Goal: Information Seeking & Learning: Learn about a topic

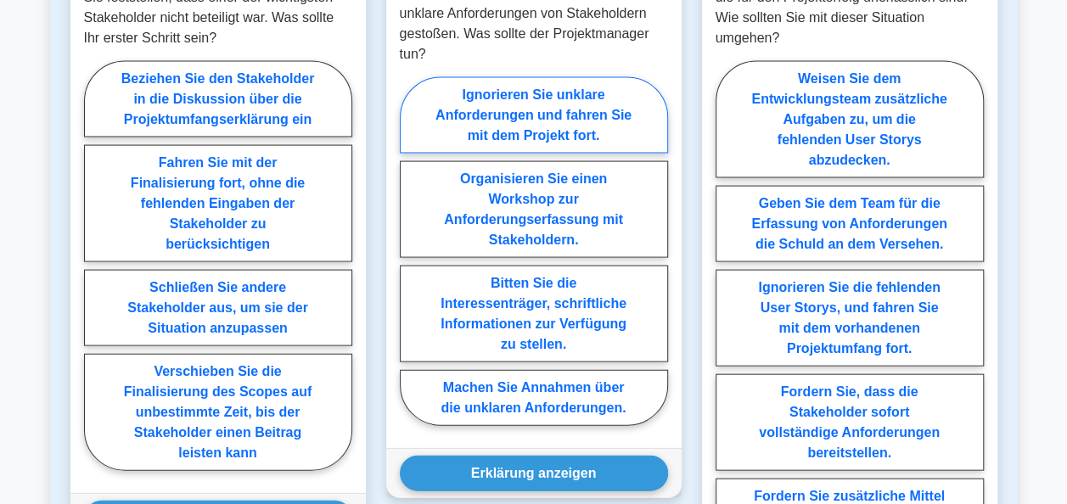
scroll to position [1613, 0]
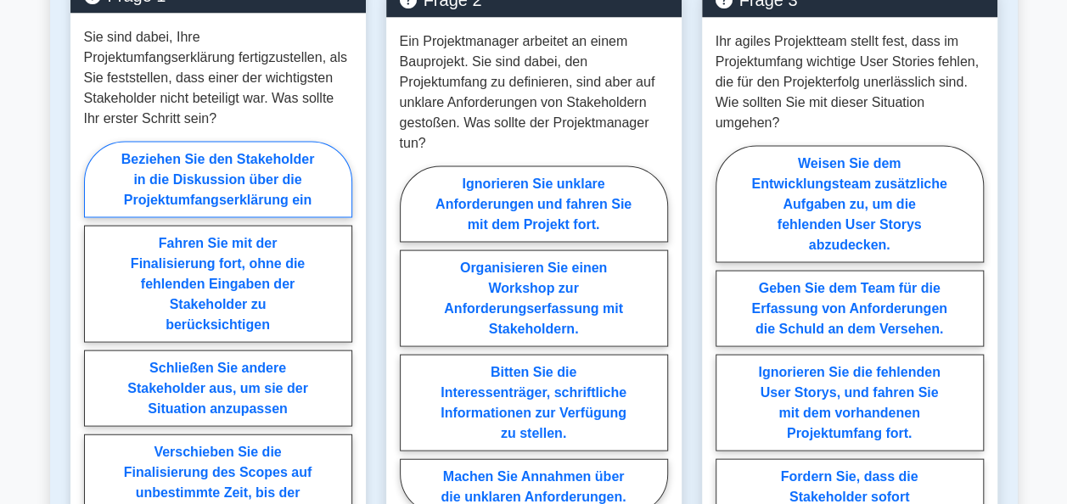
click at [244, 158] on label "Beziehen Sie den Stakeholder in die Diskussion über die Projektumfangserklärung…" at bounding box center [218, 180] width 268 height 76
click at [95, 346] on input "Beziehen Sie den Stakeholder in die Diskussion über die Projektumfangserklärung…" at bounding box center [89, 351] width 11 height 11
radio input "true"
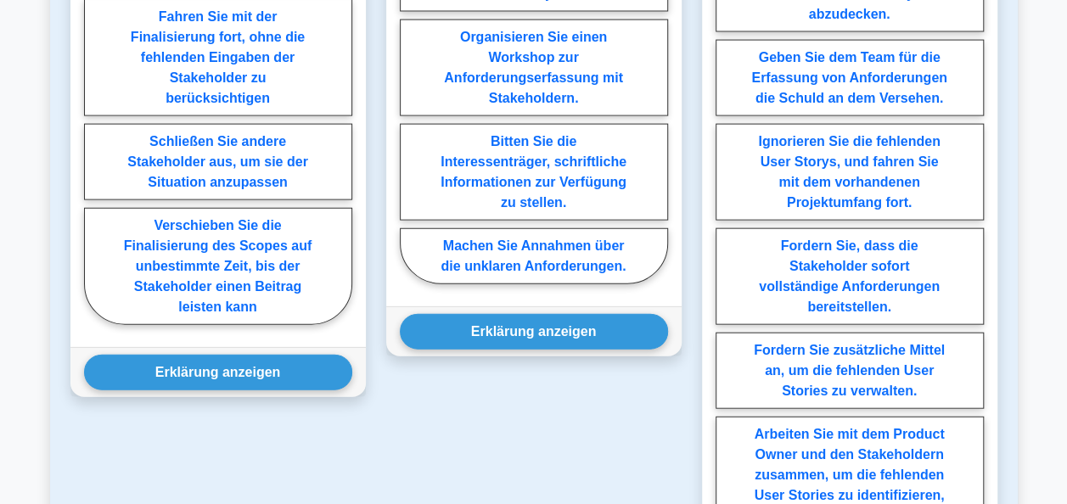
scroll to position [1867, 0]
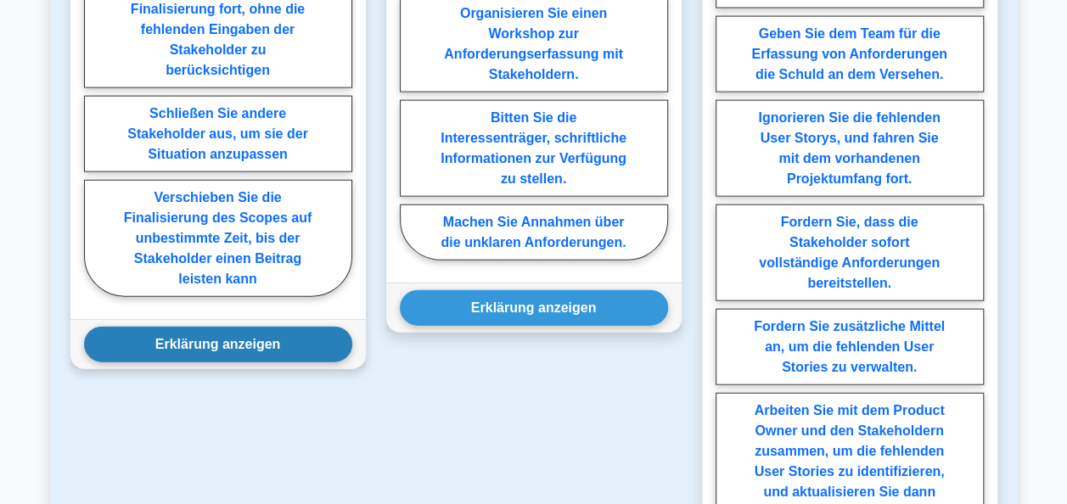
click at [272, 327] on button "Erklärung anzeigen" at bounding box center [218, 345] width 268 height 36
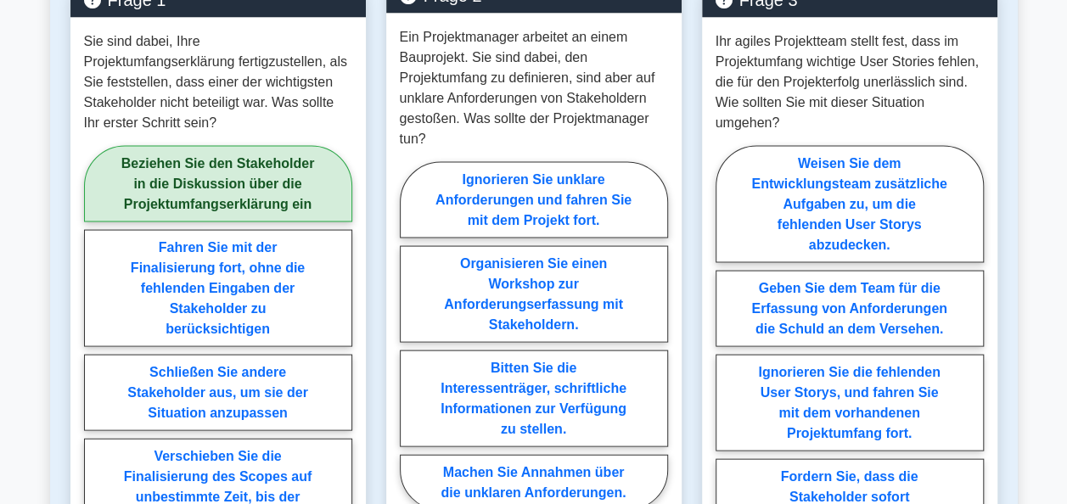
scroll to position [1697, 0]
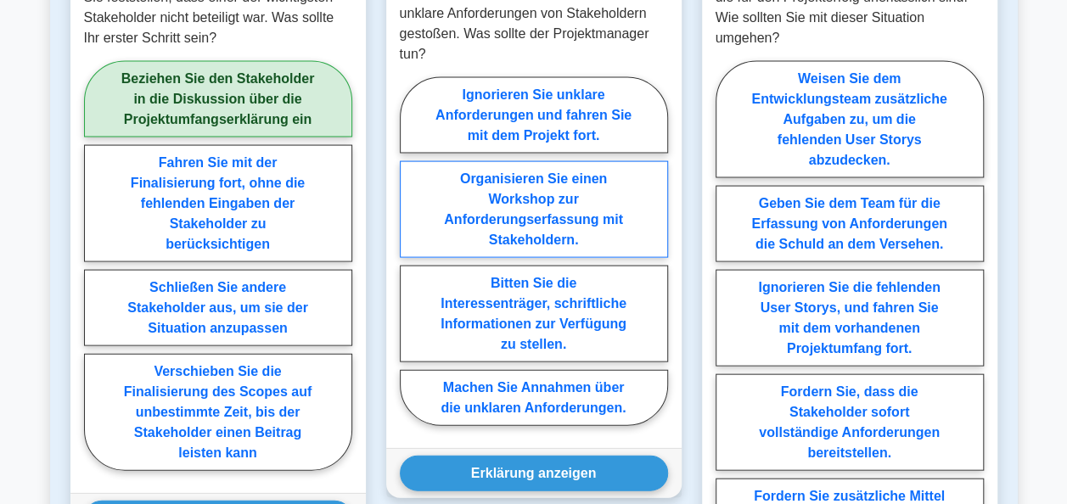
click at [509, 202] on label "Organisieren Sie einen Workshop zur Anforderungserfassung mit Stakeholdern." at bounding box center [534, 209] width 268 height 97
click at [411, 251] on input "Organisieren Sie einen Workshop zur Anforderungserfassung mit Stakeholdern." at bounding box center [405, 256] width 11 height 11
radio input "true"
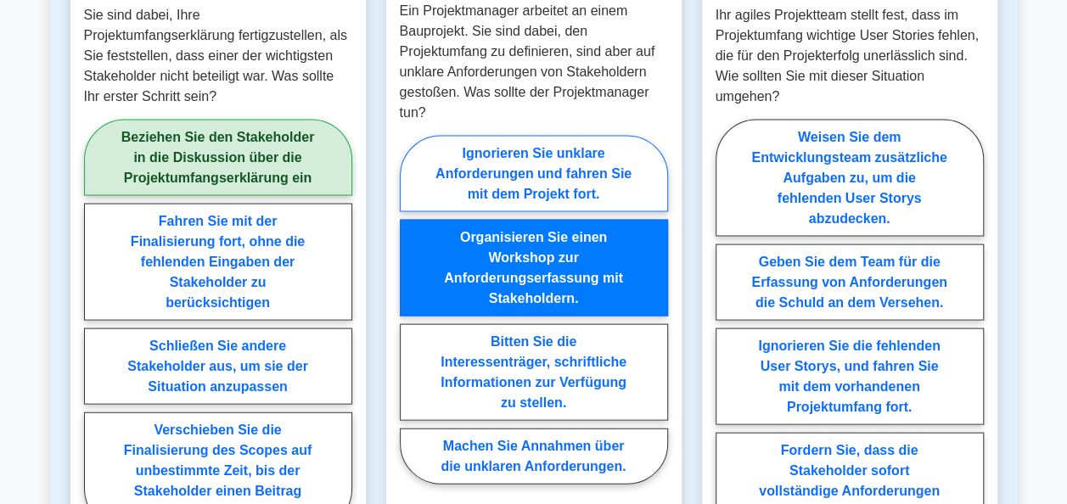
scroll to position [1613, 0]
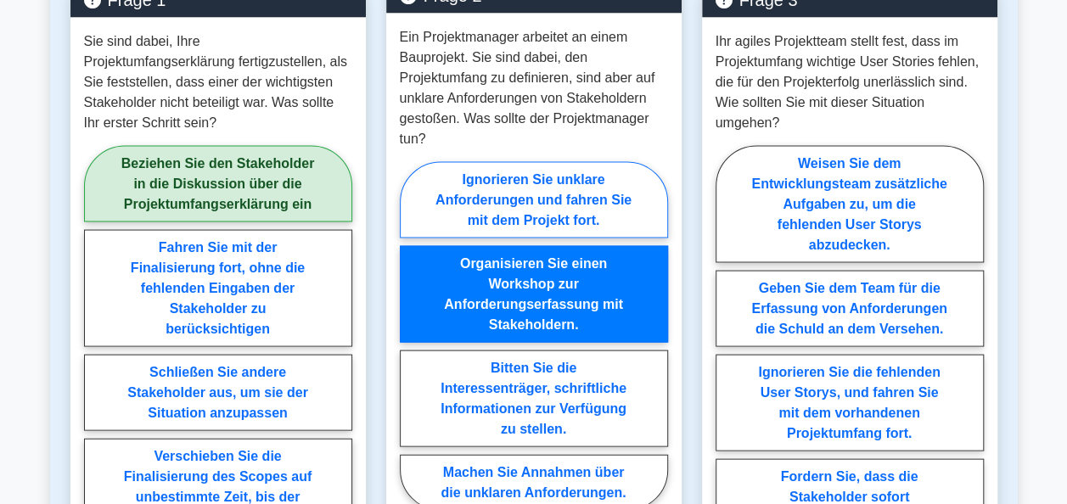
click at [556, 186] on label "Ignorieren Sie unklare Anforderungen und fahren Sie mit dem Projekt fort." at bounding box center [534, 200] width 268 height 76
click at [411, 336] on input "Ignorieren Sie unklare Anforderungen und fahren Sie mit dem Projekt fort." at bounding box center [405, 341] width 11 height 11
radio input "true"
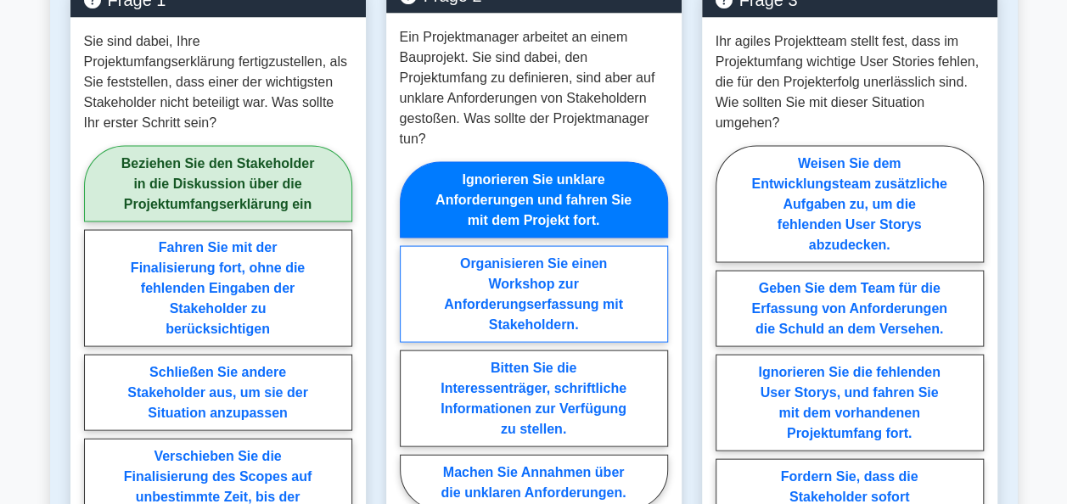
click at [534, 272] on label "Organisieren Sie einen Workshop zur Anforderungserfassung mit Stakeholdern." at bounding box center [534, 294] width 268 height 97
click at [411, 336] on input "Organisieren Sie einen Workshop zur Anforderungserfassung mit Stakeholdern." at bounding box center [405, 341] width 11 height 11
radio input "true"
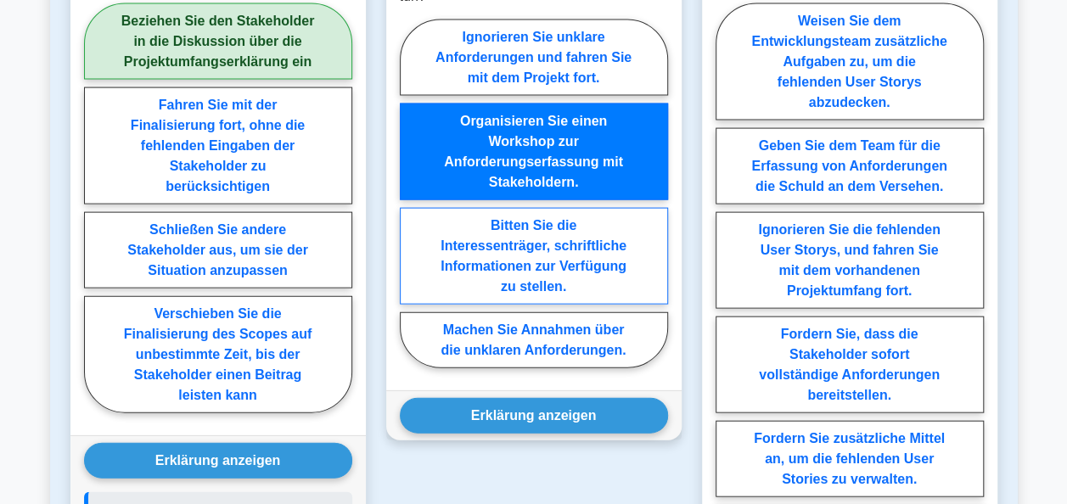
scroll to position [1782, 0]
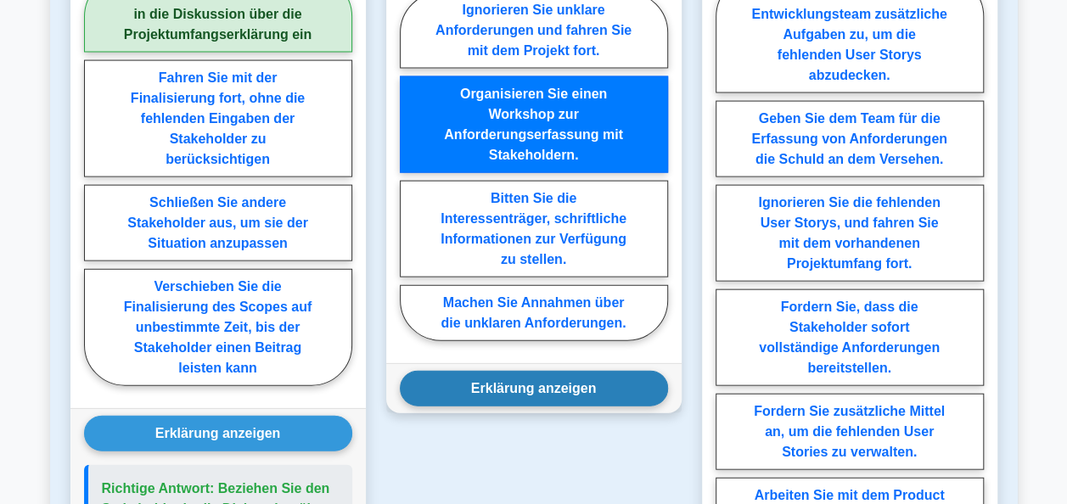
click at [547, 386] on button "Erklärung anzeigen" at bounding box center [534, 389] width 268 height 36
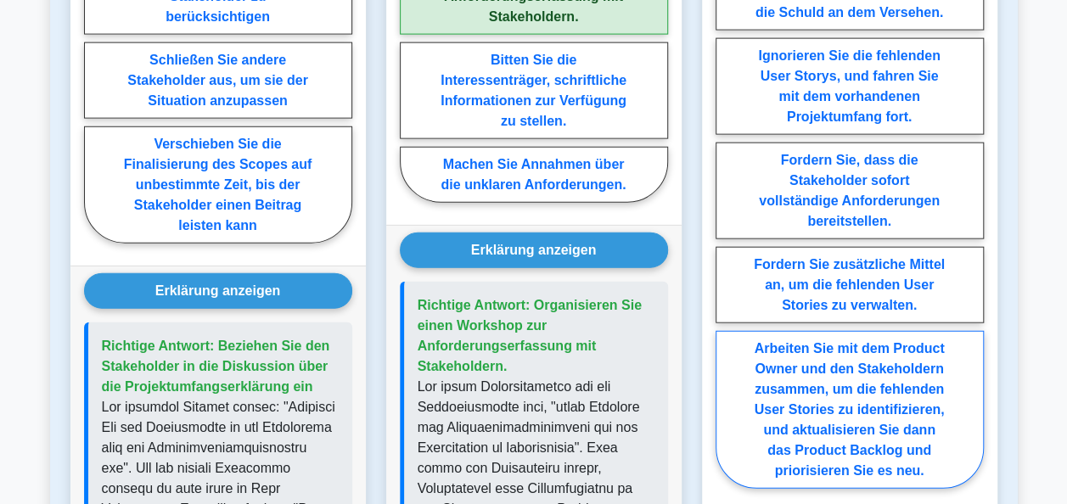
scroll to position [1952, 0]
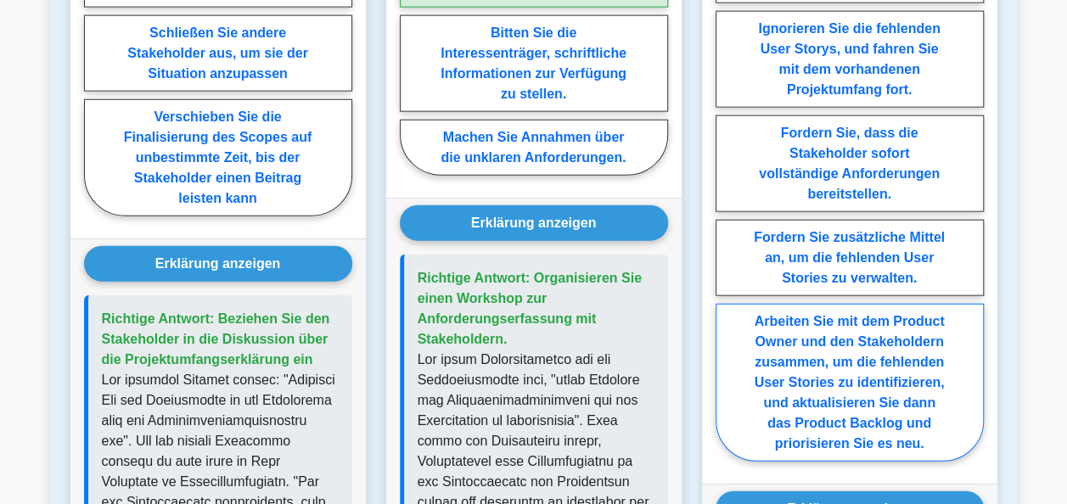
click at [886, 402] on label "Arbeiten Sie mit dem Product Owner und den Stakeholdern zusammen, um die fehlen…" at bounding box center [849, 383] width 268 height 158
click at [727, 143] on input "Arbeiten Sie mit dem Product Owner und den Stakeholdern zusammen, um die fehlen…" at bounding box center [720, 137] width 11 height 11
radio input "true"
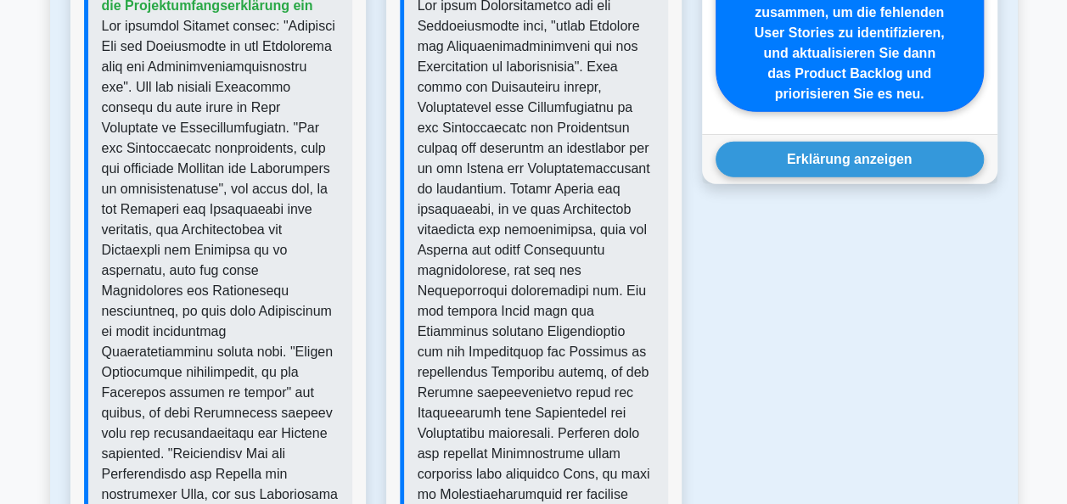
scroll to position [2292, 0]
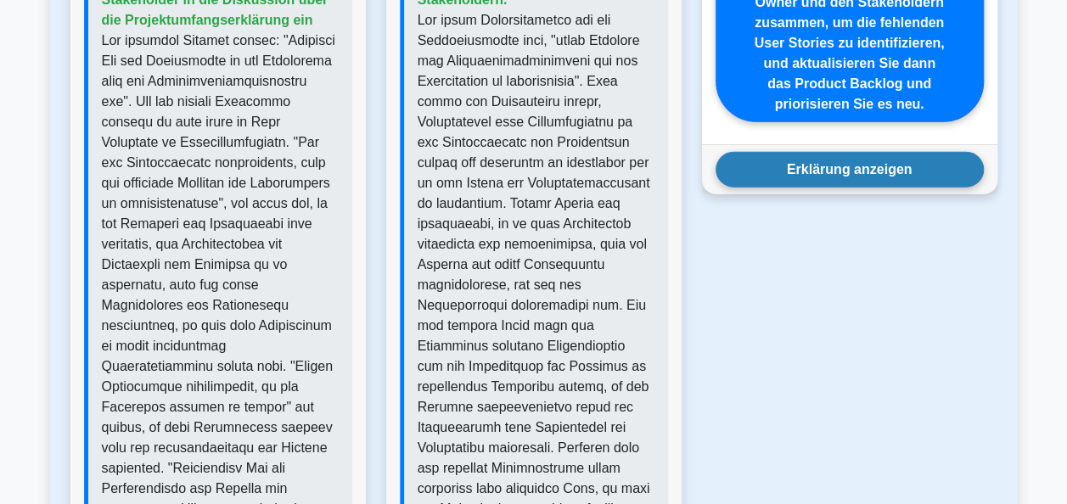
click at [857, 152] on button "Erklärung anzeigen" at bounding box center [849, 170] width 268 height 36
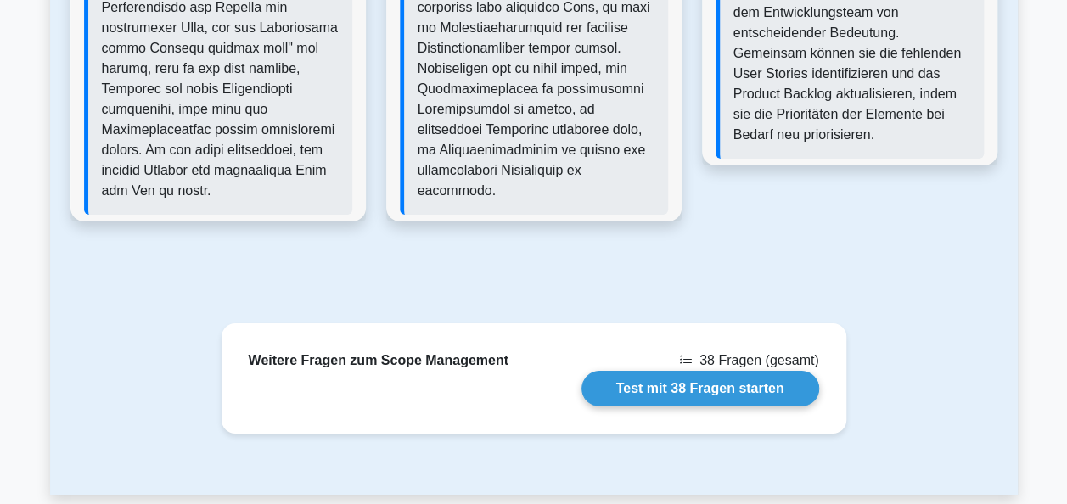
scroll to position [2801, 0]
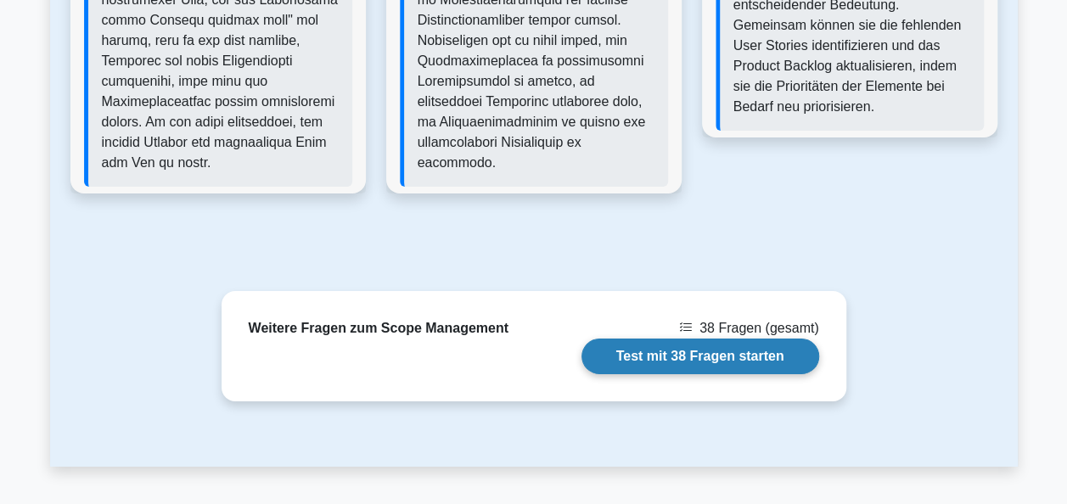
click at [665, 339] on link "Test mit 38 Fragen starten" at bounding box center [700, 357] width 238 height 36
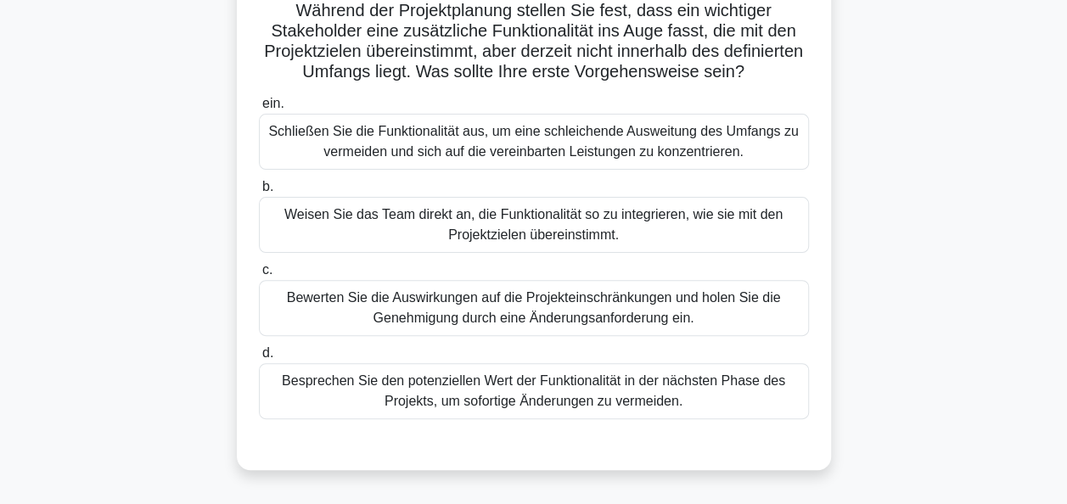
scroll to position [170, 0]
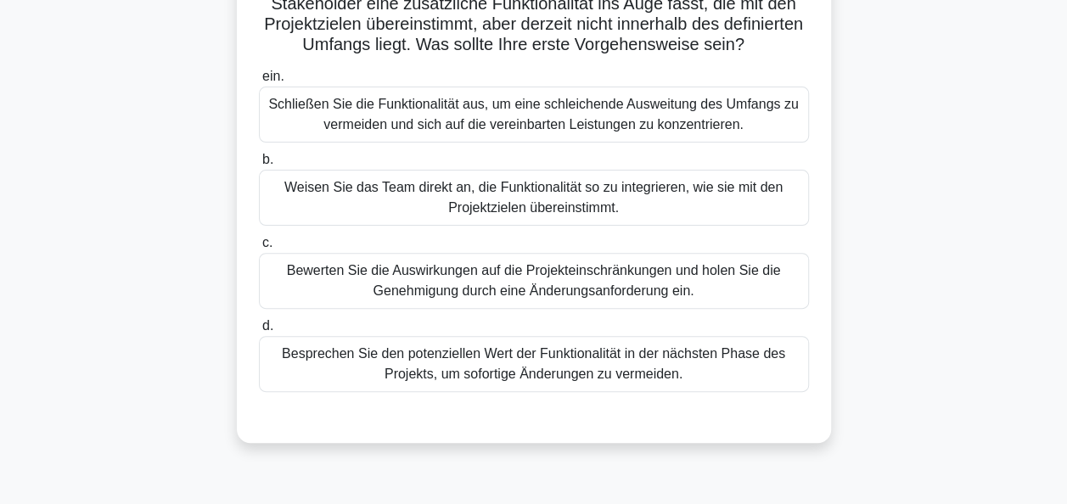
click at [603, 309] on div "Bewerten Sie die Auswirkungen auf die Projekteinschränkungen und holen Sie die …" at bounding box center [534, 281] width 550 height 56
click at [259, 249] on input "c. Bewerten Sie die Auswirkungen auf die Projekteinschränkungen und holen Sie d…" at bounding box center [259, 243] width 0 height 11
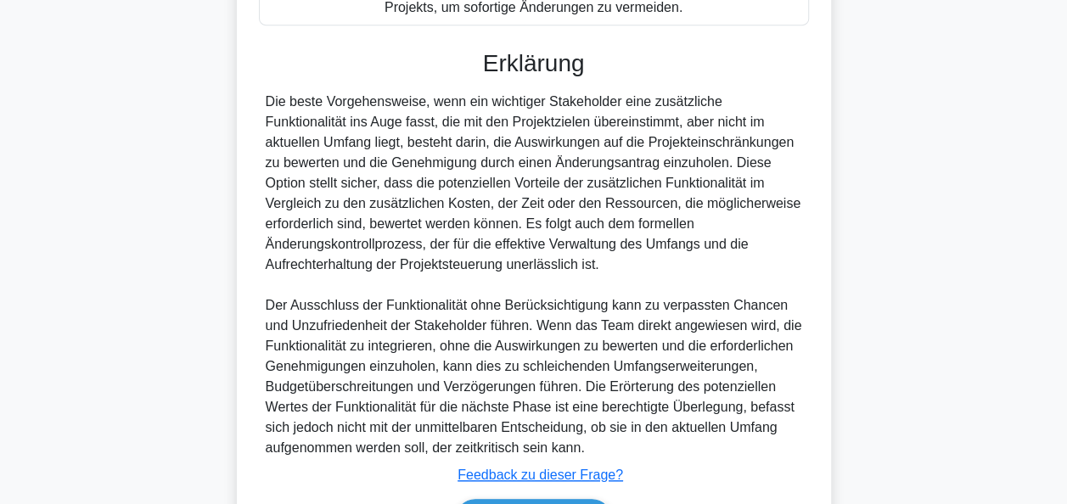
scroll to position [662, 0]
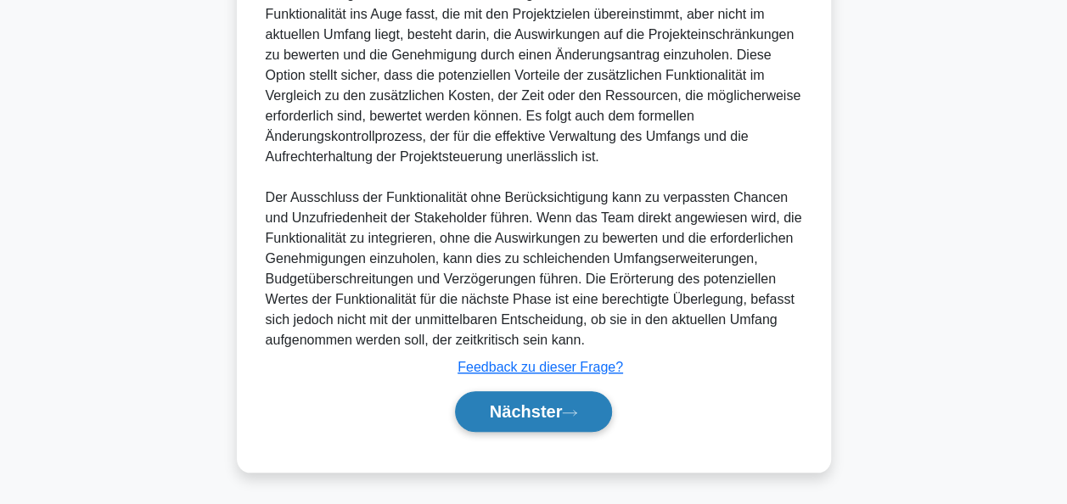
click at [577, 409] on icon at bounding box center [569, 412] width 15 height 9
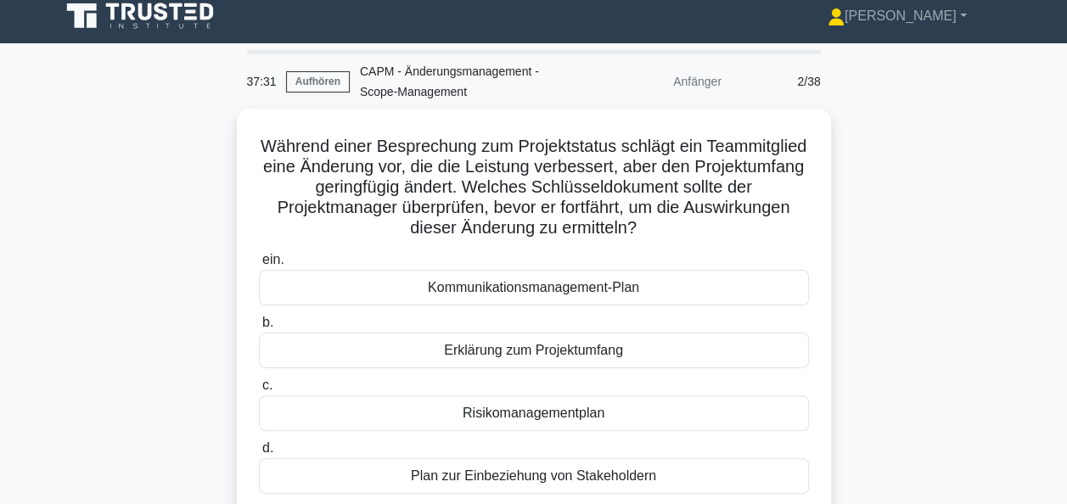
scroll to position [0, 0]
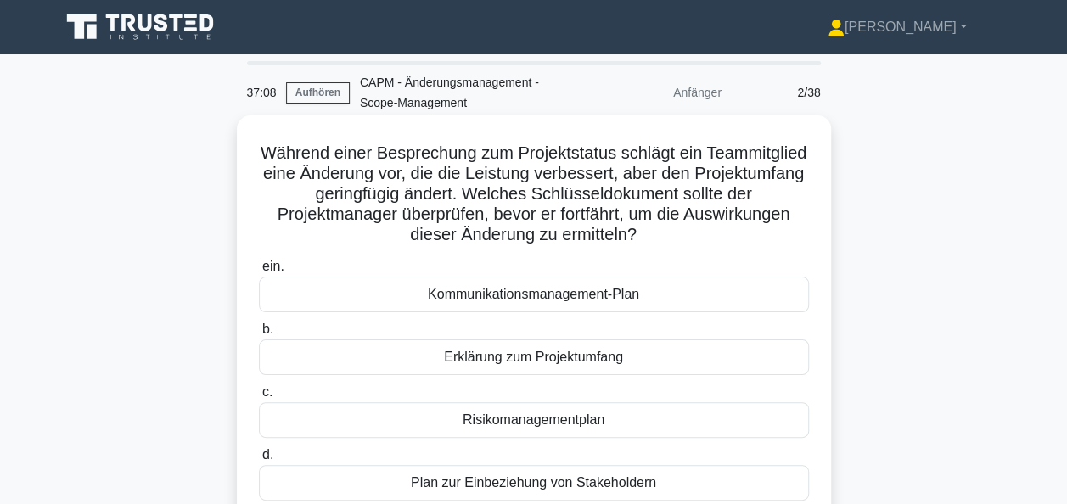
click at [617, 362] on div "Erklärung zum Projektumfang" at bounding box center [534, 357] width 550 height 36
click at [259, 335] on input "b. Erklärung zum Projektumfang" at bounding box center [259, 329] width 0 height 11
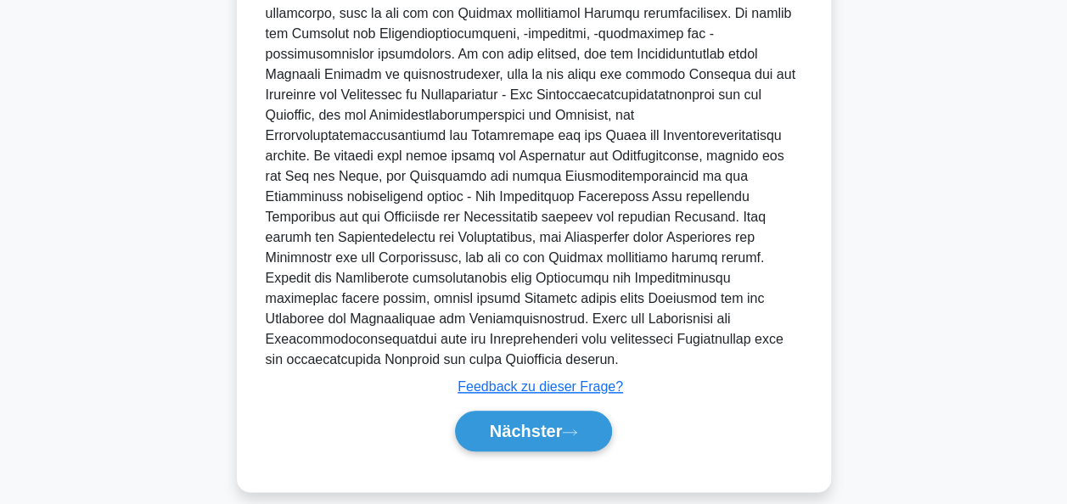
scroll to position [764, 0]
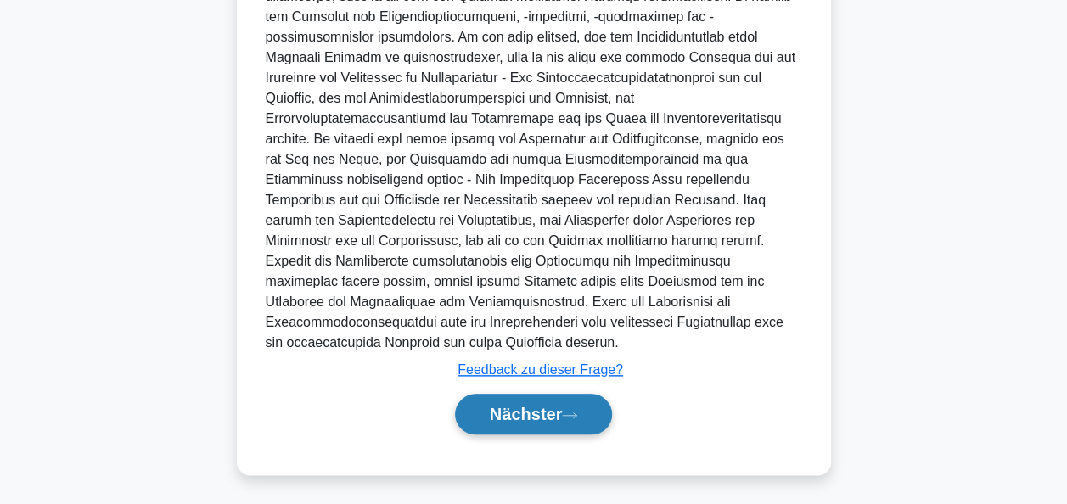
click at [564, 407] on button "Nächster" at bounding box center [534, 414] width 158 height 41
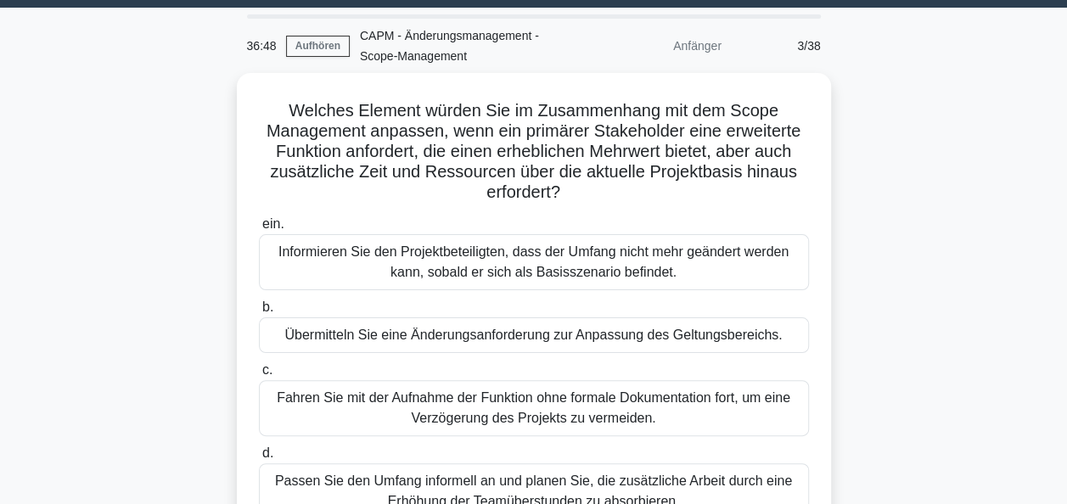
scroll to position [85, 0]
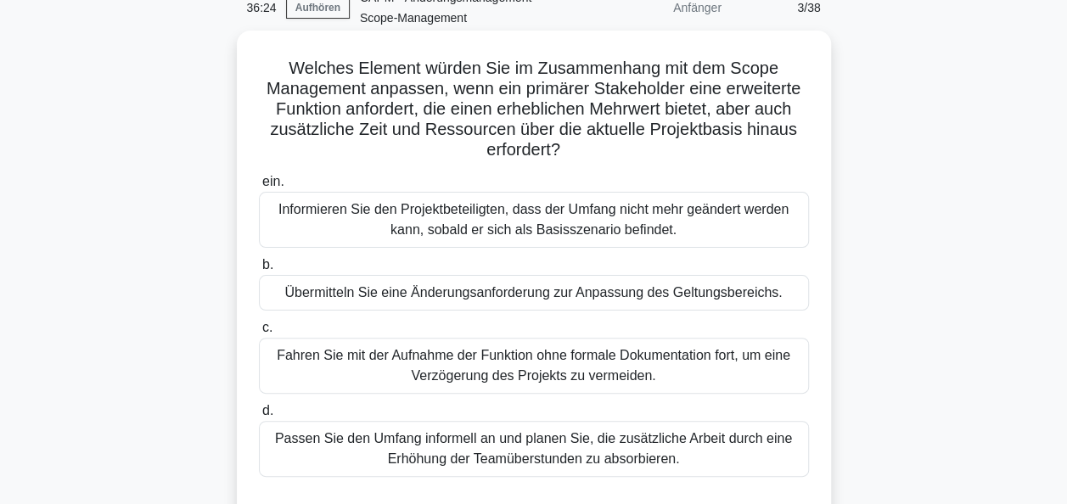
click at [528, 300] on div "Übermitteln Sie eine Änderungsanforderung zur Anpassung des Geltungsbereichs." at bounding box center [534, 293] width 550 height 36
click at [259, 271] on input "b. Übermitteln Sie eine Änderungsanforderung zur Anpassung des Geltungsbereichs." at bounding box center [259, 265] width 0 height 11
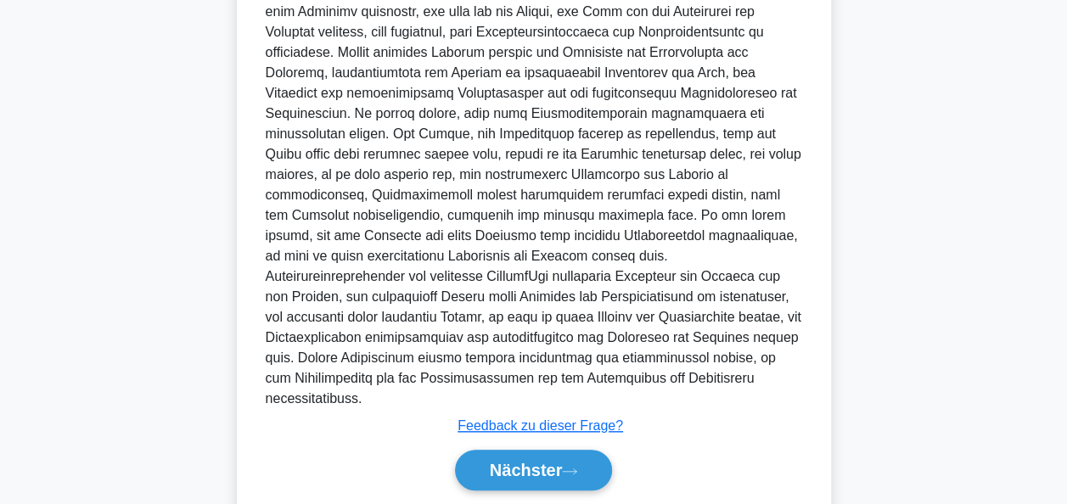
scroll to position [703, 0]
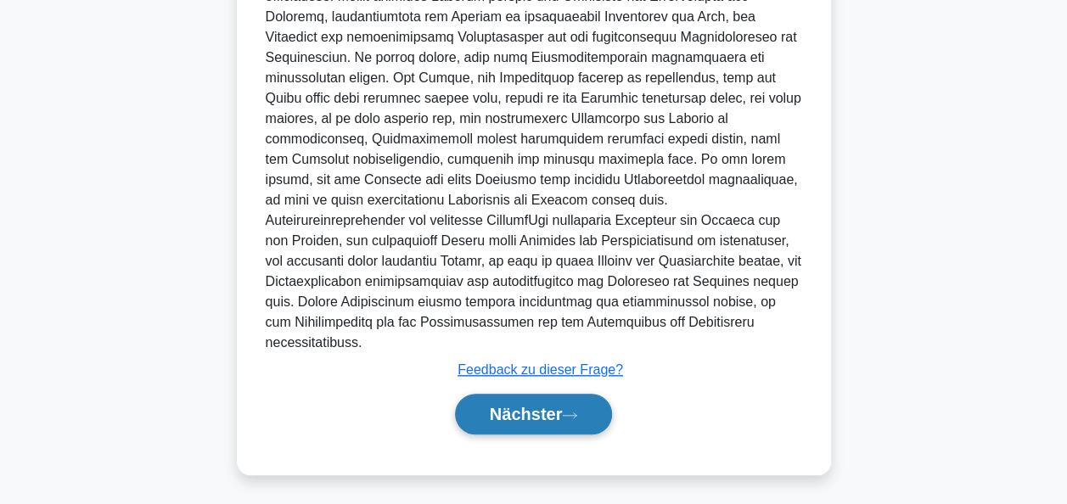
click at [558, 413] on font "Nächster" at bounding box center [526, 414] width 73 height 19
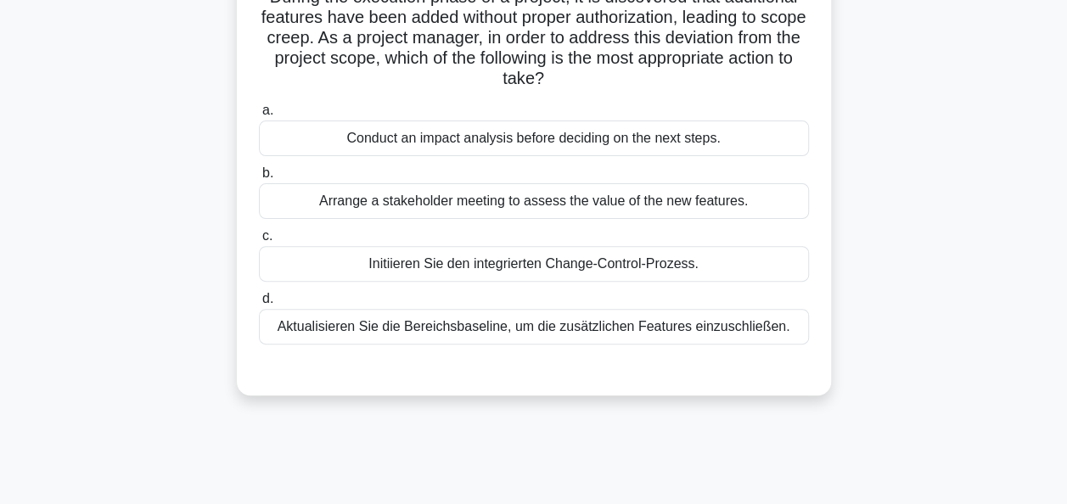
scroll to position [73, 0]
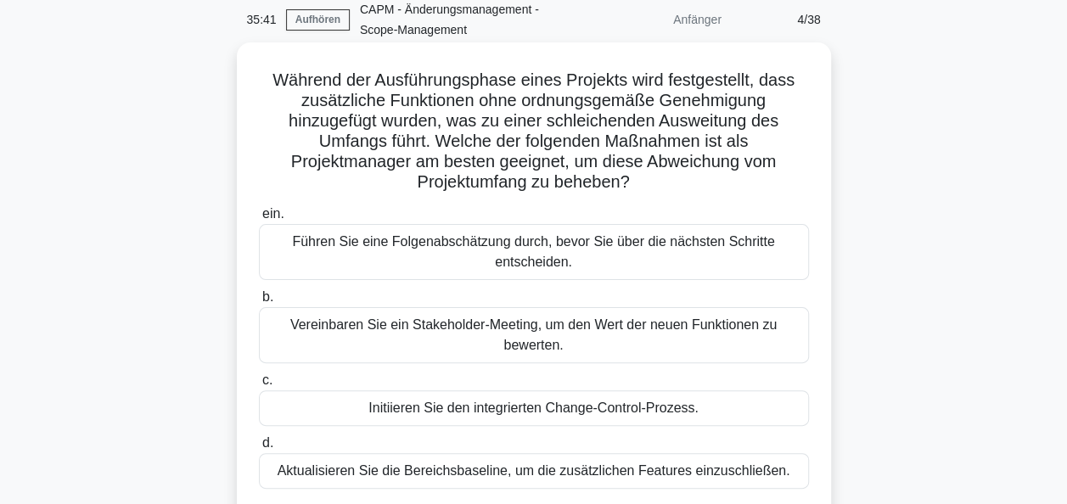
click at [569, 412] on div "Initiieren Sie den integrierten Change-Control-Prozess." at bounding box center [534, 408] width 550 height 36
click at [259, 386] on input "c. Initiieren Sie den integrierten Change-Control-Prozess." at bounding box center [259, 380] width 0 height 11
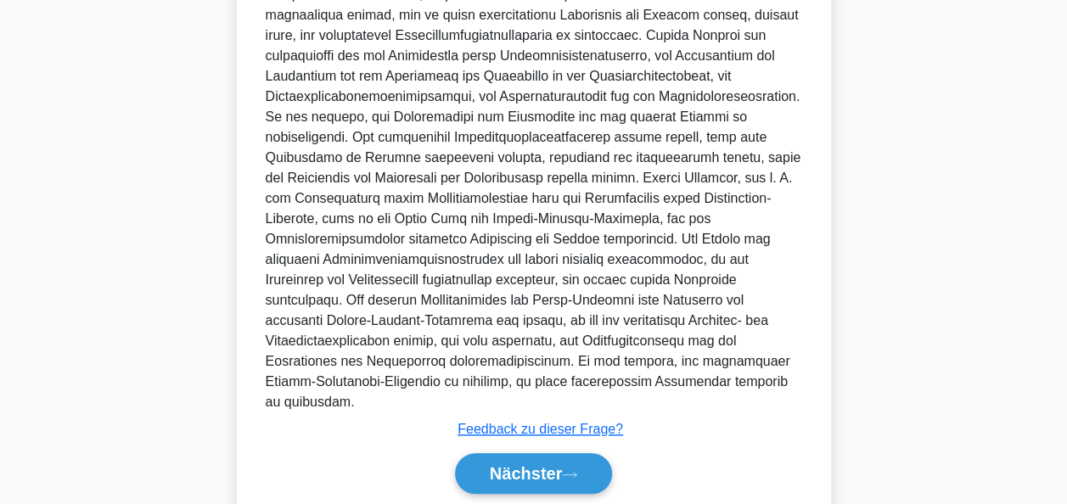
scroll to position [667, 0]
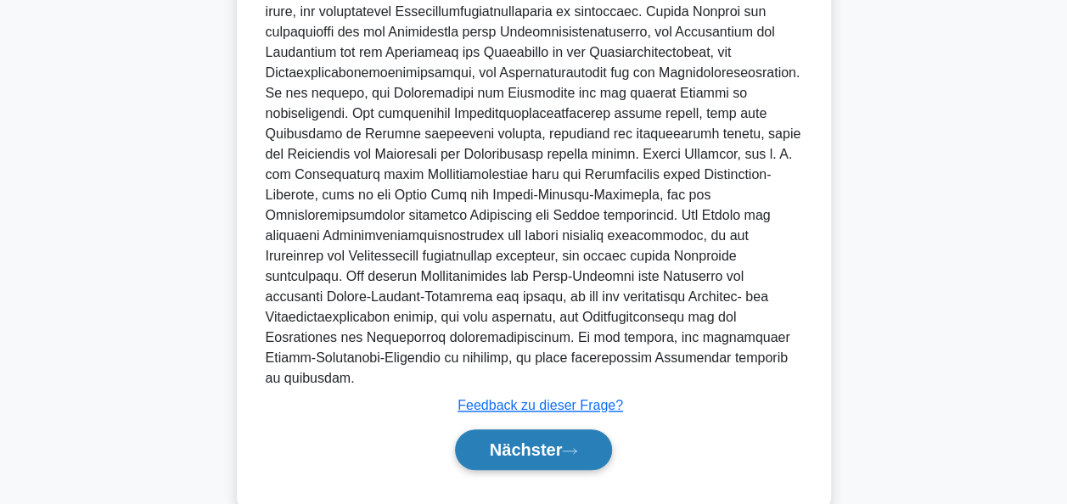
click at [569, 450] on icon at bounding box center [569, 450] width 15 height 9
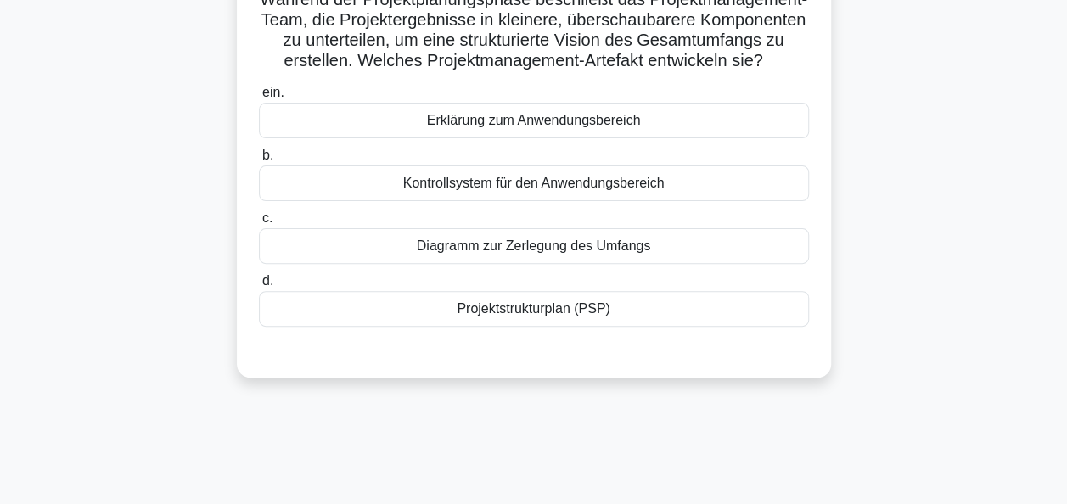
scroll to position [73, 0]
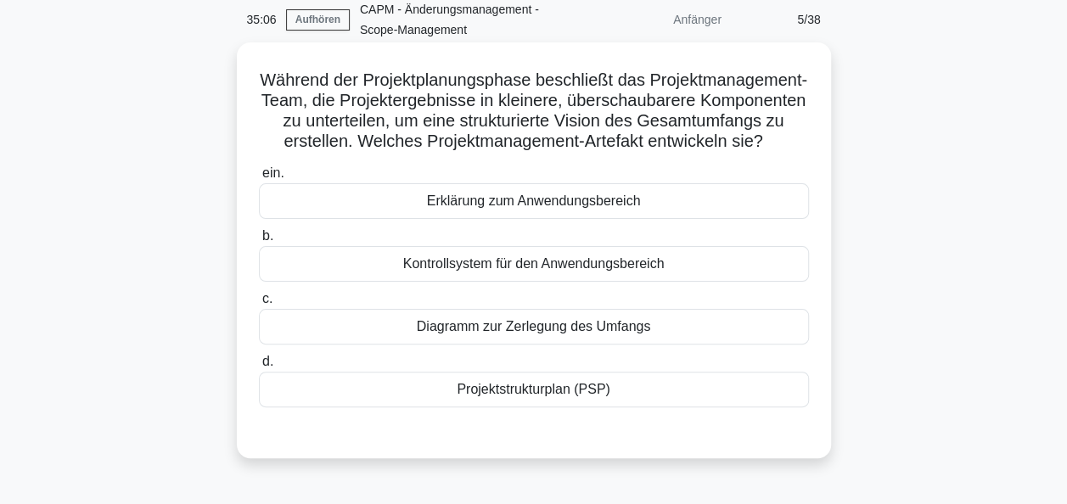
click at [545, 407] on div "Projektstrukturplan (PSP)" at bounding box center [534, 390] width 550 height 36
click at [259, 368] on input "d. Projektstrukturplan (PSP)" at bounding box center [259, 361] width 0 height 11
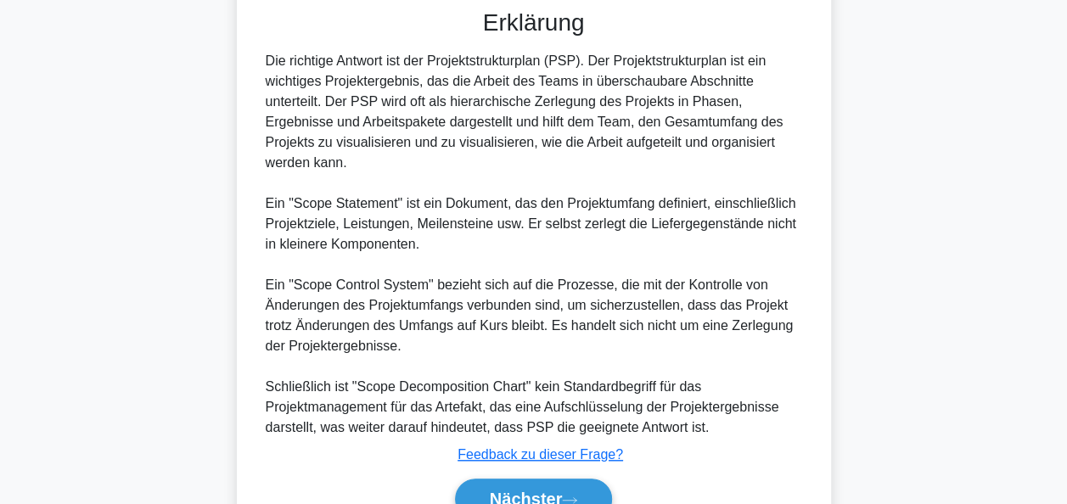
scroll to position [581, 0]
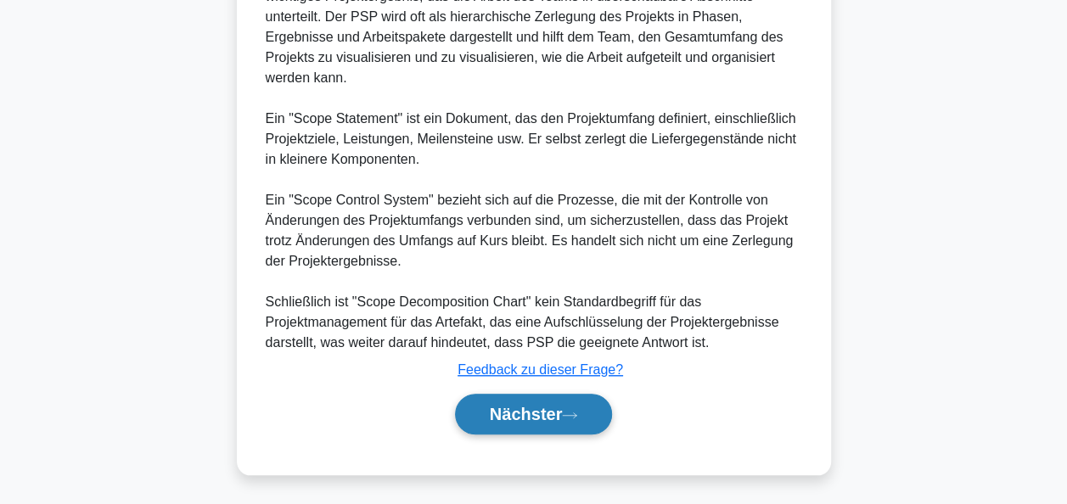
click at [566, 407] on button "Nächster" at bounding box center [534, 414] width 158 height 41
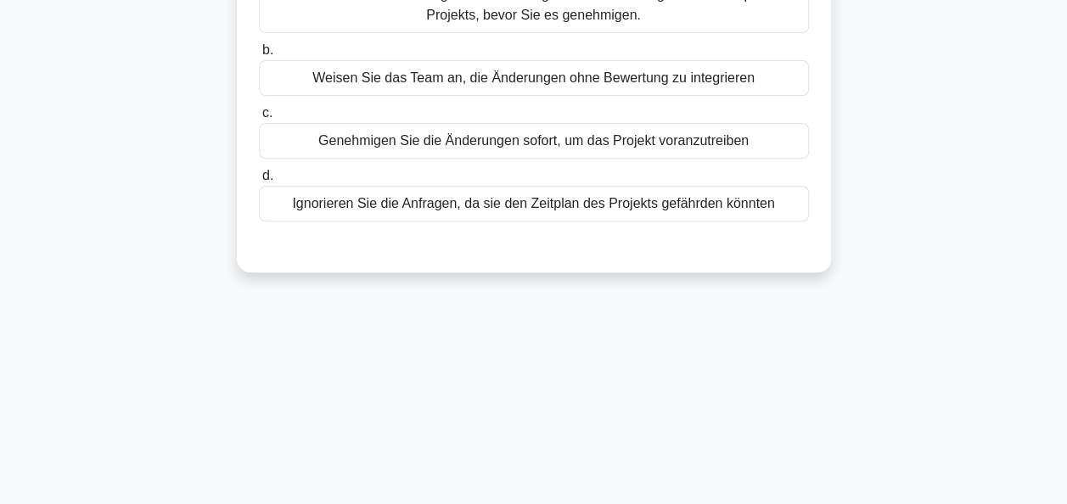
scroll to position [73, 0]
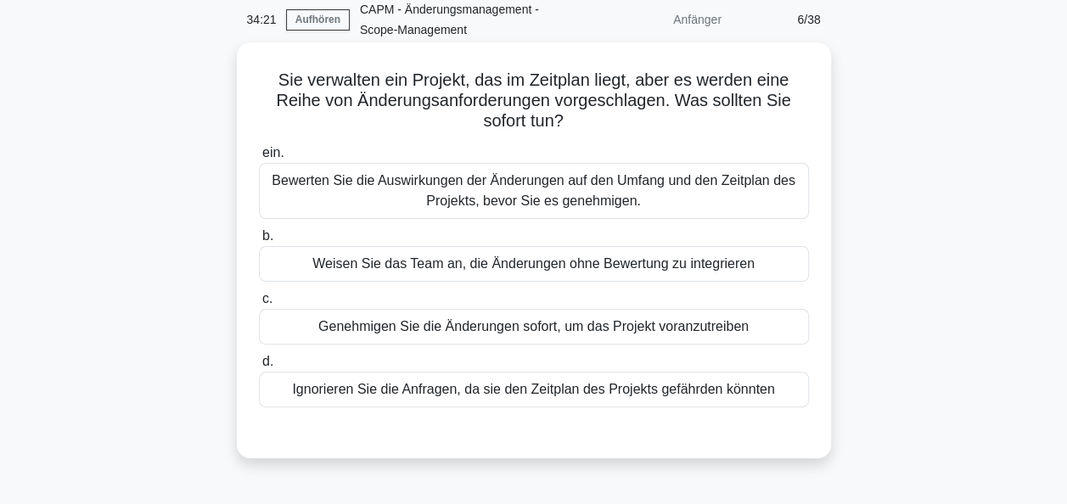
click at [566, 190] on div "Bewerten Sie die Auswirkungen der Änderungen auf den Umfang und den Zeitplan de…" at bounding box center [534, 191] width 550 height 56
click at [259, 159] on input "ein. Bewerten Sie die Auswirkungen der Änderungen auf den Umfang und den Zeitpl…" at bounding box center [259, 153] width 0 height 11
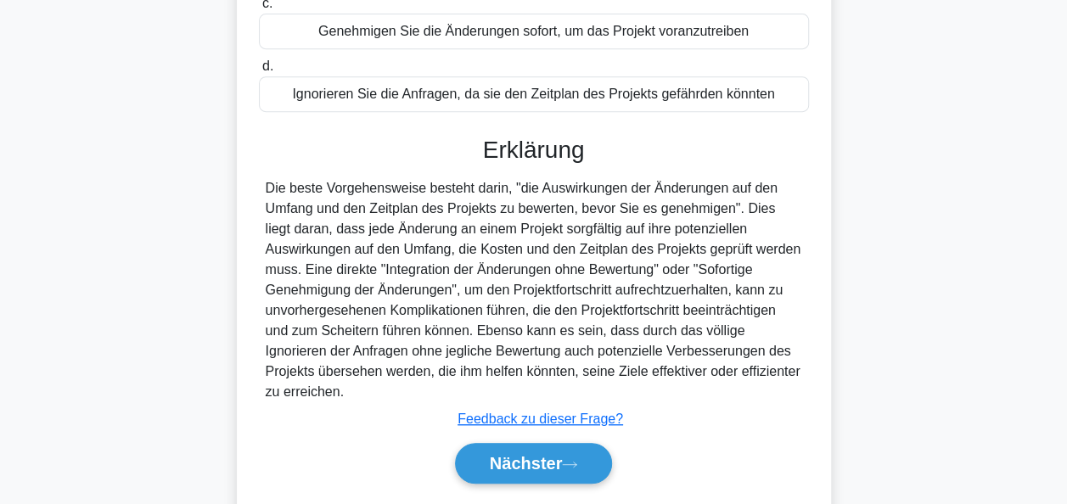
scroll to position [418, 0]
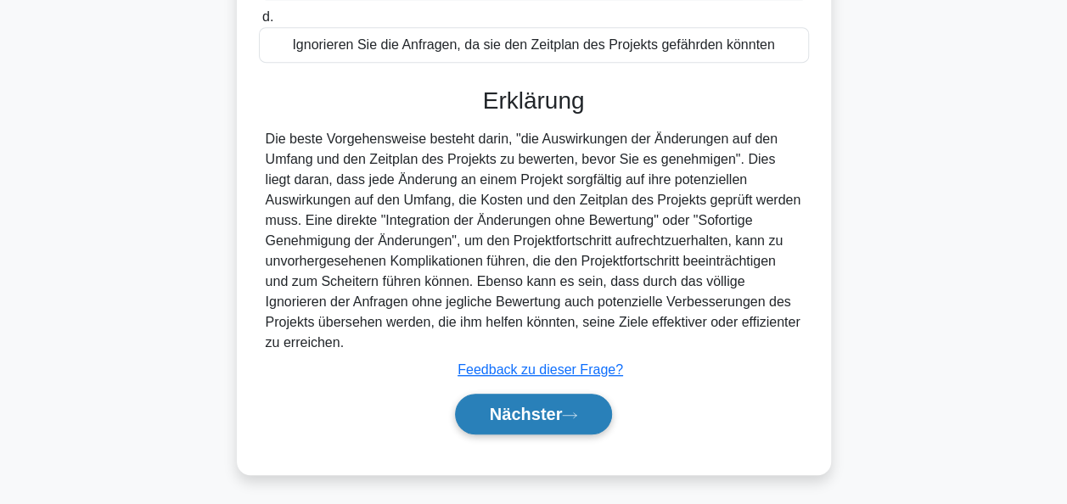
click at [545, 416] on font "Nächster" at bounding box center [526, 414] width 73 height 19
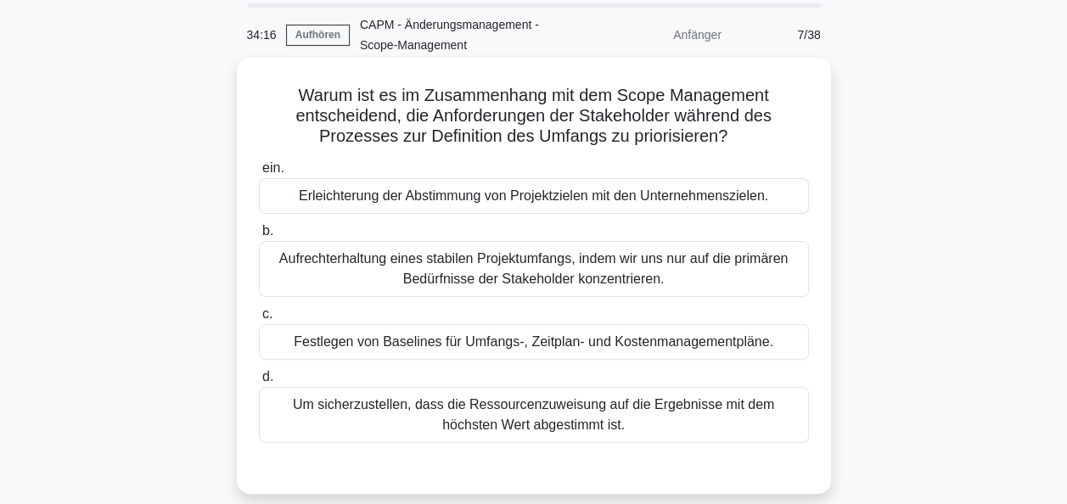
scroll to position [85, 0]
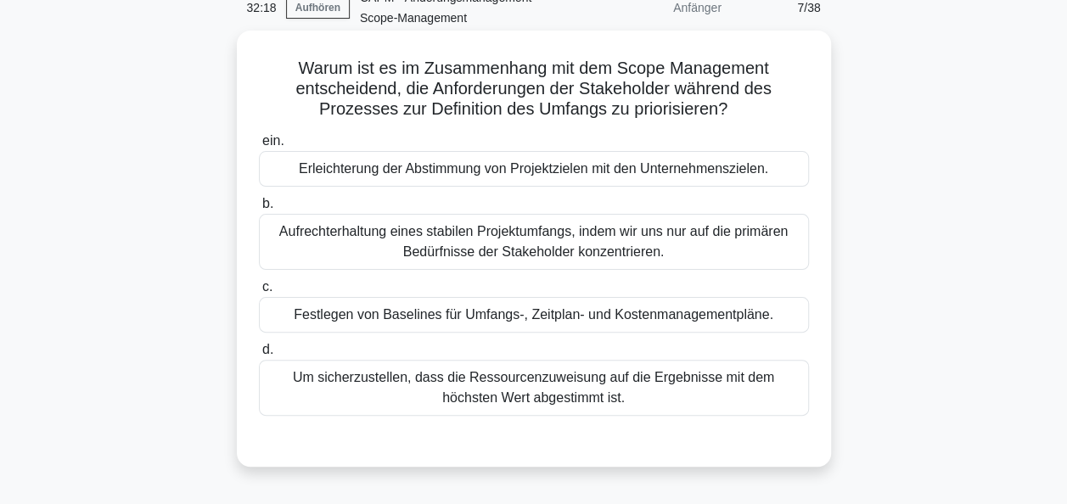
click at [502, 317] on div "Festlegen von Baselines für Umfangs-, Zeitplan- und Kostenmanagementpläne." at bounding box center [534, 315] width 550 height 36
click at [259, 293] on input "c. Festlegen von Baselines für Umfangs-, Zeitplan- und Kostenmanagementpläne." at bounding box center [259, 287] width 0 height 11
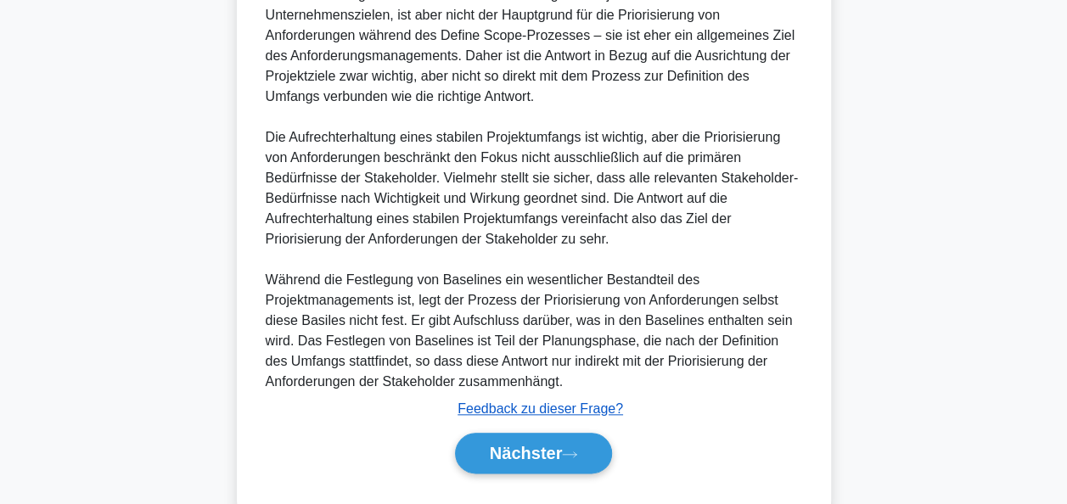
scroll to position [764, 0]
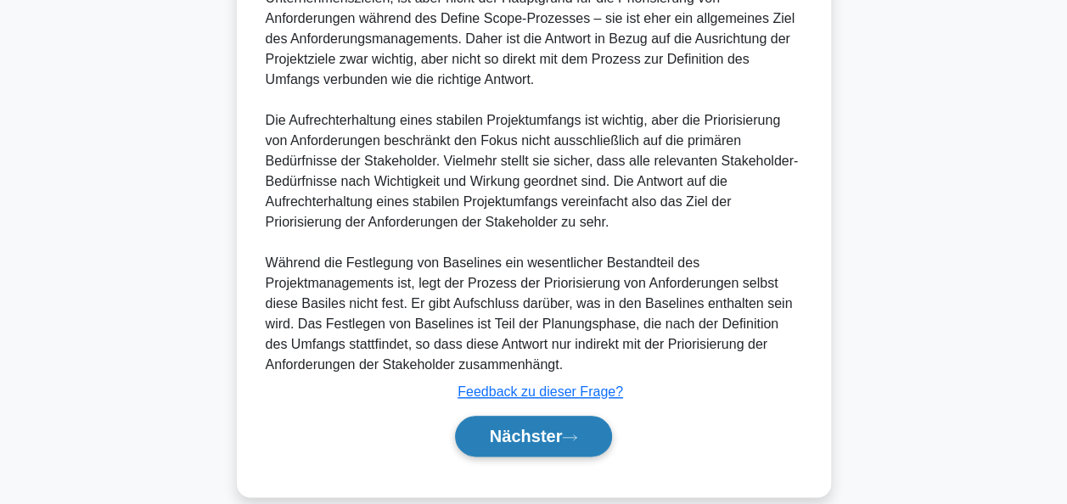
click at [553, 427] on font "Nächster" at bounding box center [526, 436] width 73 height 19
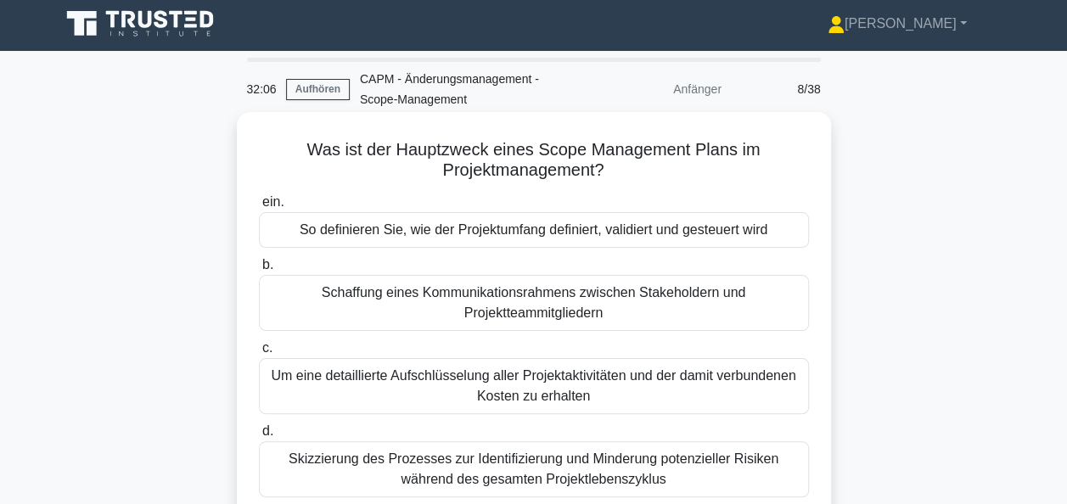
scroll to position [0, 0]
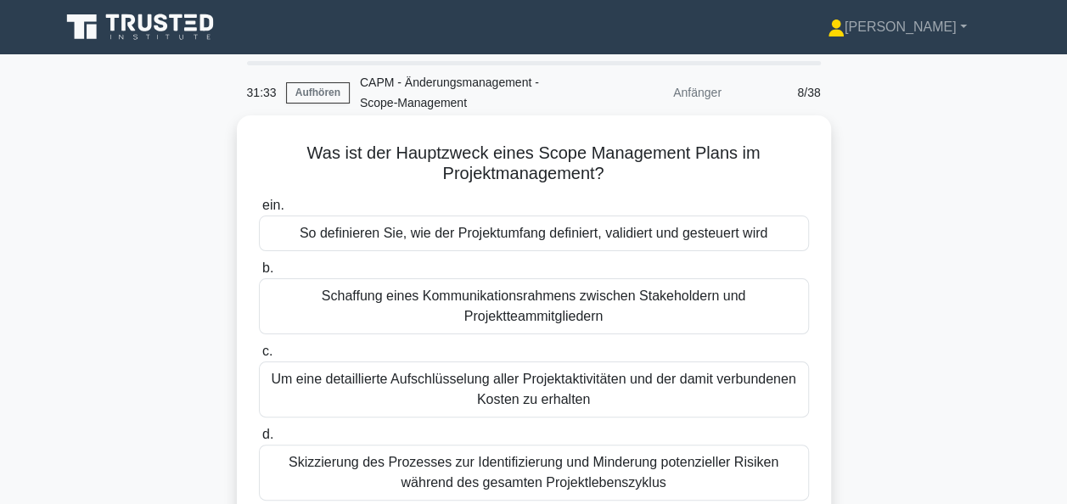
click at [511, 238] on div "So definieren Sie, wie der Projektumfang definiert, validiert und gesteuert wird" at bounding box center [534, 234] width 550 height 36
click at [259, 211] on input "ein. So definieren Sie, wie der Projektumfang definiert, validiert und gesteuer…" at bounding box center [259, 205] width 0 height 11
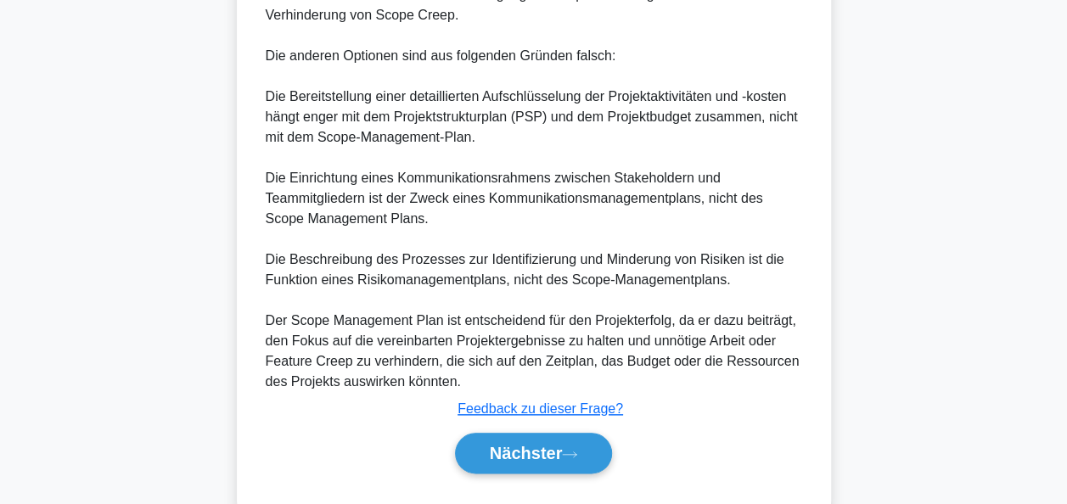
scroll to position [784, 0]
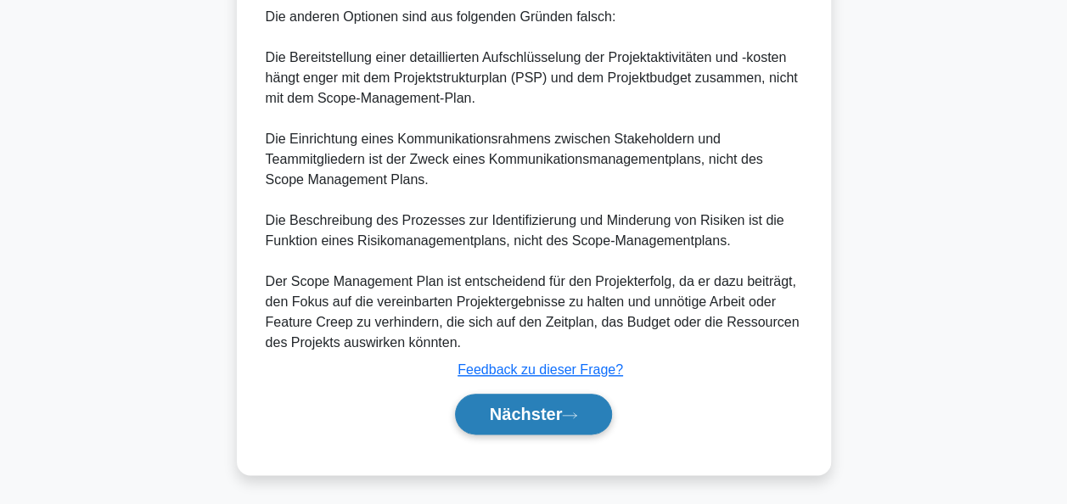
click at [563, 418] on font "Nächster" at bounding box center [526, 414] width 73 height 19
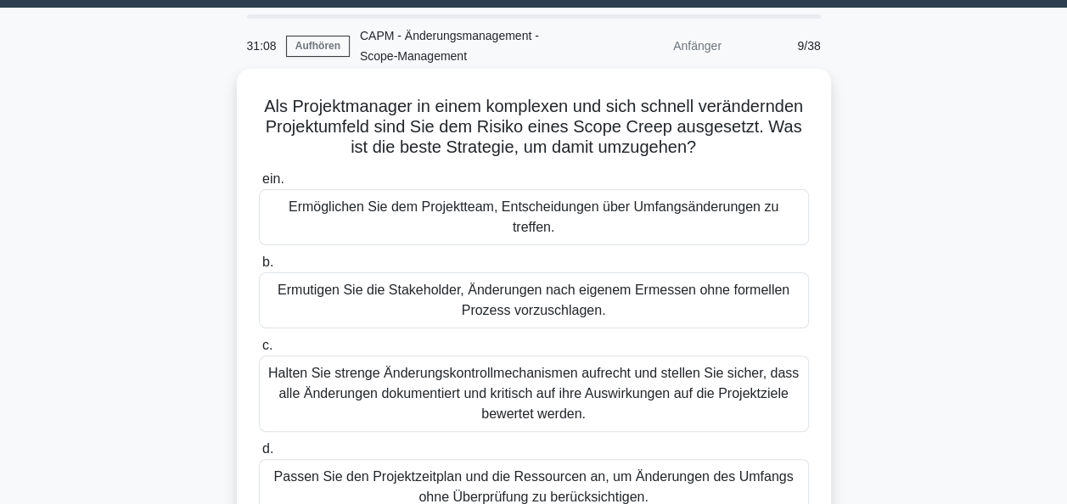
scroll to position [85, 0]
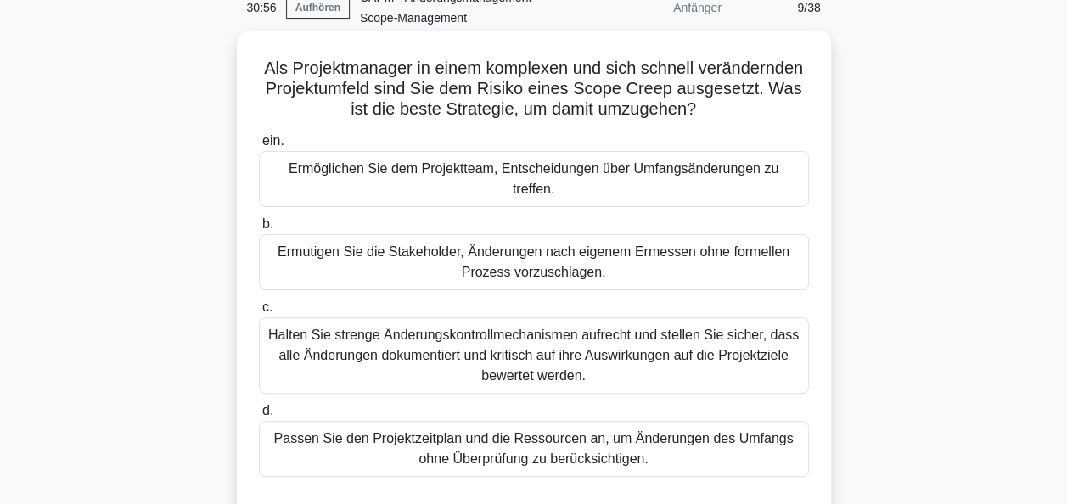
click at [483, 342] on div "Halten Sie strenge Änderungskontrollmechanismen aufrecht und stellen Sie sicher…" at bounding box center [534, 355] width 550 height 76
click at [259, 313] on input "c. Halten Sie strenge Änderungskontrollmechanismen aufrecht und stellen Sie sic…" at bounding box center [259, 307] width 0 height 11
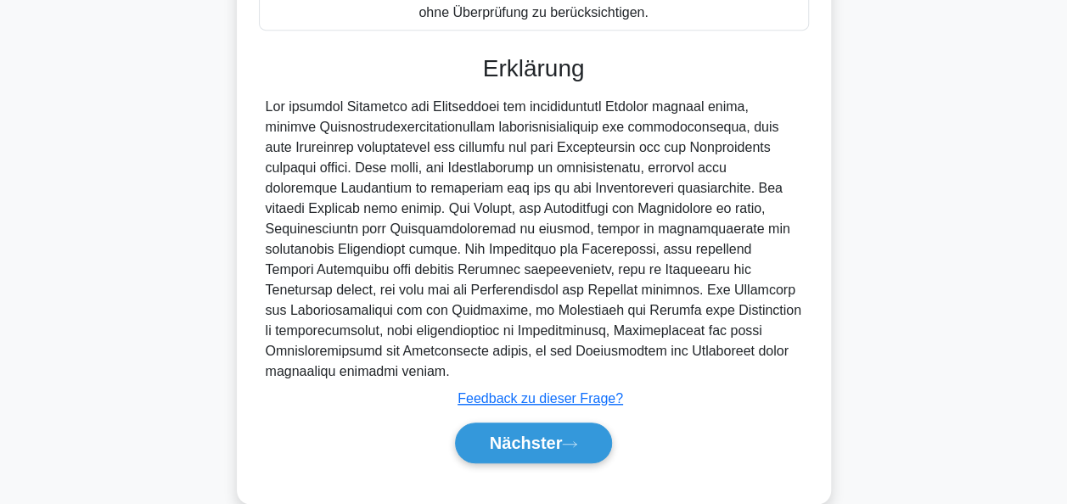
scroll to position [540, 0]
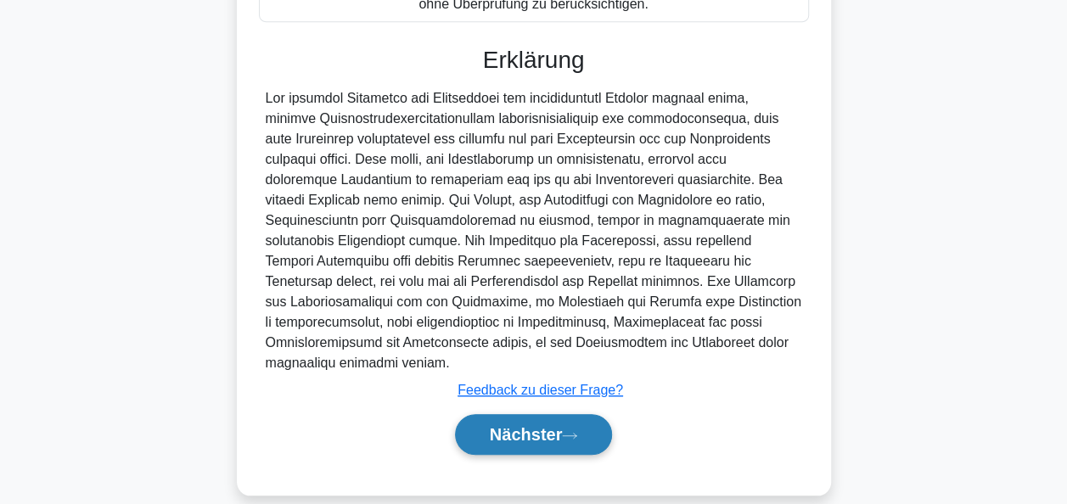
click at [530, 425] on font "Nächster" at bounding box center [526, 434] width 73 height 19
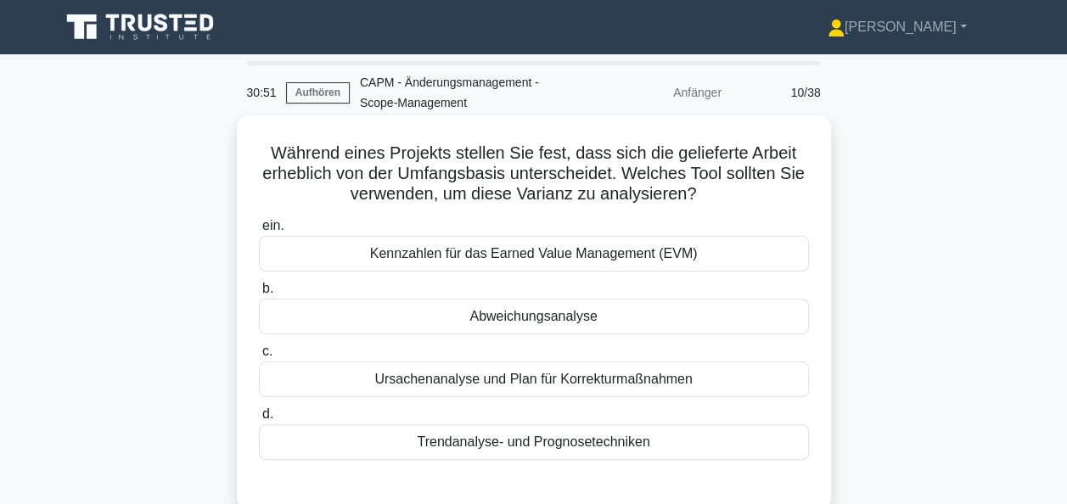
scroll to position [85, 0]
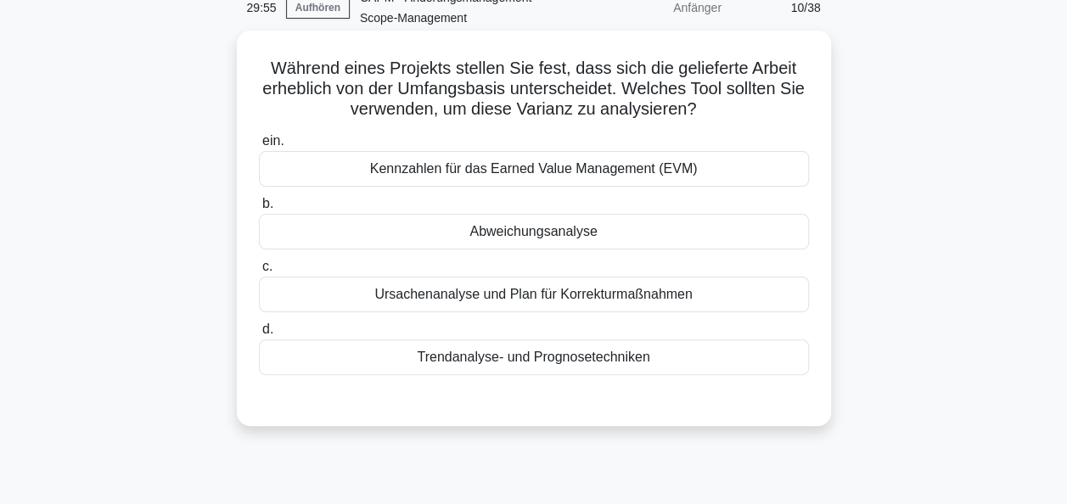
click at [621, 168] on div "Kennzahlen für das Earned Value Management (EVM)" at bounding box center [534, 169] width 550 height 36
click at [259, 147] on input "ein. Kennzahlen für das Earned Value Management (EVM)" at bounding box center [259, 141] width 0 height 11
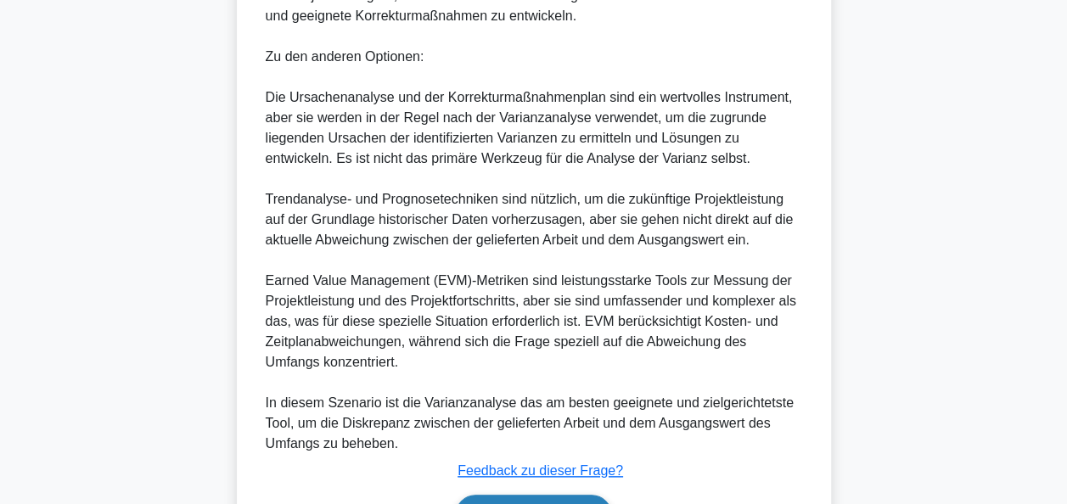
scroll to position [764, 0]
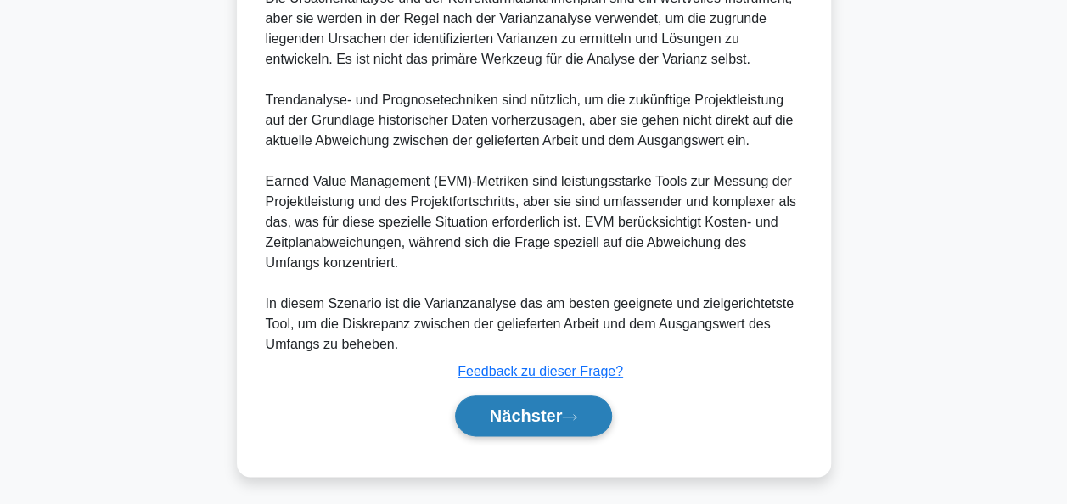
click at [542, 409] on font "Nächster" at bounding box center [526, 416] width 73 height 19
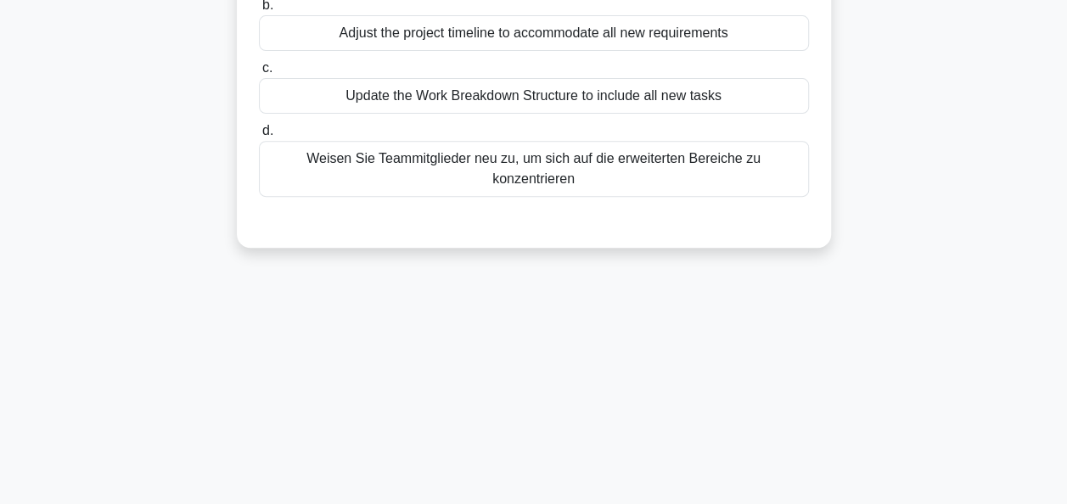
scroll to position [73, 0]
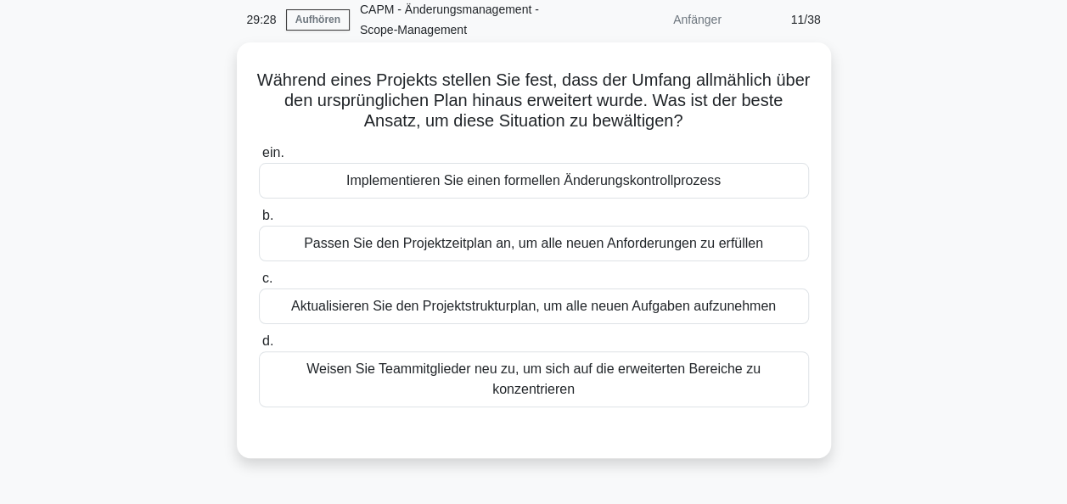
click at [693, 185] on div "Implementieren Sie einen formellen Änderungskontrollprozess" at bounding box center [534, 181] width 550 height 36
click at [259, 159] on input "ein. Implementieren Sie einen formellen Änderungskontrollprozess" at bounding box center [259, 153] width 0 height 11
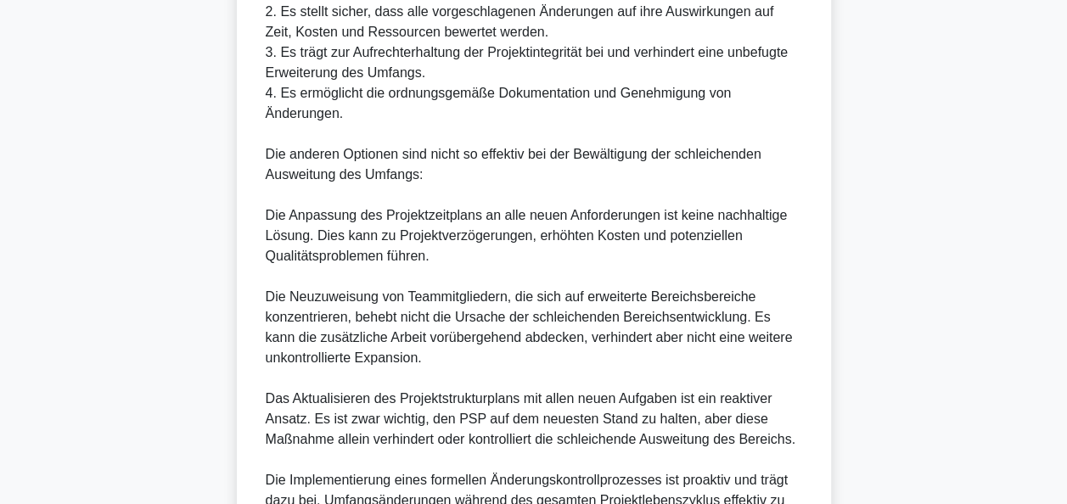
scroll to position [825, 0]
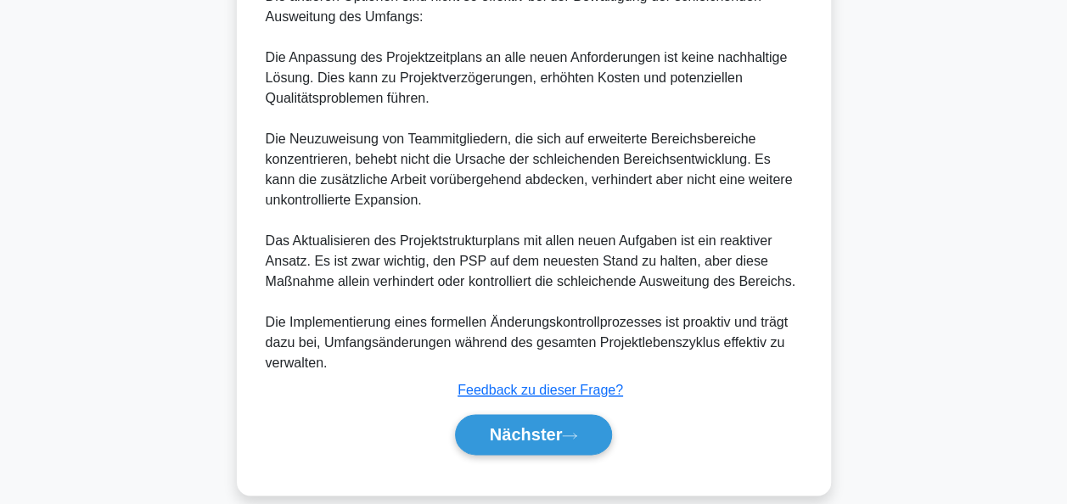
drag, startPoint x: 541, startPoint y: 407, endPoint x: 547, endPoint y: 387, distance: 21.2
click at [543, 414] on button "Nächster" at bounding box center [534, 434] width 158 height 41
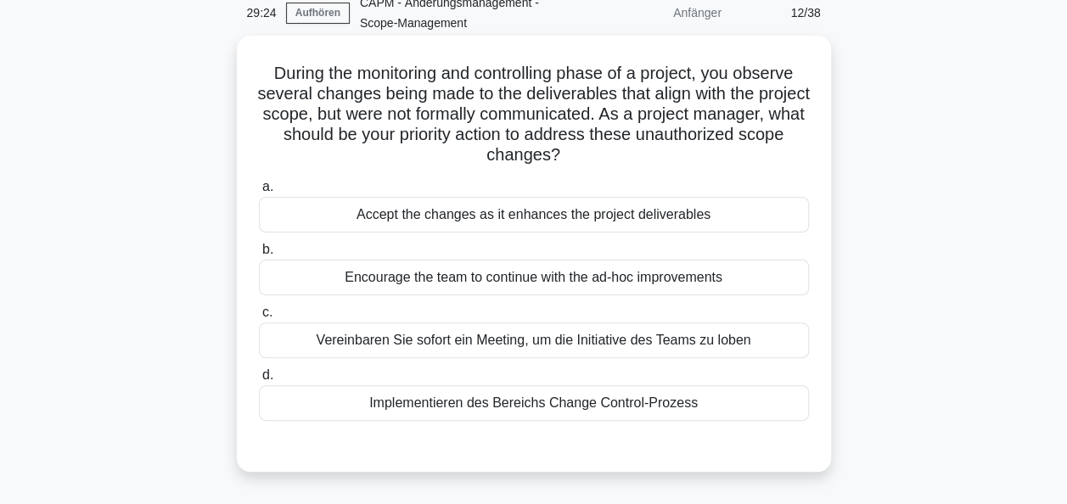
scroll to position [73, 0]
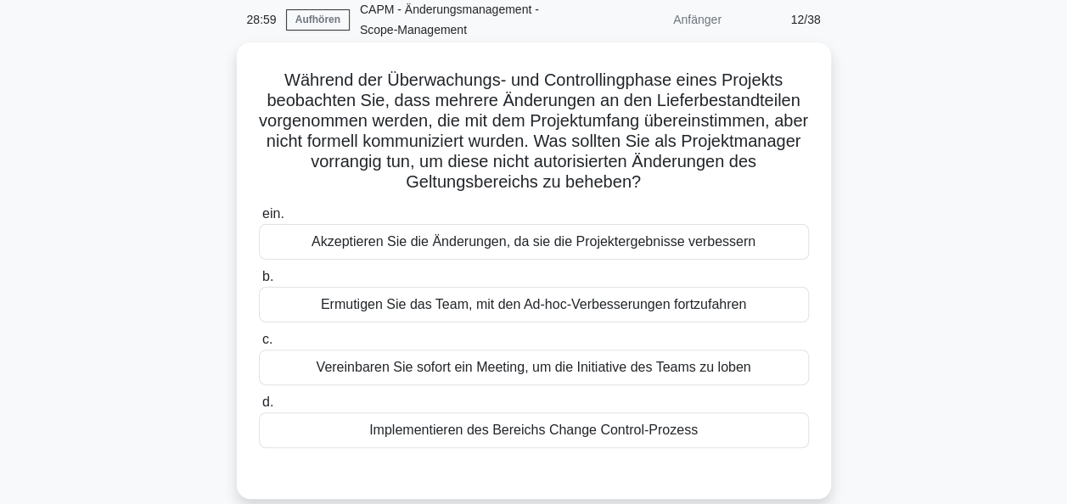
click at [531, 424] on div "Implementieren des Bereichs Change Control-Prozess" at bounding box center [534, 430] width 550 height 36
click at [259, 408] on input "d. Implementieren des Bereichs Change Control-Prozess" at bounding box center [259, 402] width 0 height 11
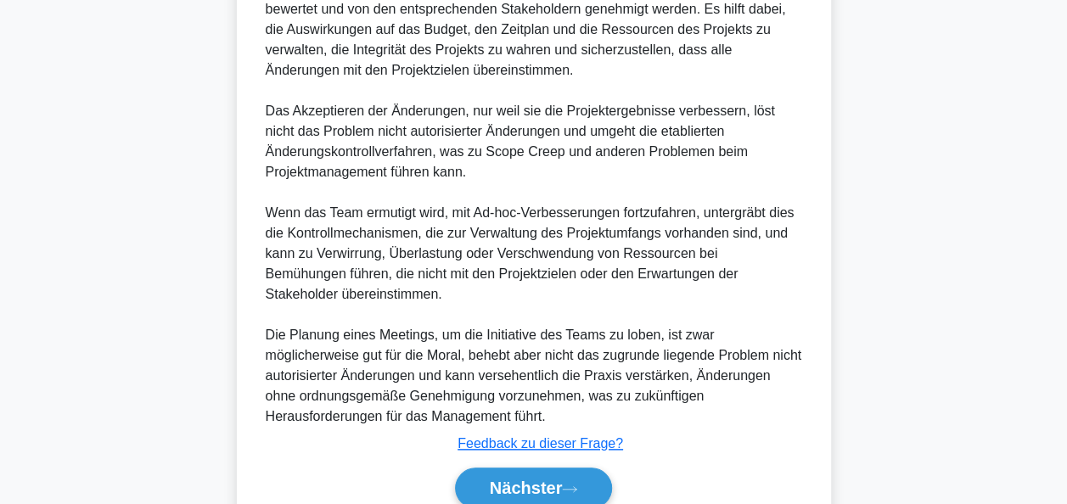
scroll to position [743, 0]
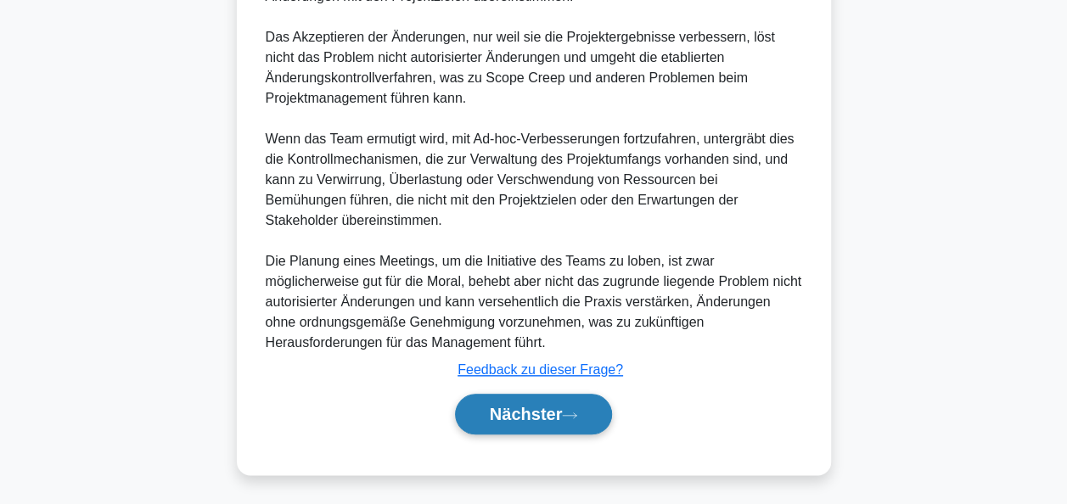
click at [531, 419] on font "Nächster" at bounding box center [526, 414] width 73 height 19
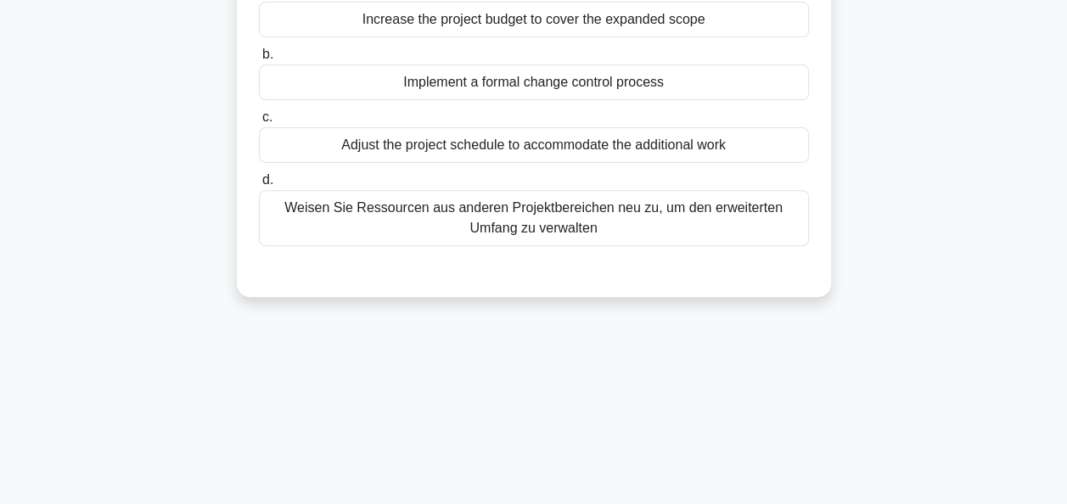
scroll to position [73, 0]
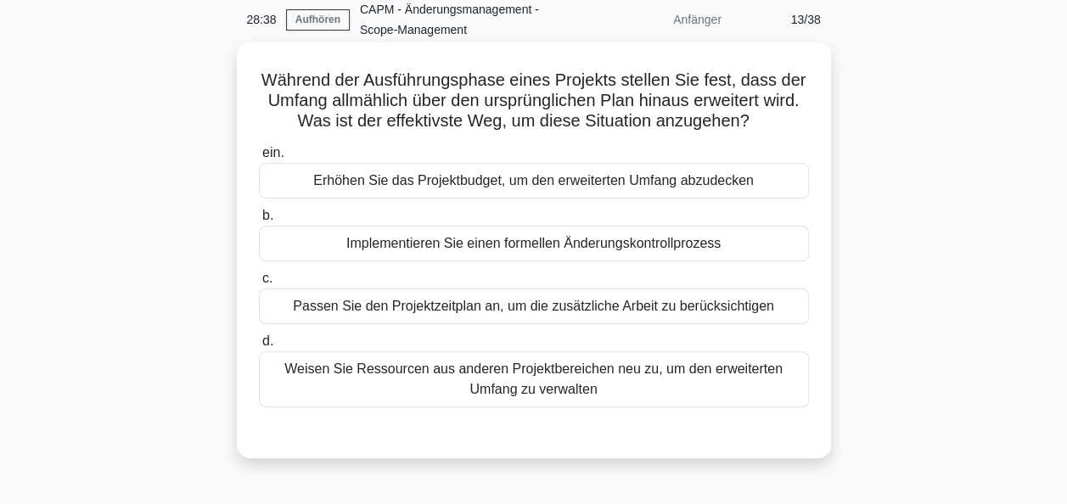
click at [635, 249] on div "Implementieren Sie einen formellen Änderungskontrollprozess" at bounding box center [534, 244] width 550 height 36
click at [259, 222] on input "b. Implementieren Sie einen formellen Änderungskontrollprozess" at bounding box center [259, 215] width 0 height 11
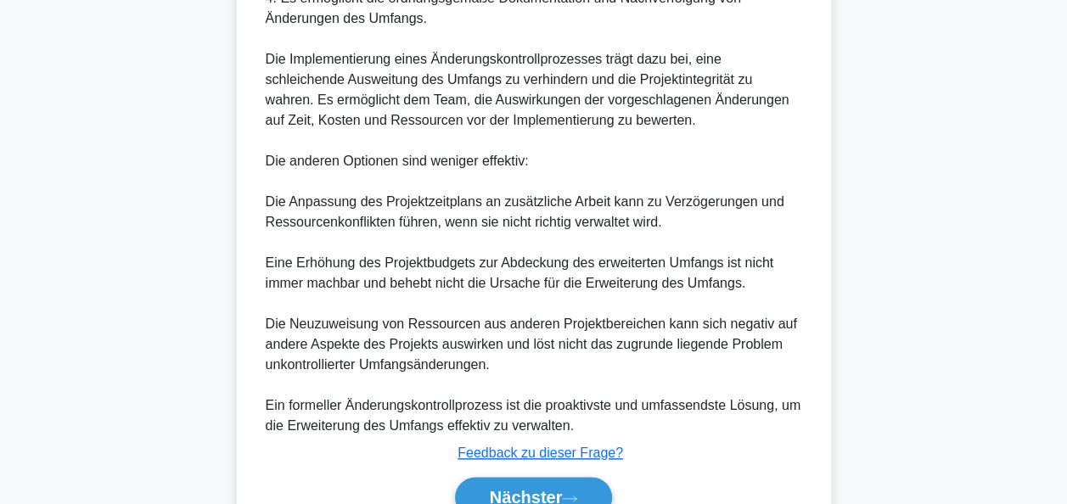
scroll to position [866, 0]
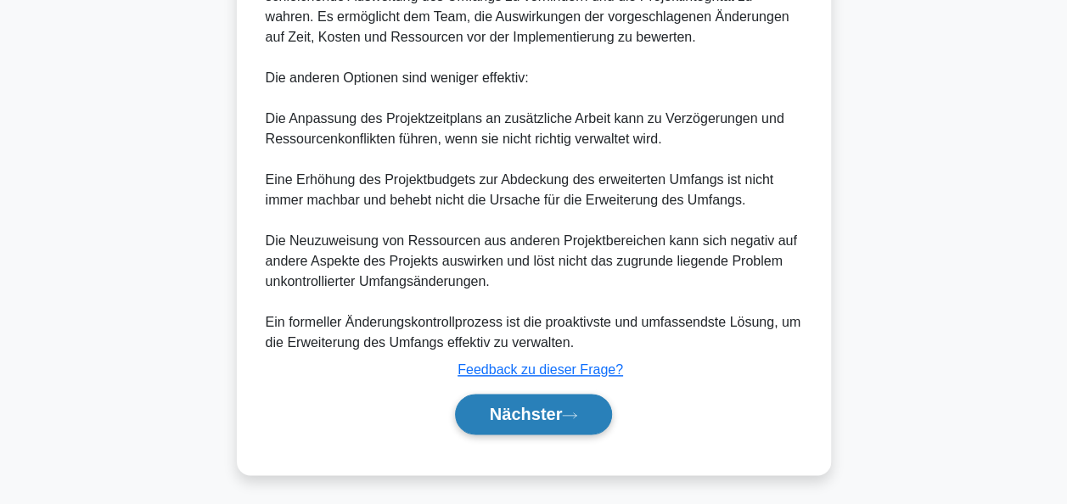
click at [552, 408] on font "Nächster" at bounding box center [526, 414] width 73 height 19
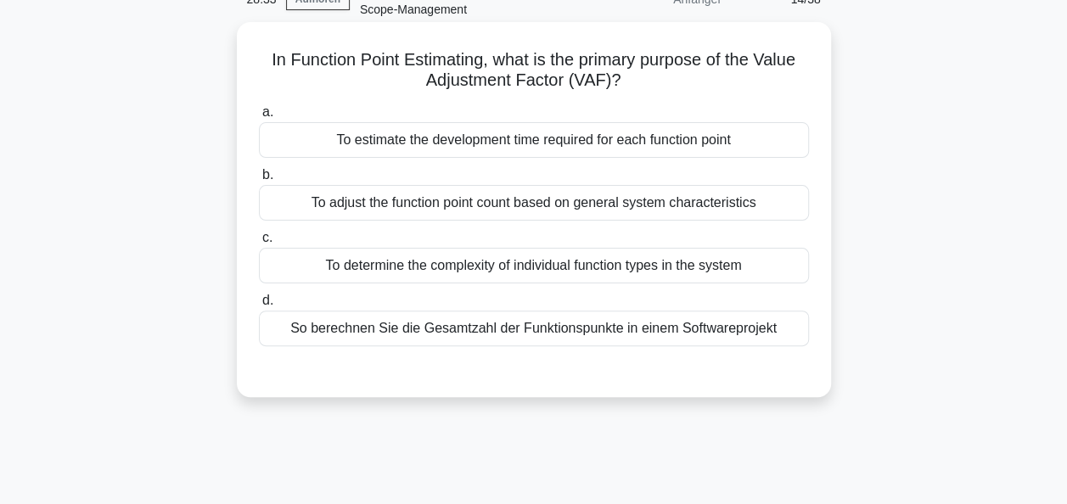
scroll to position [73, 0]
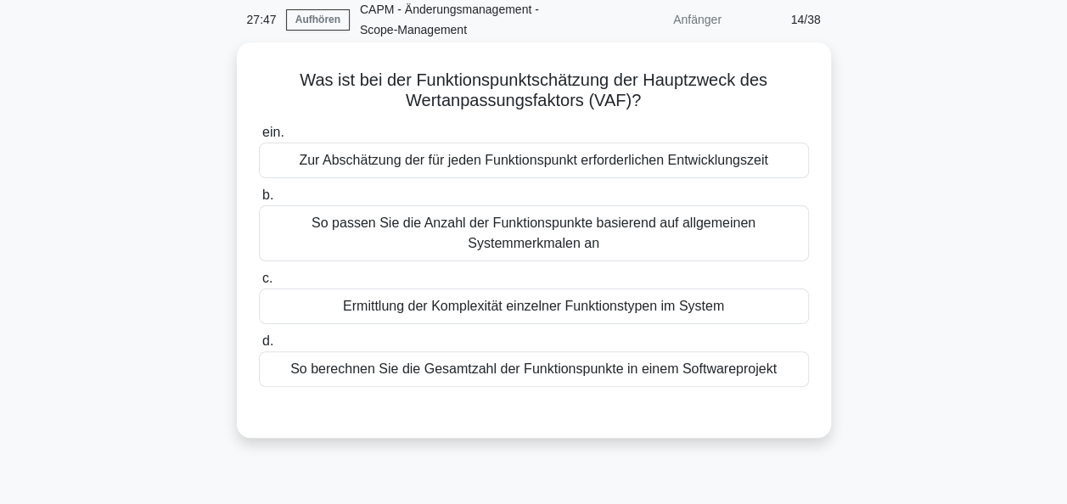
click at [578, 164] on div "Zur Abschätzung der für jeden Funktionspunkt erforderlichen Entwicklungszeit" at bounding box center [534, 161] width 550 height 36
click at [259, 138] on input "ein. Zur Abschätzung der für jeden Funktionspunkt erforderlichen Entwicklungsze…" at bounding box center [259, 132] width 0 height 11
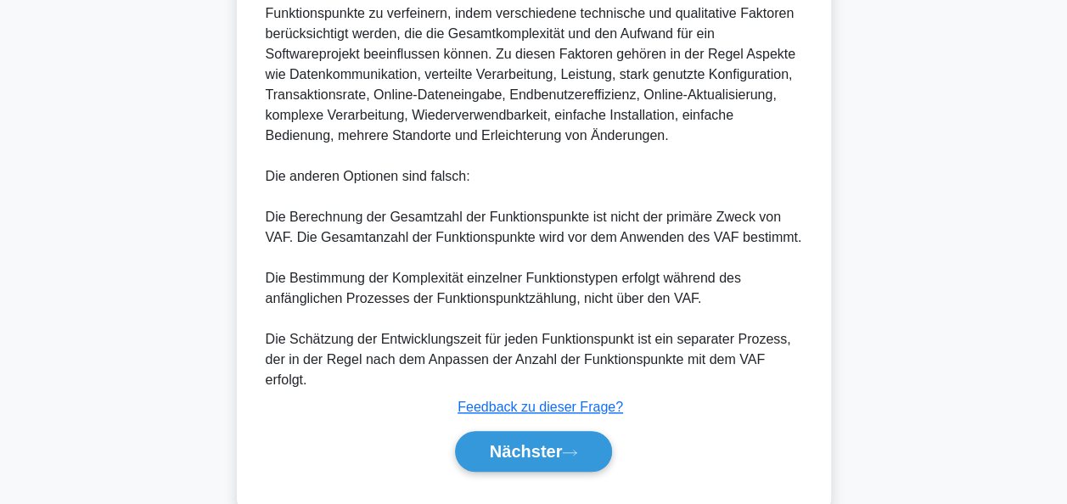
scroll to position [665, 0]
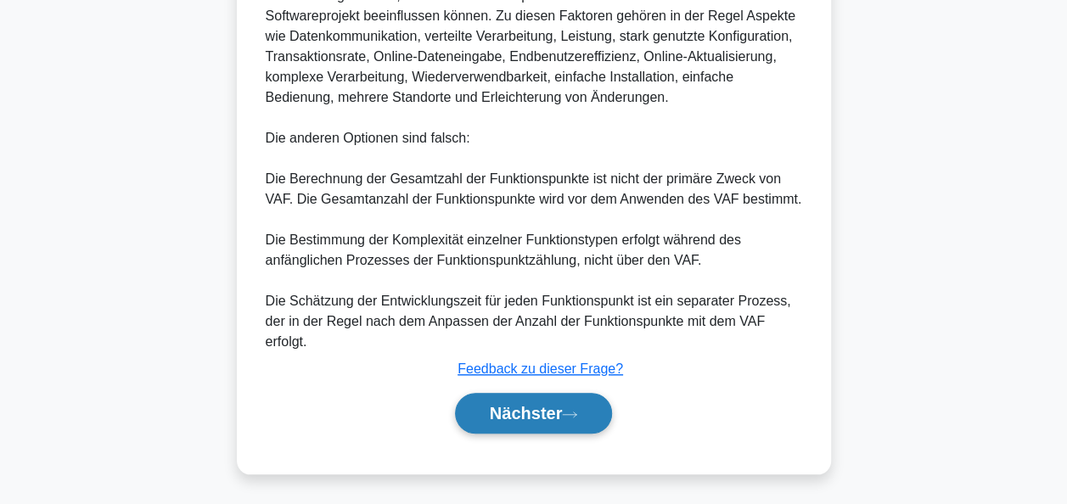
click at [534, 413] on font "Nächster" at bounding box center [526, 413] width 73 height 19
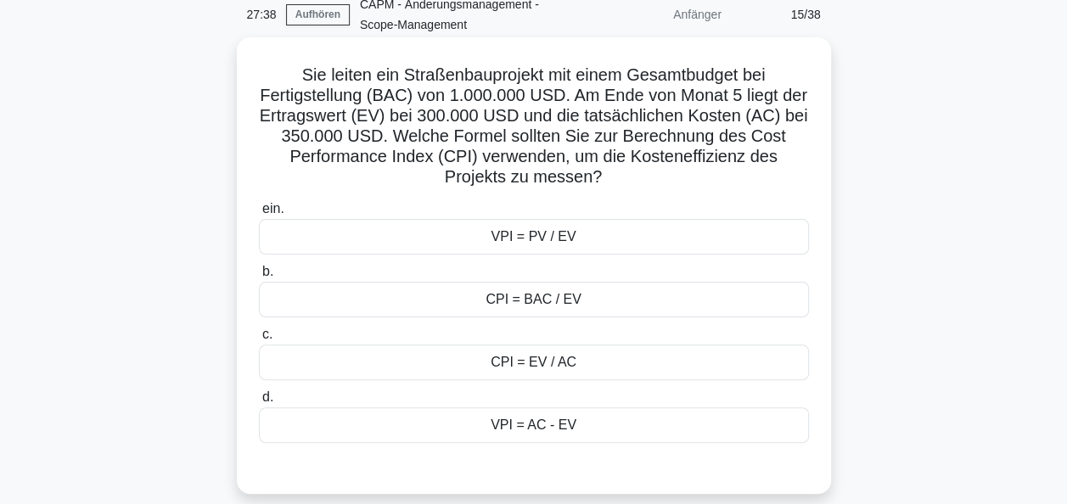
scroll to position [85, 0]
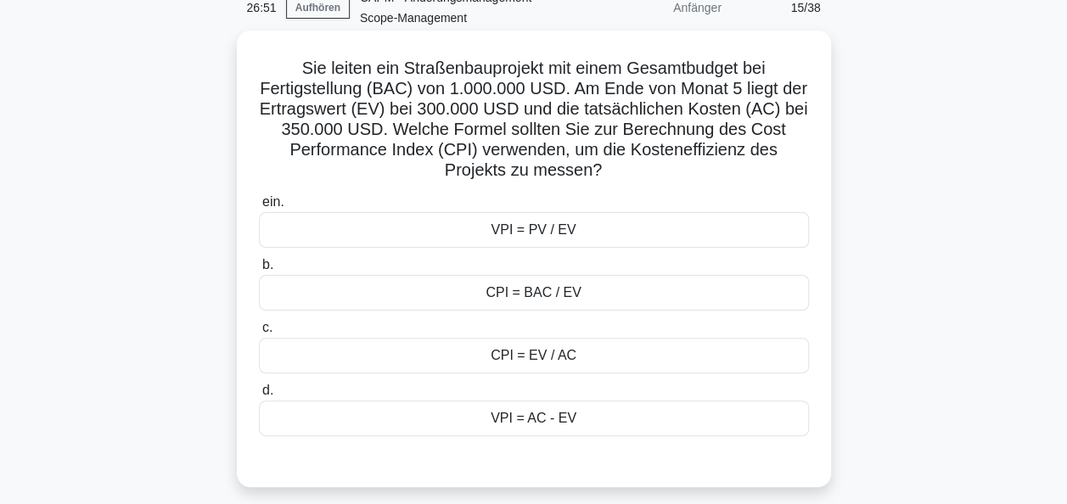
click at [538, 356] on div "CPI = EV / AC" at bounding box center [534, 356] width 550 height 36
click at [259, 334] on input "c. CPI = EV / AC" at bounding box center [259, 328] width 0 height 11
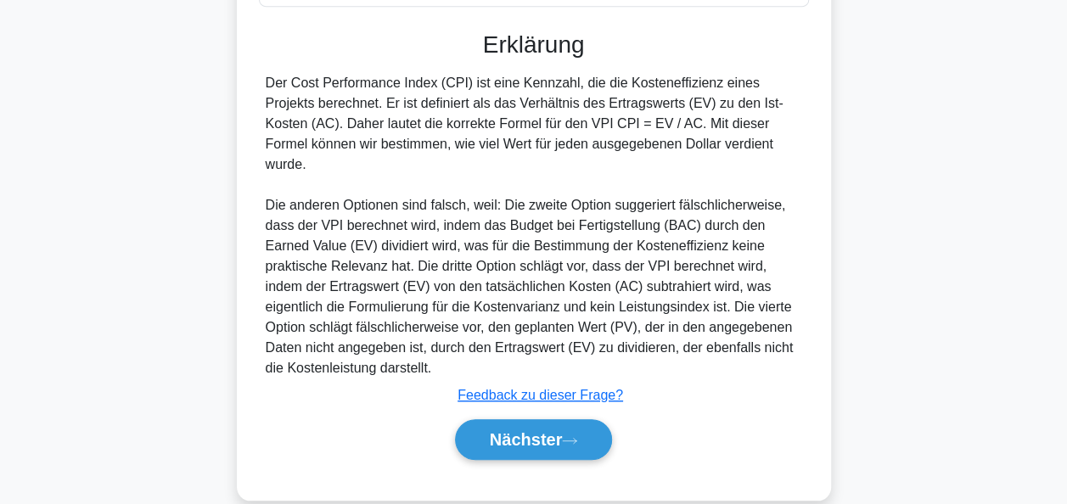
scroll to position [519, 0]
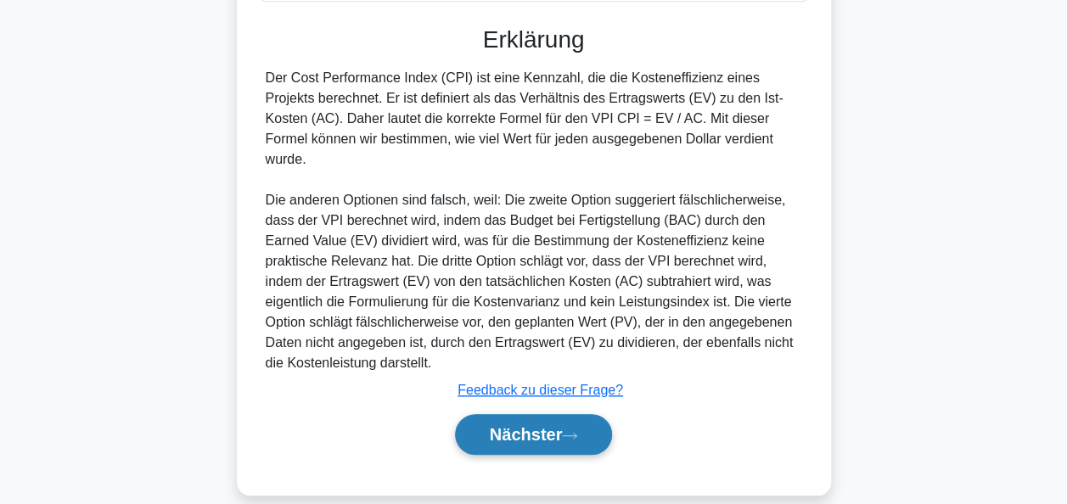
click at [538, 425] on font "Nächster" at bounding box center [526, 434] width 73 height 19
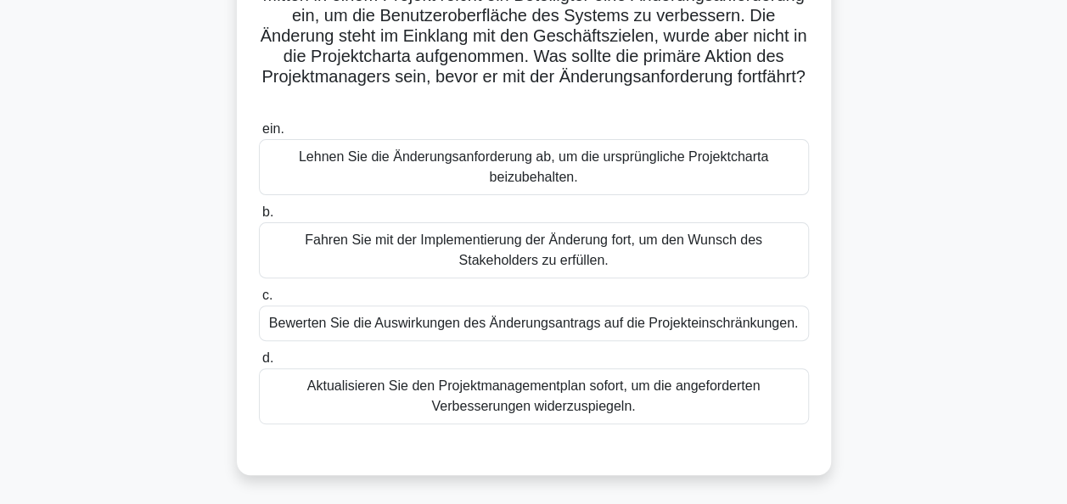
scroll to position [243, 0]
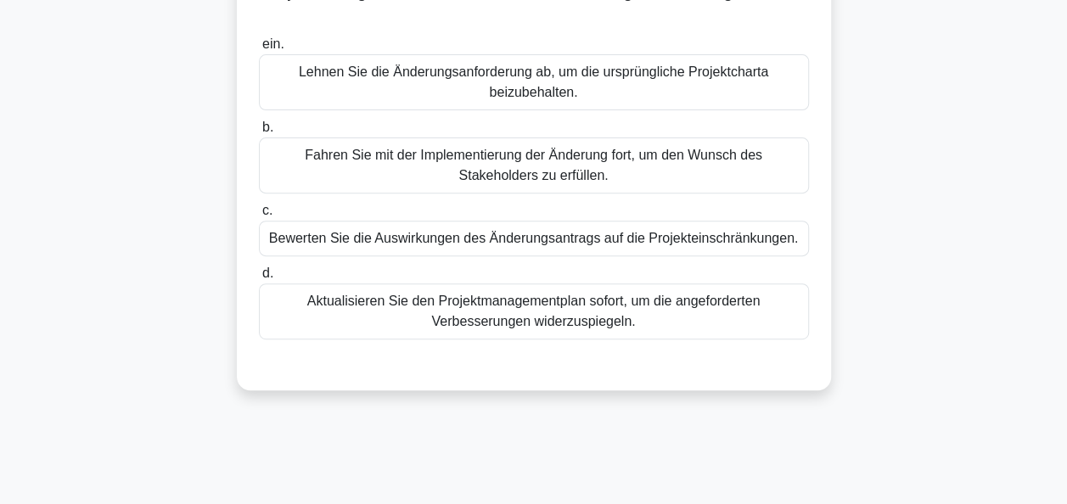
click at [606, 238] on div "Bewerten Sie die Auswirkungen des Änderungsantrags auf die Projekteinschränkung…" at bounding box center [534, 239] width 550 height 36
click at [259, 216] on input "c. Bewerten Sie die Auswirkungen des Änderungsantrags auf die Projekteinschränk…" at bounding box center [259, 210] width 0 height 11
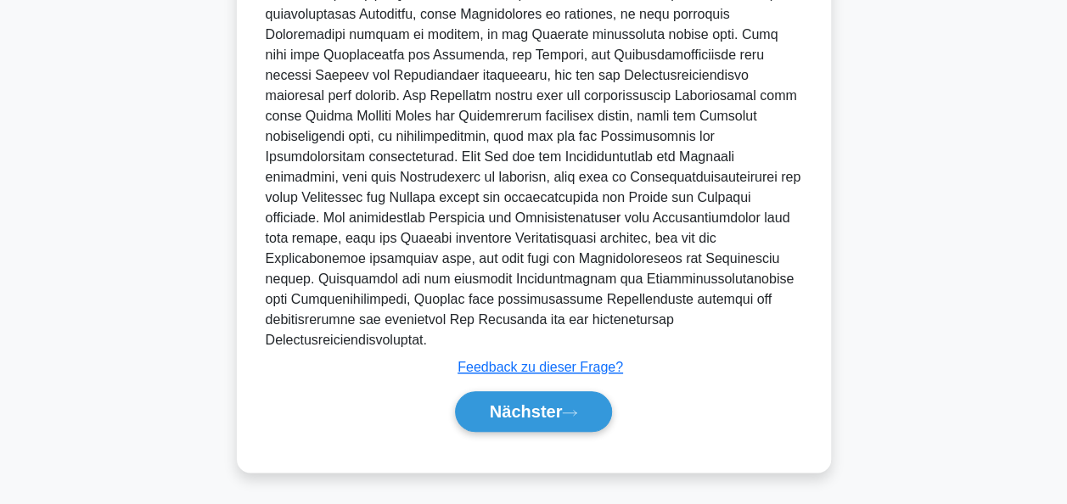
scroll to position [764, 0]
click at [513, 422] on button "Nächster" at bounding box center [534, 411] width 158 height 41
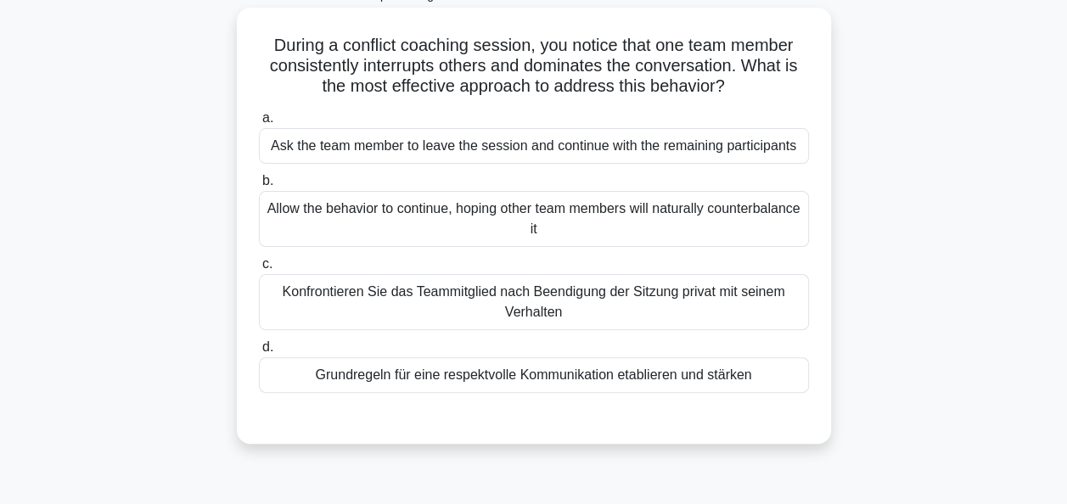
scroll to position [73, 0]
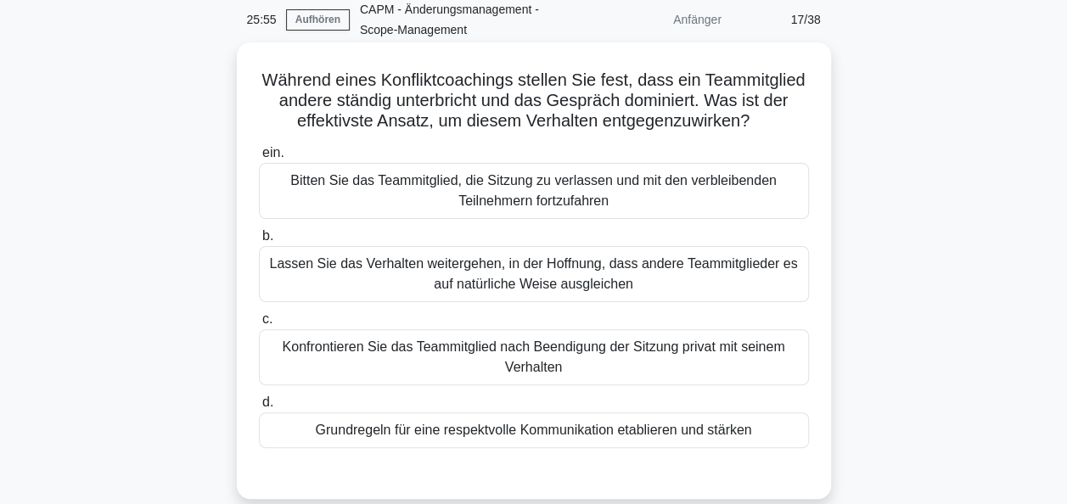
click at [530, 348] on div "Konfrontieren Sie das Teammitglied nach Beendigung der Sitzung privat mit seine…" at bounding box center [534, 357] width 550 height 56
click at [259, 325] on input "c. Konfrontieren Sie das Teammitglied nach Beendigung der Sitzung privat mit se…" at bounding box center [259, 319] width 0 height 11
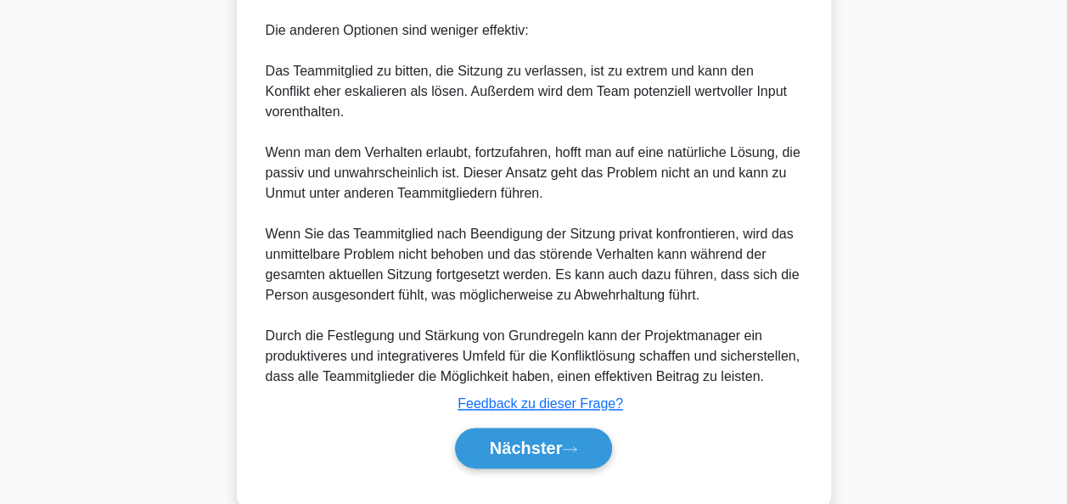
scroll to position [828, 0]
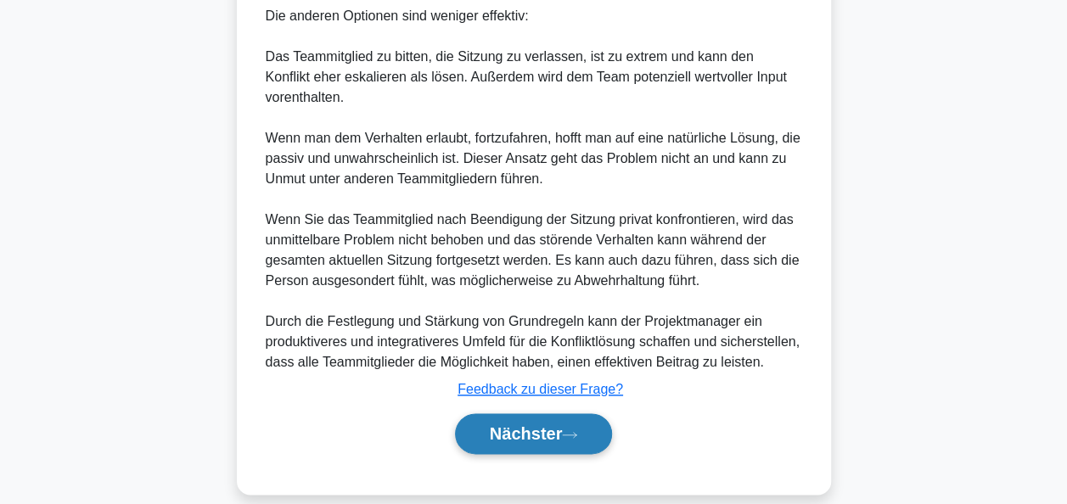
click at [582, 420] on button "Nächster" at bounding box center [534, 433] width 158 height 41
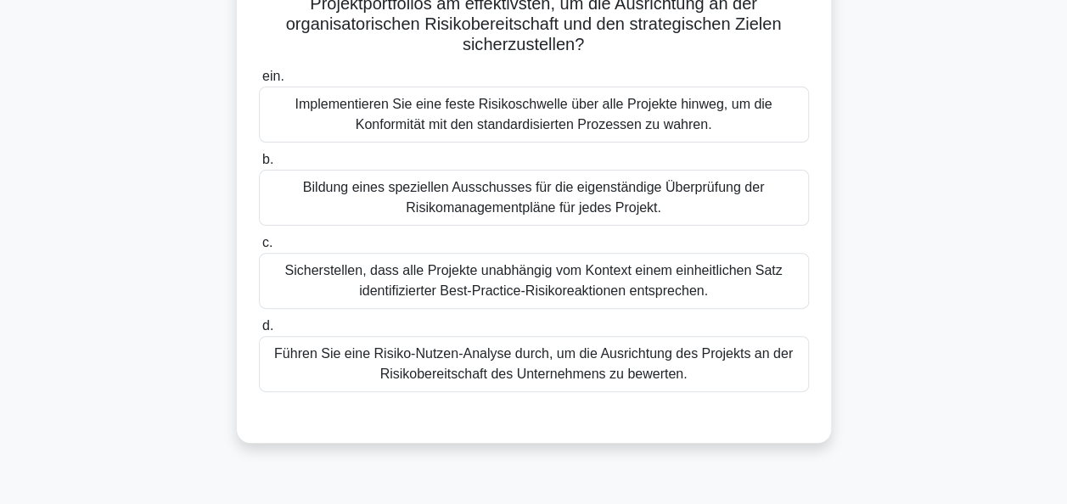
scroll to position [85, 0]
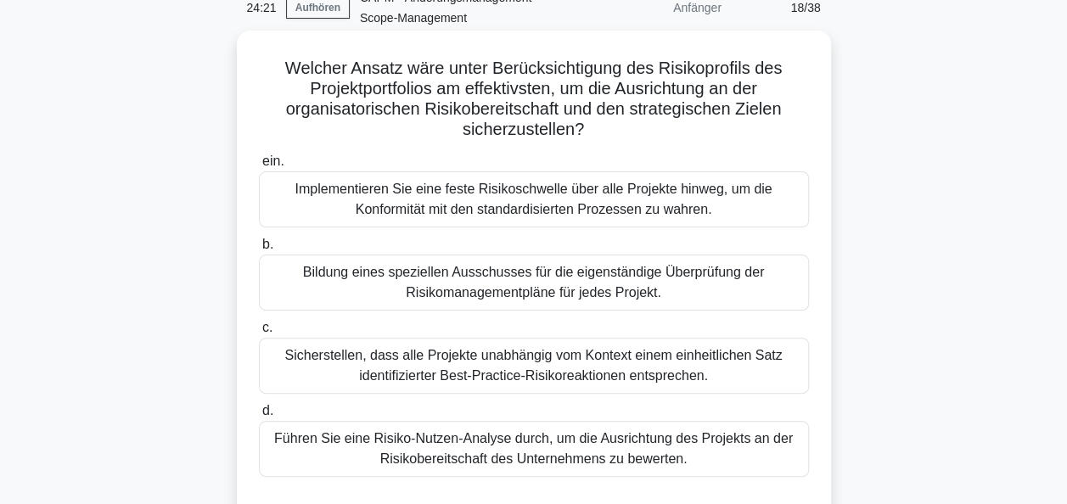
click at [552, 199] on div "Implementieren Sie eine feste Risikoschwelle über alle Projekte hinweg, um die …" at bounding box center [534, 199] width 550 height 56
click at [259, 167] on input "ein. Implementieren Sie eine feste Risikoschwelle über alle Projekte hinweg, um…" at bounding box center [259, 161] width 0 height 11
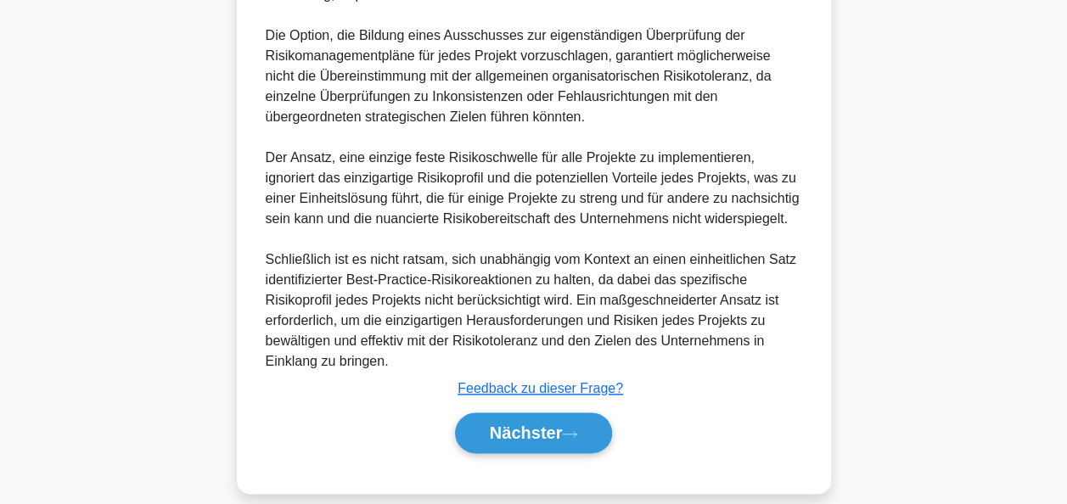
scroll to position [807, 0]
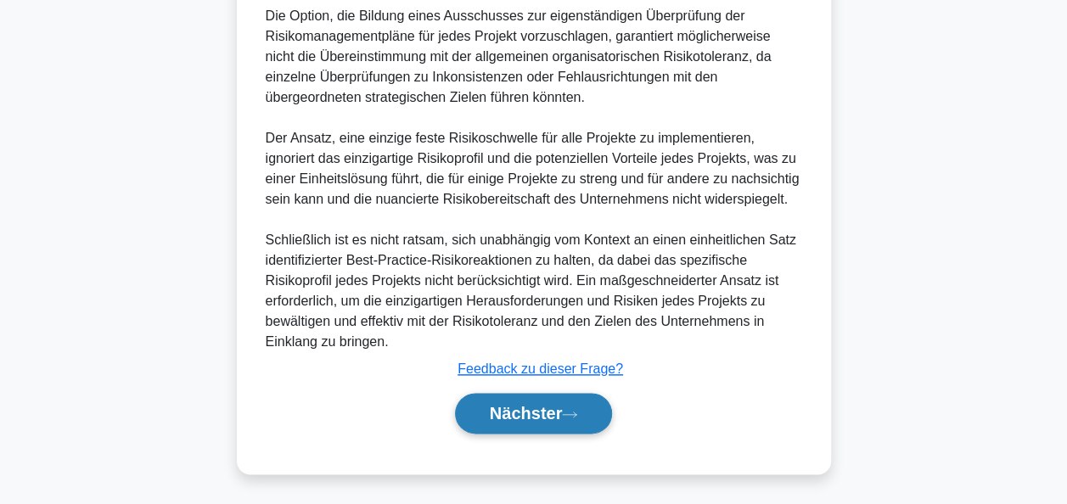
click at [548, 404] on font "Nächster" at bounding box center [526, 413] width 73 height 19
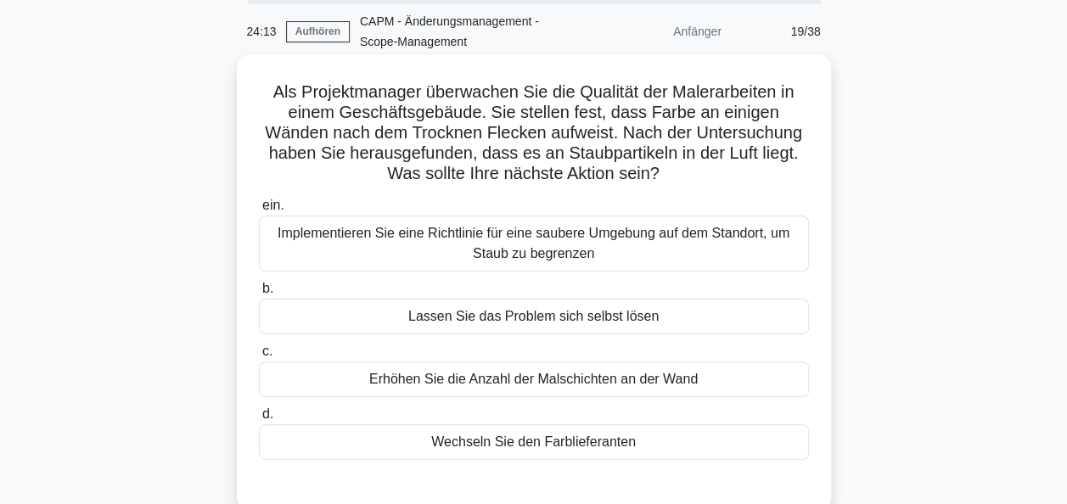
scroll to position [85, 0]
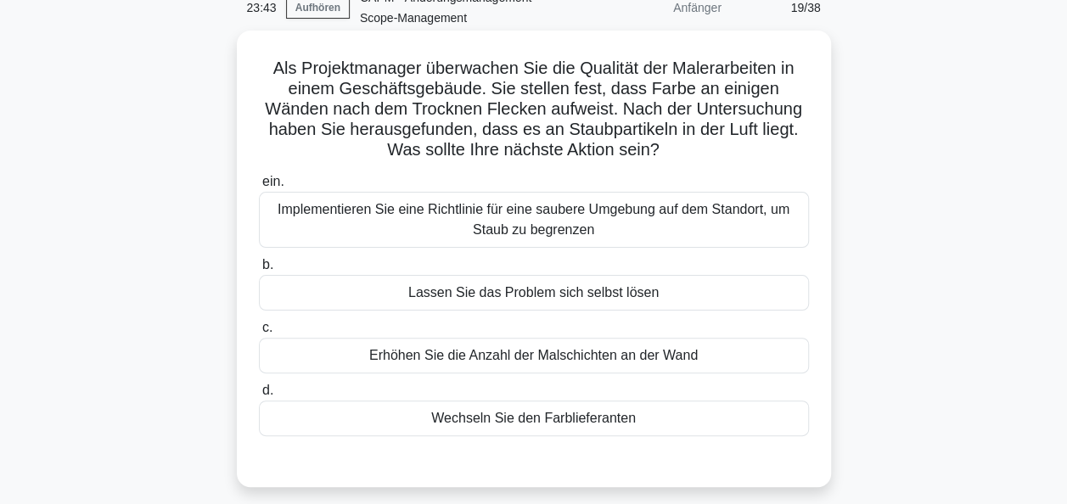
click at [550, 239] on div "Implementieren Sie eine Richtlinie für eine saubere Umgebung auf dem Standort, …" at bounding box center [534, 220] width 550 height 56
click at [259, 188] on input "ein. Implementieren Sie eine Richtlinie für eine saubere Umgebung auf dem Stand…" at bounding box center [259, 182] width 0 height 11
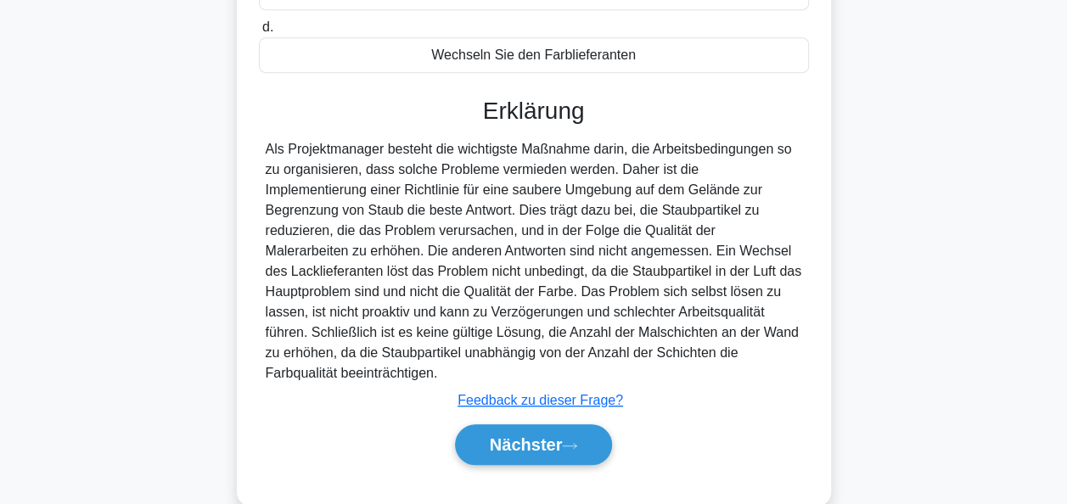
scroll to position [458, 0]
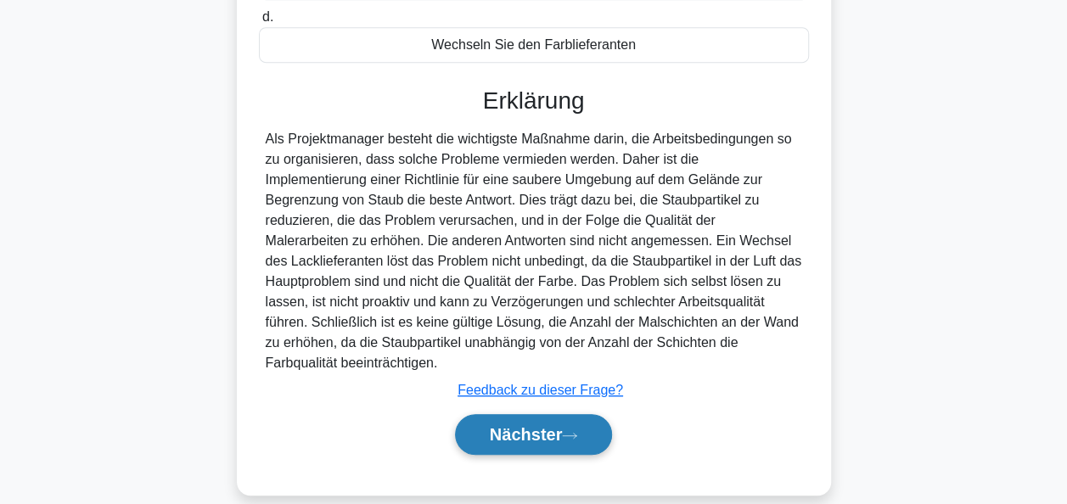
click at [528, 425] on font "Nächster" at bounding box center [526, 434] width 73 height 19
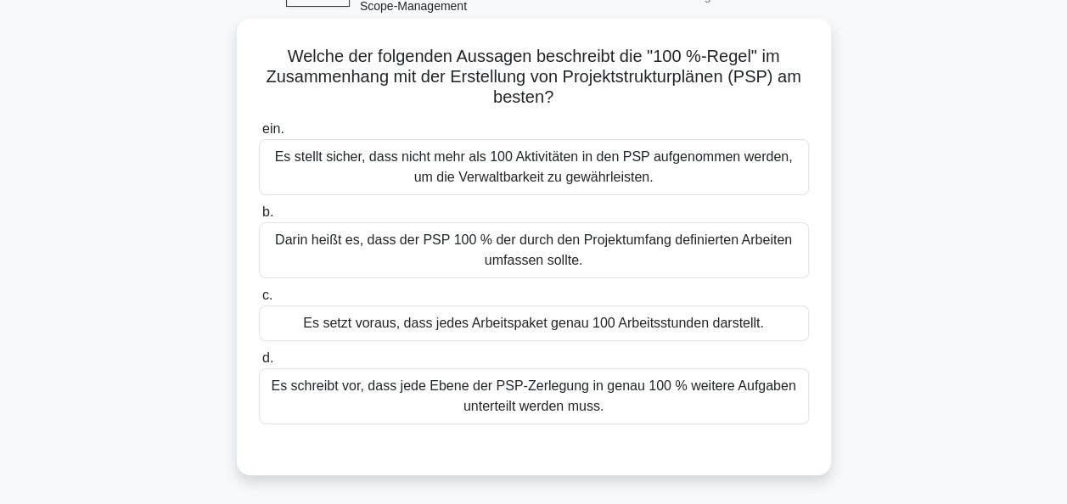
scroll to position [73, 0]
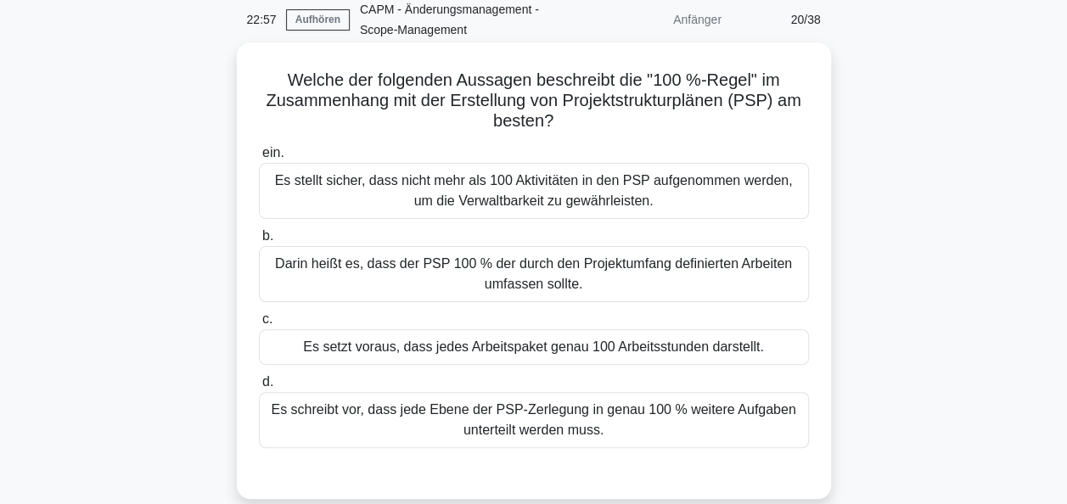
click at [519, 273] on div "Darin heißt es, dass der PSP 100 % der durch den Projektumfang definierten Arbe…" at bounding box center [534, 274] width 550 height 56
click at [259, 242] on input "b. Darin heißt es, dass der PSP 100 % der durch den Projektumfang definierten A…" at bounding box center [259, 236] width 0 height 11
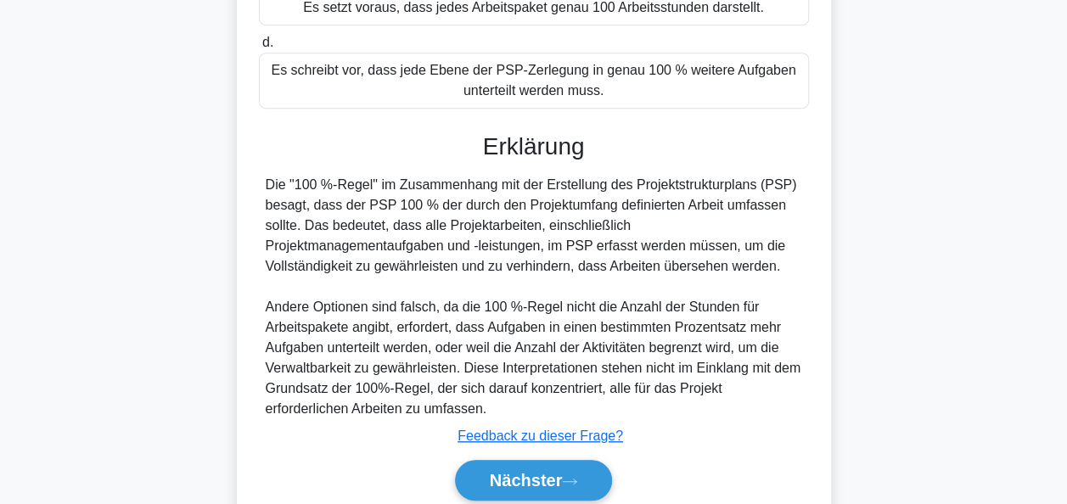
scroll to position [479, 0]
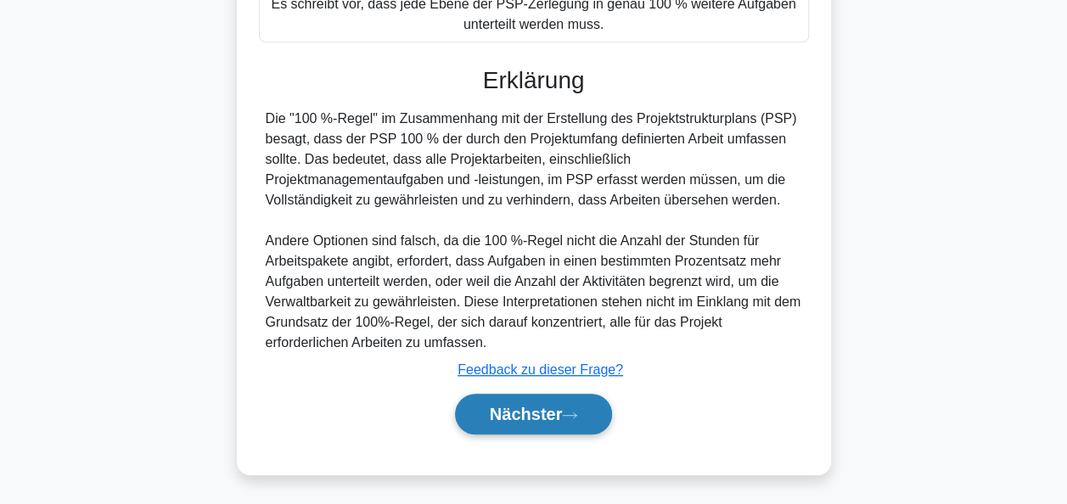
click at [548, 410] on font "Nächster" at bounding box center [526, 414] width 73 height 19
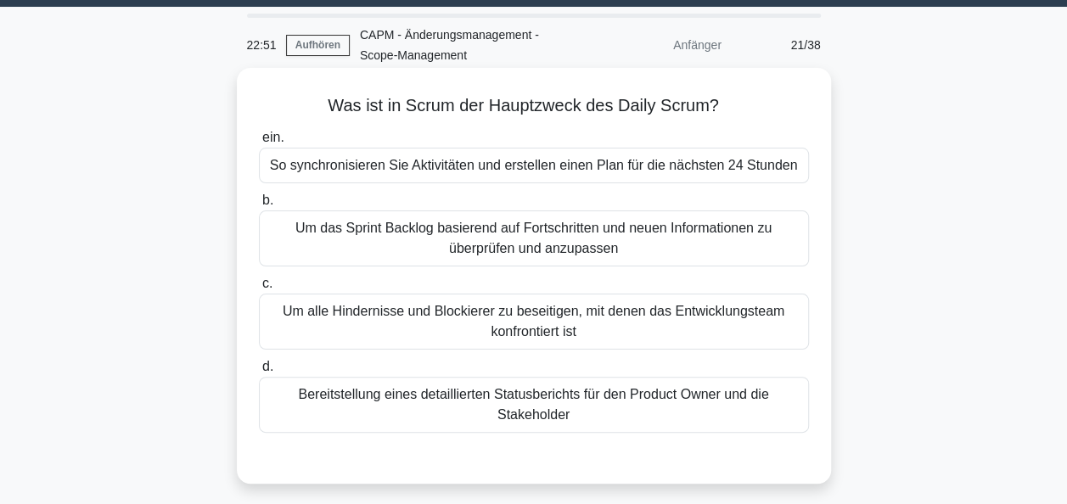
scroll to position [85, 0]
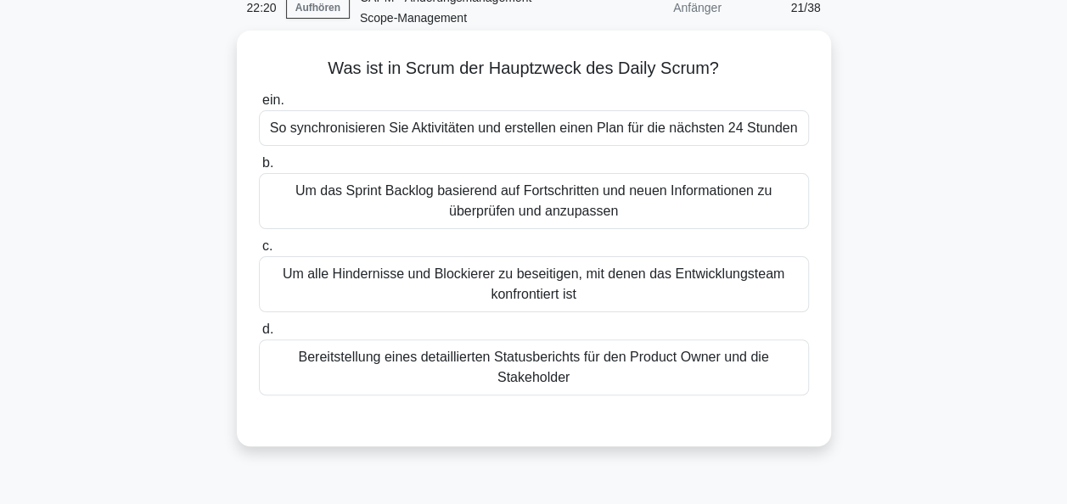
click at [558, 132] on div "So synchronisieren Sie Aktivitäten und erstellen einen Plan für die nächsten 24…" at bounding box center [534, 128] width 550 height 36
click at [259, 106] on input "ein. So synchronisieren Sie Aktivitäten und erstellen einen Plan für die nächst…" at bounding box center [259, 100] width 0 height 11
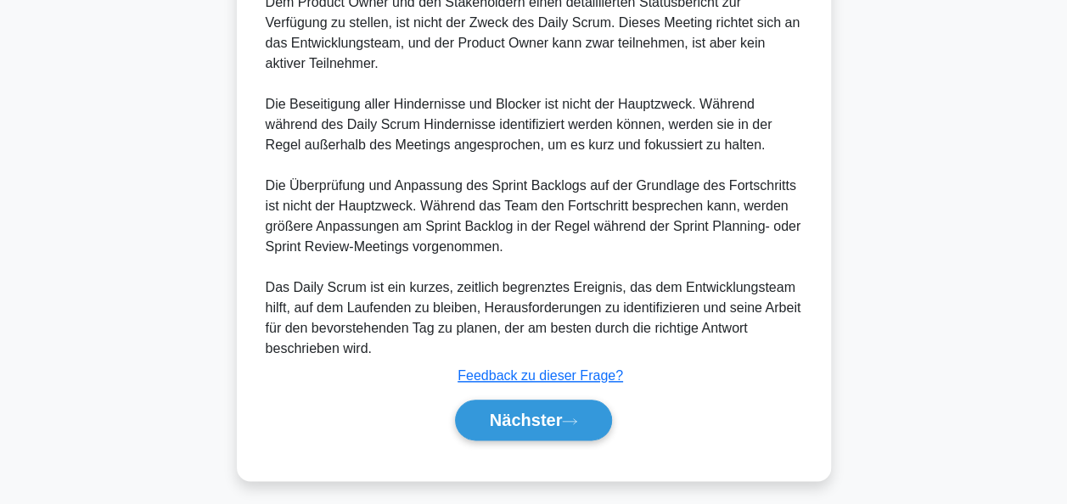
scroll to position [805, 0]
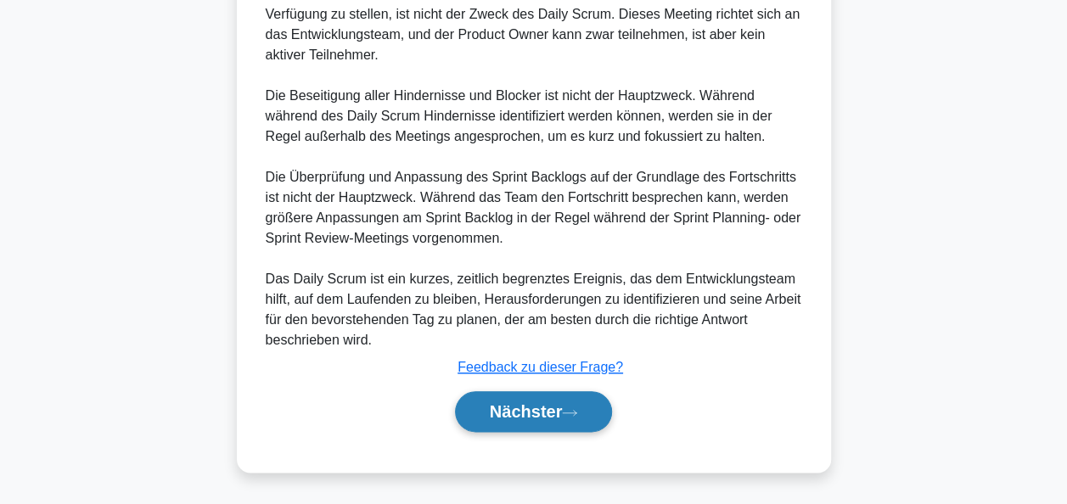
click at [523, 407] on font "Nächster" at bounding box center [526, 411] width 73 height 19
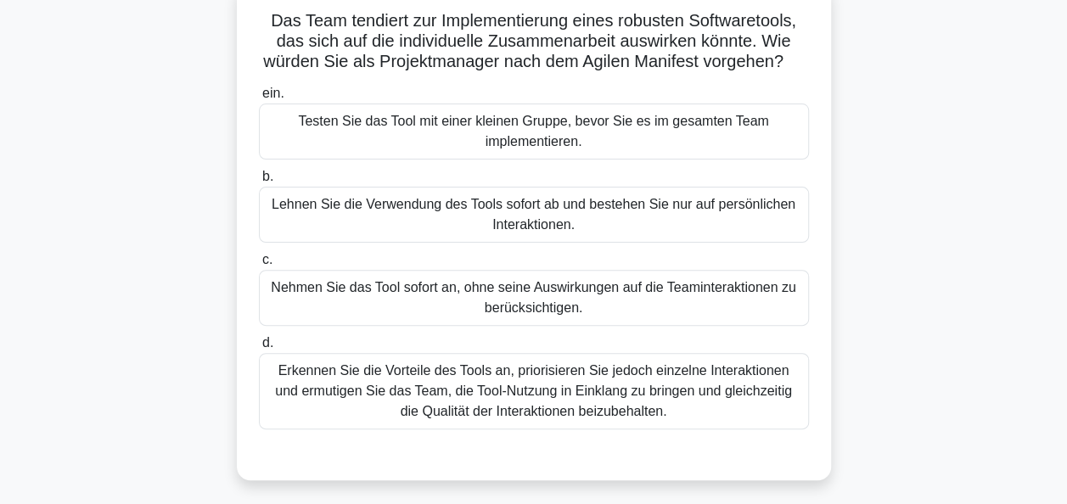
scroll to position [170, 0]
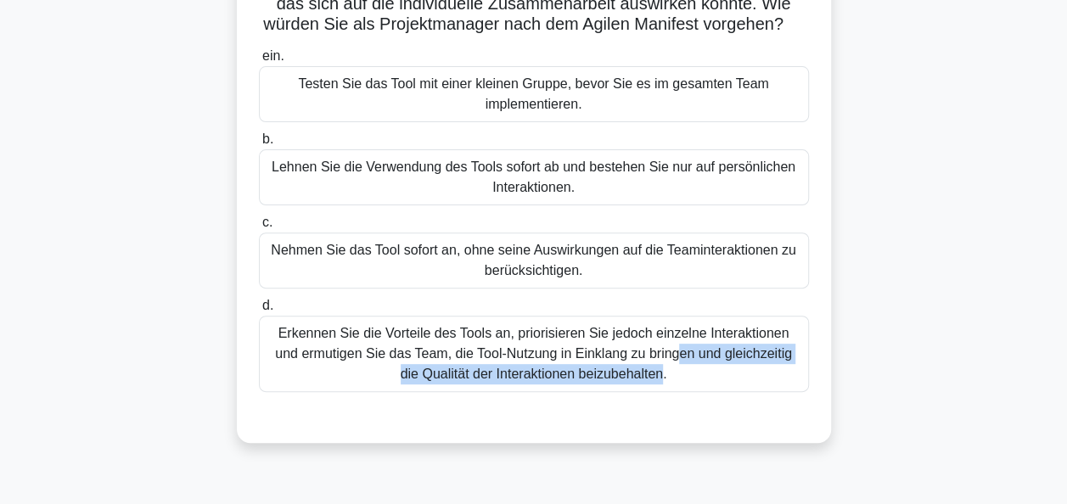
drag, startPoint x: 642, startPoint y: 387, endPoint x: 648, endPoint y: 375, distance: 13.3
click at [648, 375] on div "Erkennen Sie die Vorteile des Tools an, priorisieren Sie jedoch einzelne Intera…" at bounding box center [534, 354] width 550 height 76
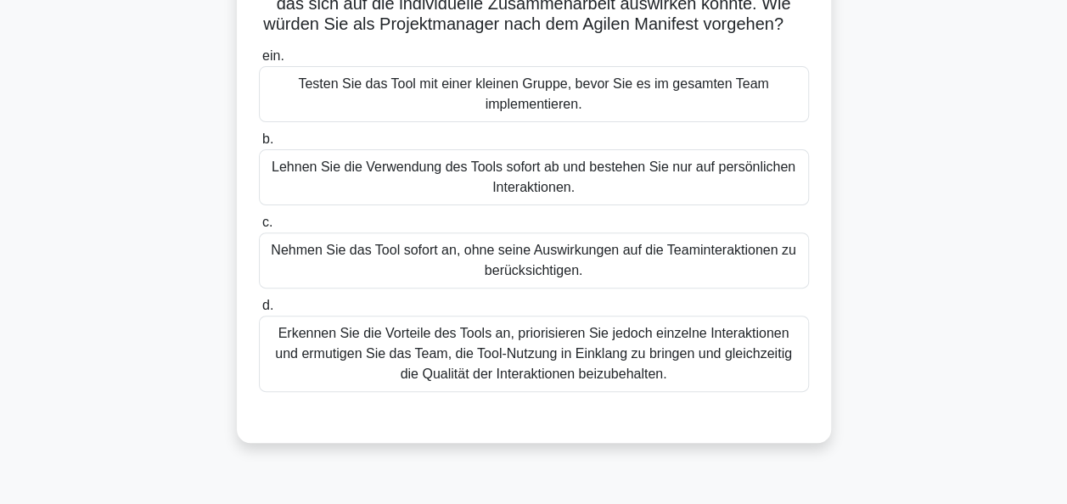
drag, startPoint x: 648, startPoint y: 375, endPoint x: 732, endPoint y: 427, distance: 99.4
click at [732, 416] on div at bounding box center [534, 409] width 550 height 14
click at [696, 392] on div "Erkennen Sie die Vorteile des Tools an, priorisieren Sie jedoch einzelne Intera…" at bounding box center [534, 354] width 550 height 76
click at [259, 311] on input "d. Erkennen Sie die Vorteile des Tools an, priorisieren Sie jedoch einzelne Int…" at bounding box center [259, 305] width 0 height 11
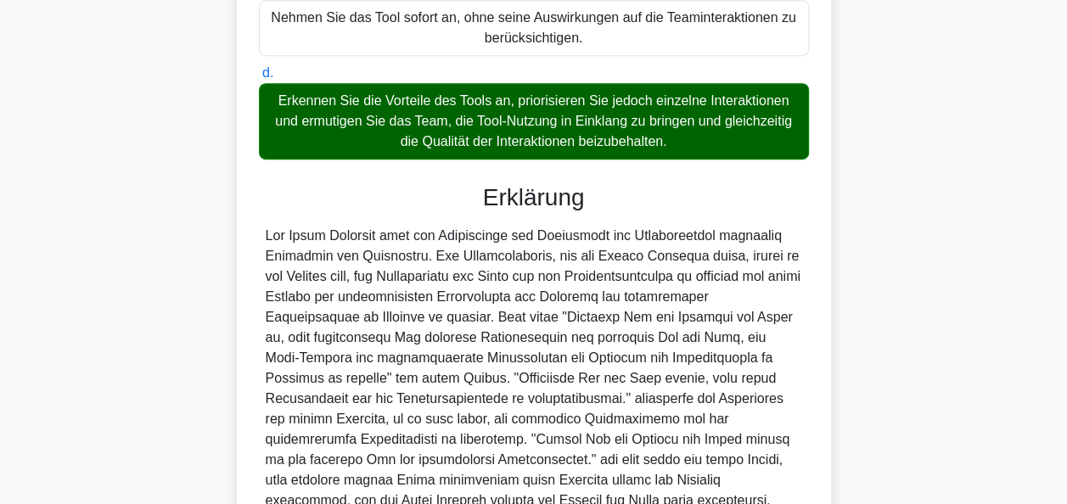
scroll to position [594, 0]
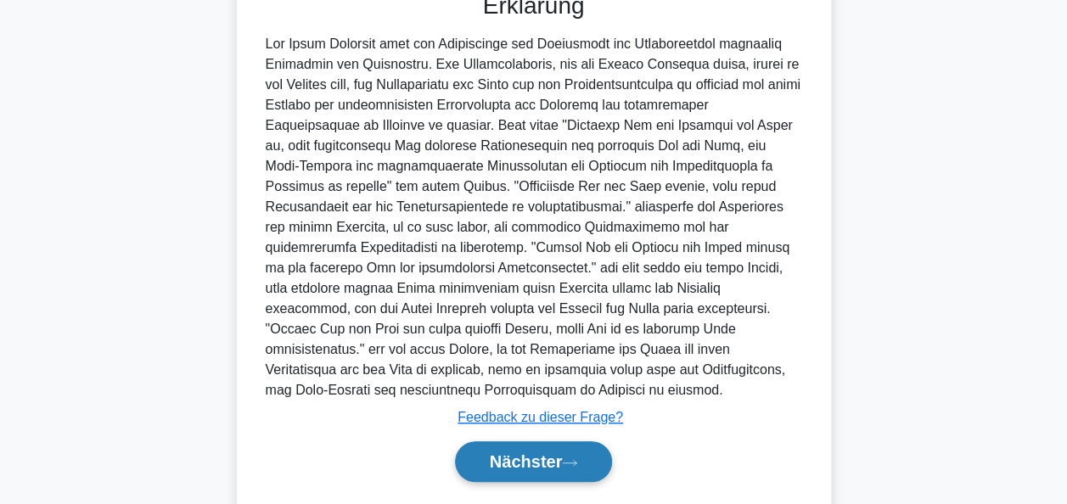
click at [576, 465] on icon at bounding box center [570, 462] width 14 height 5
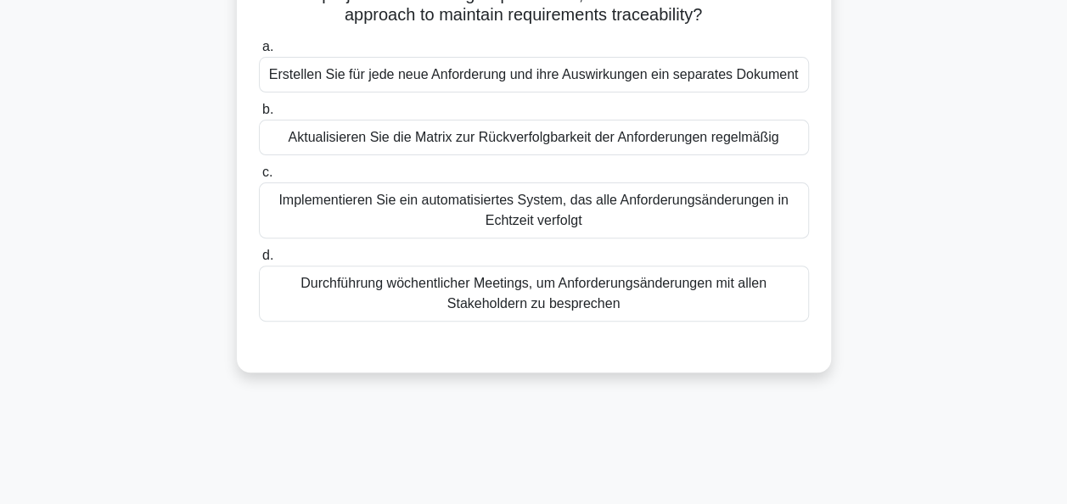
scroll to position [73, 0]
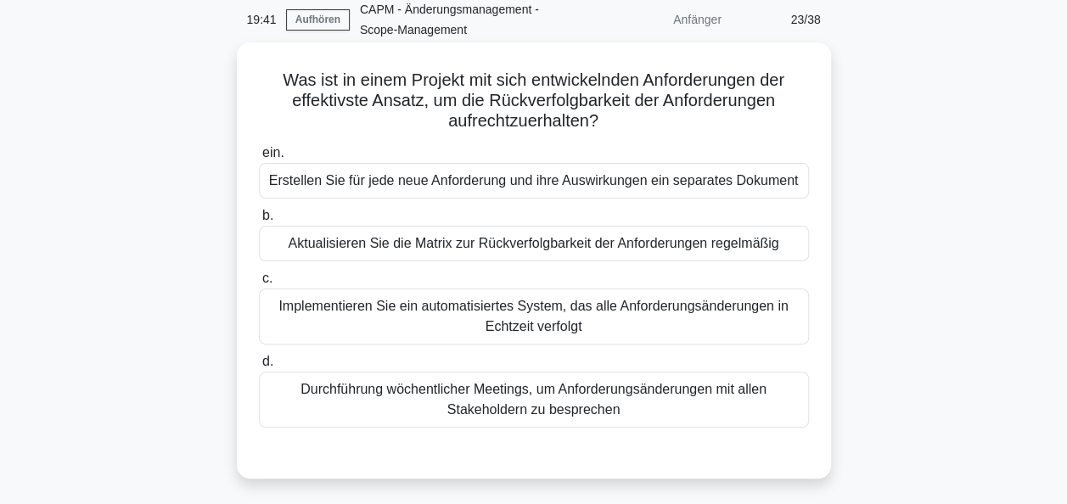
click at [549, 245] on div "Aktualisieren Sie die Matrix zur Rückverfolgbarkeit der Anforderungen regelmäßig" at bounding box center [534, 244] width 550 height 36
click at [259, 222] on input "b. Aktualisieren Sie die Matrix zur Rückverfolgbarkeit der Anforderungen regelm…" at bounding box center [259, 215] width 0 height 11
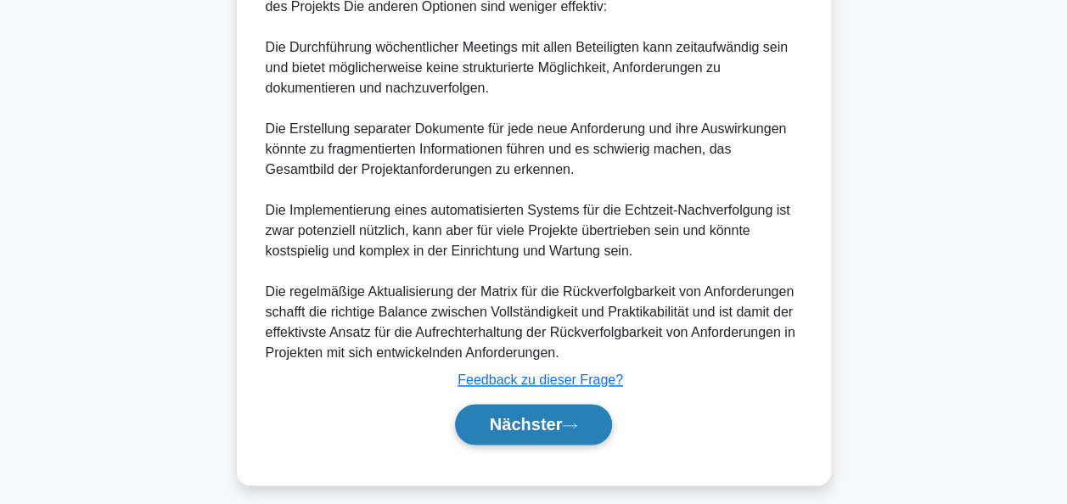
scroll to position [947, 0]
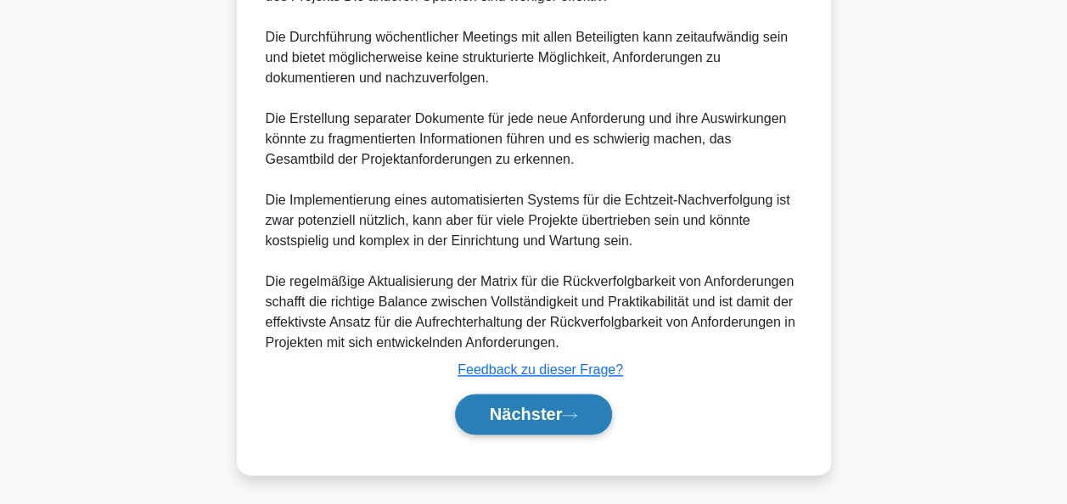
click at [553, 412] on font "Nächster" at bounding box center [526, 414] width 73 height 19
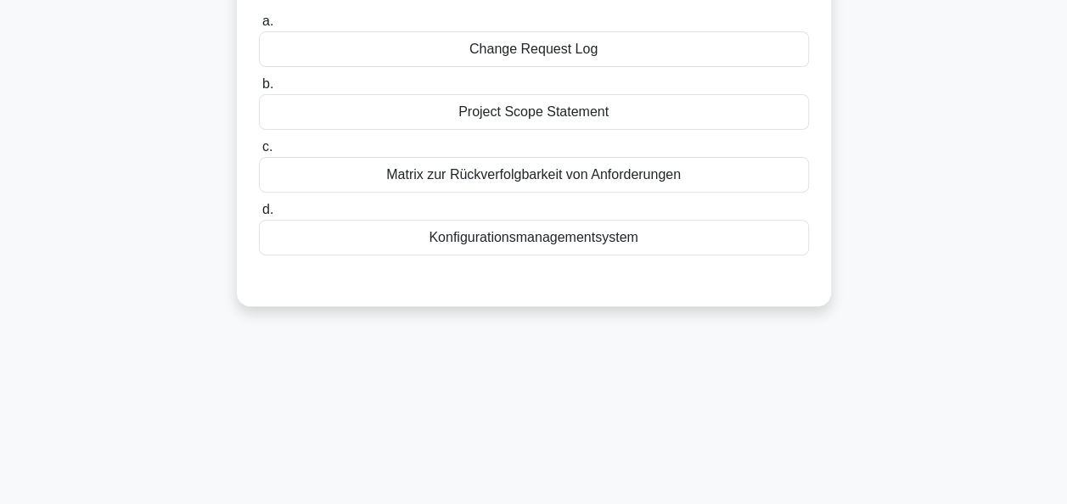
scroll to position [73, 0]
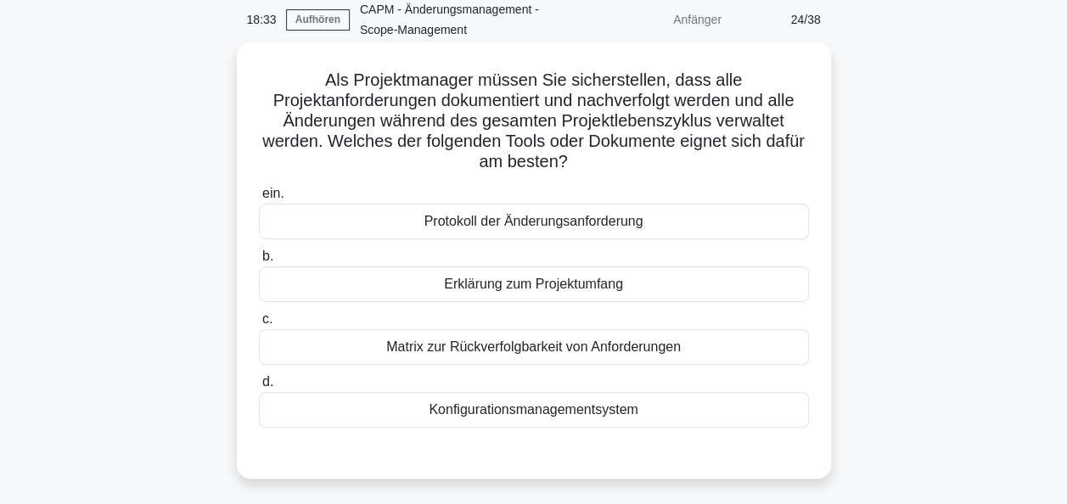
click at [531, 409] on div "Konfigurationsmanagementsystem" at bounding box center [534, 410] width 550 height 36
click at [259, 388] on input "d. Konfigurationsmanagementsystem" at bounding box center [259, 382] width 0 height 11
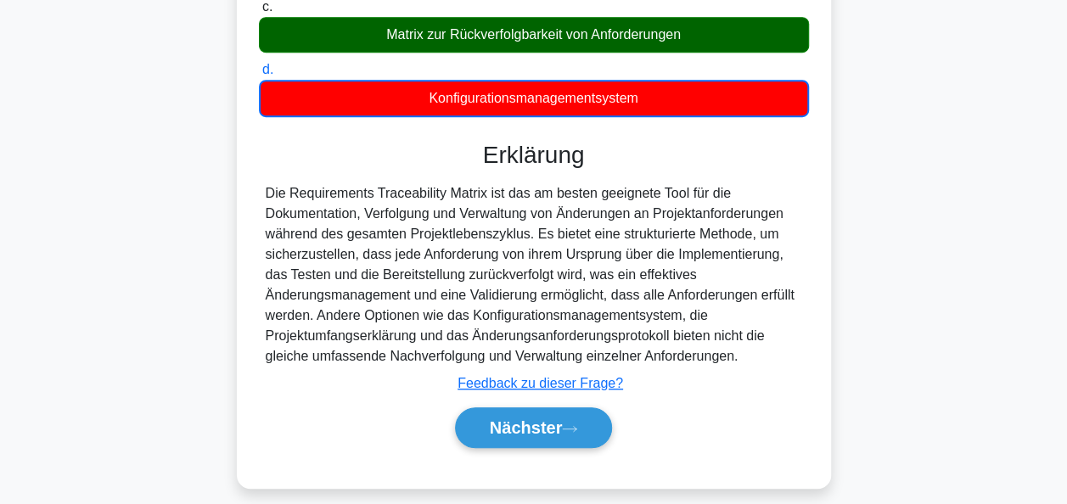
scroll to position [412, 0]
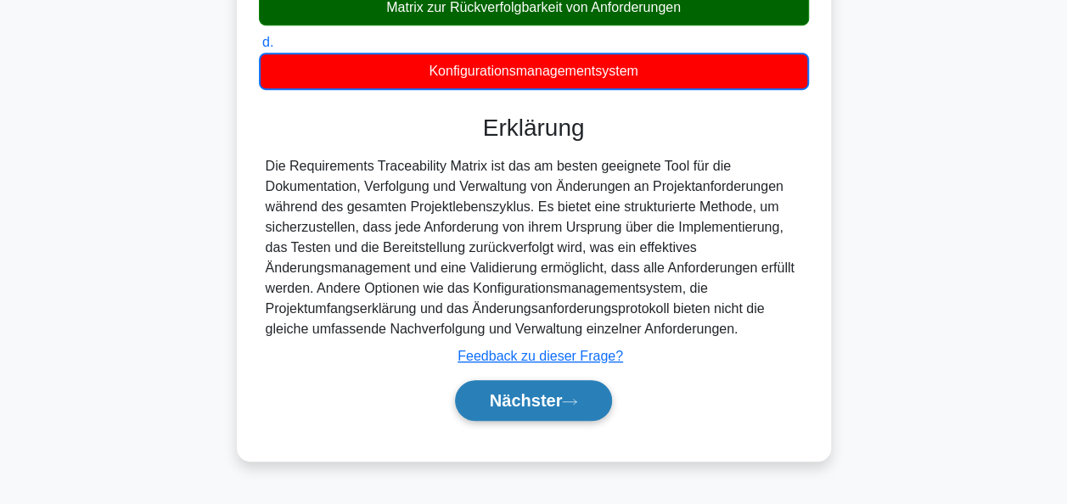
click at [533, 380] on button "Nächster" at bounding box center [534, 400] width 158 height 41
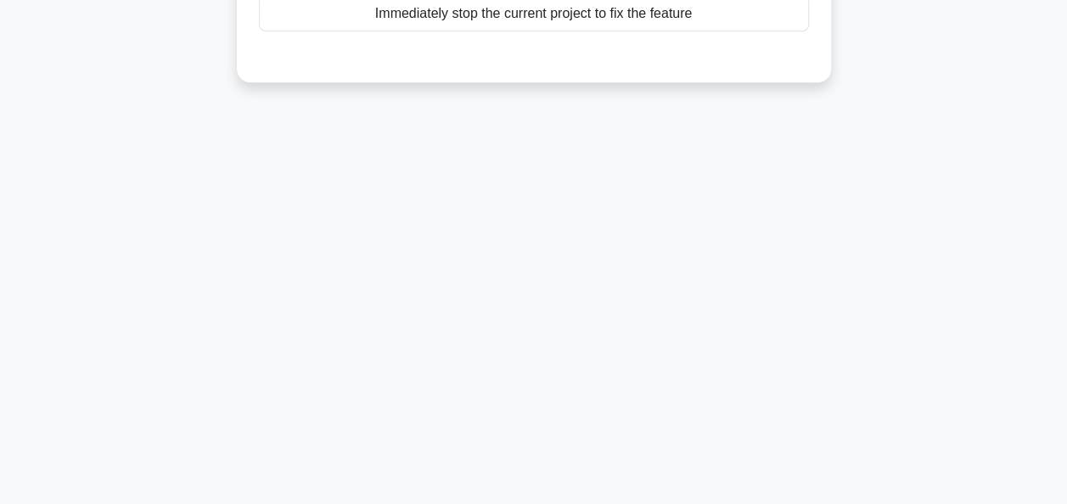
click at [530, 400] on div "18:28 Aufhören CAPM - Änderungsmanagement - Scope-Management Anfänger 25/38 You…" at bounding box center [534, 73] width 968 height 849
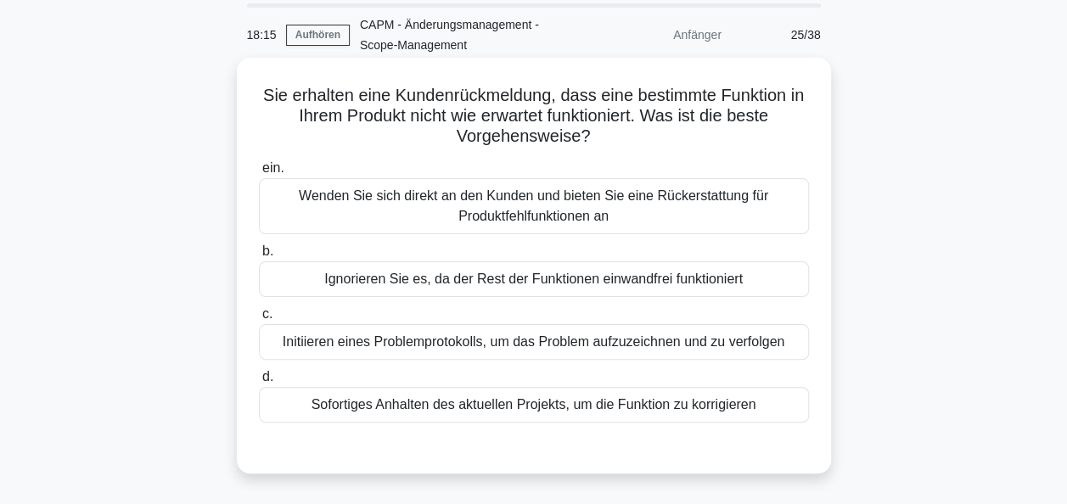
scroll to position [85, 0]
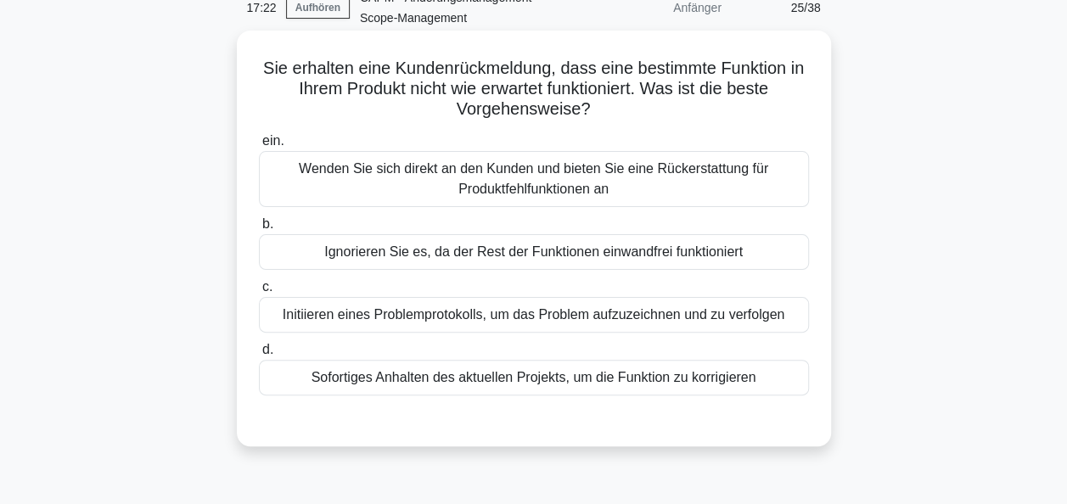
click at [488, 324] on div "Initiieren eines Problemprotokolls, um das Problem aufzuzeichnen und zu verfolg…" at bounding box center [534, 315] width 550 height 36
click at [259, 293] on input "c. Initiieren eines Problemprotokolls, um das Problem aufzuzeichnen und zu verf…" at bounding box center [259, 287] width 0 height 11
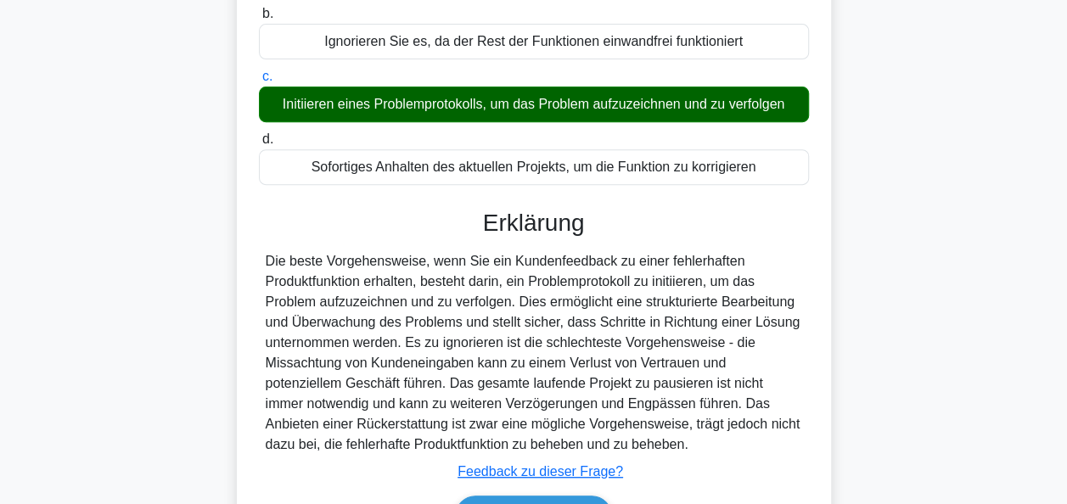
scroll to position [412, 0]
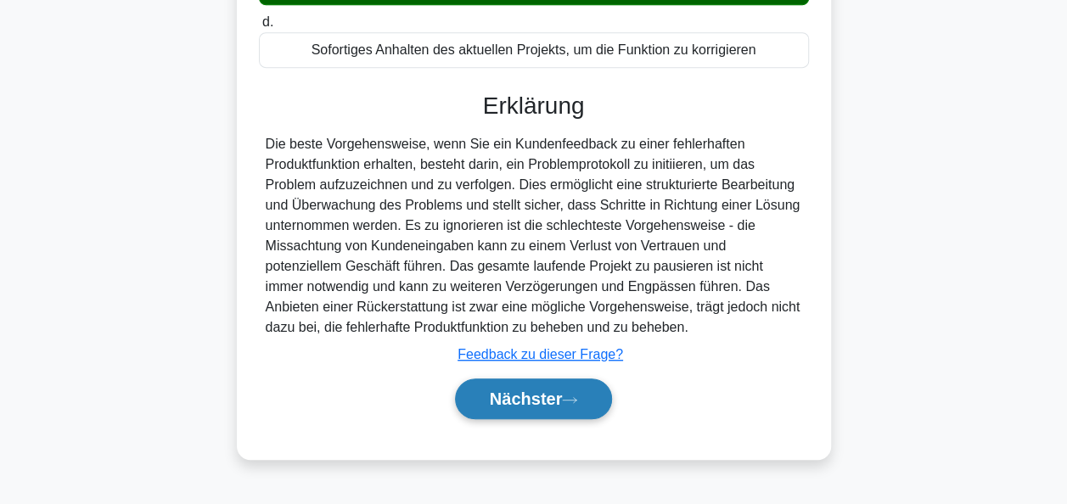
click at [522, 399] on font "Nächster" at bounding box center [526, 399] width 73 height 19
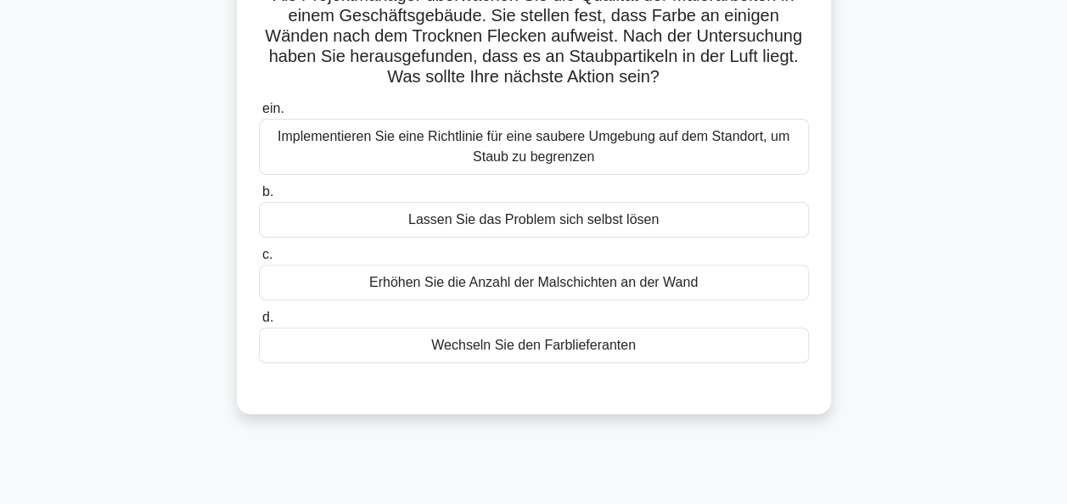
scroll to position [73, 0]
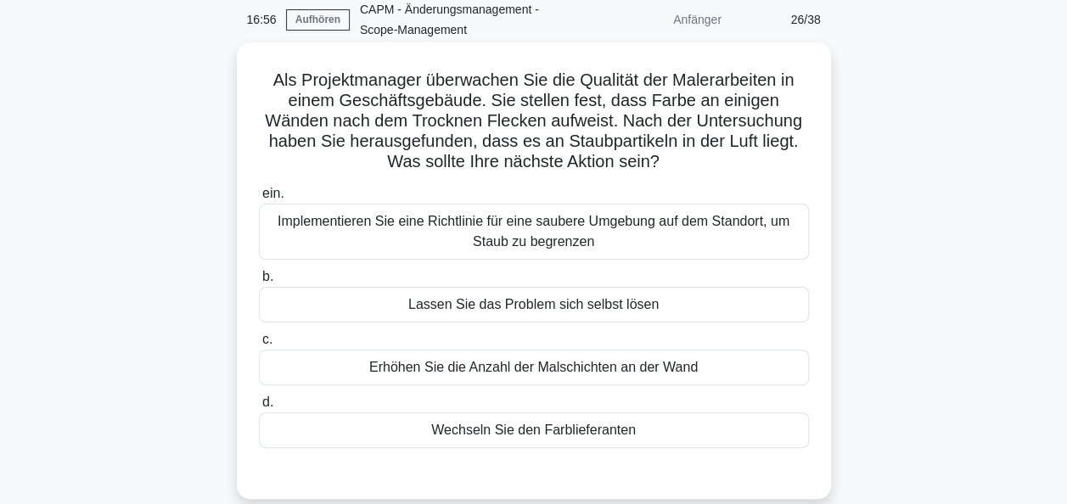
click at [525, 233] on div "Implementieren Sie eine Richtlinie für eine saubere Umgebung auf dem Standort, …" at bounding box center [534, 232] width 550 height 56
click at [259, 199] on input "ein. Implementieren Sie eine Richtlinie für eine saubere Umgebung auf dem Stand…" at bounding box center [259, 193] width 0 height 11
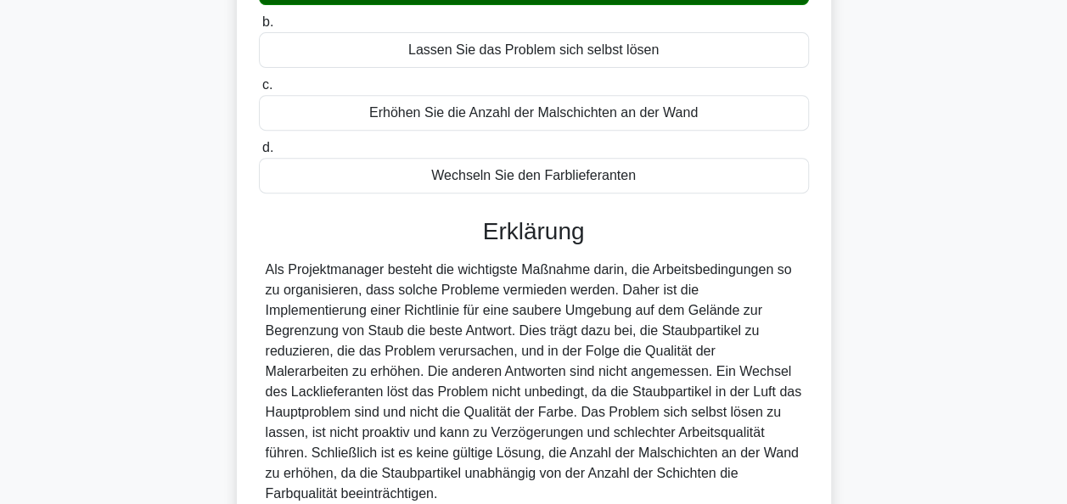
scroll to position [458, 0]
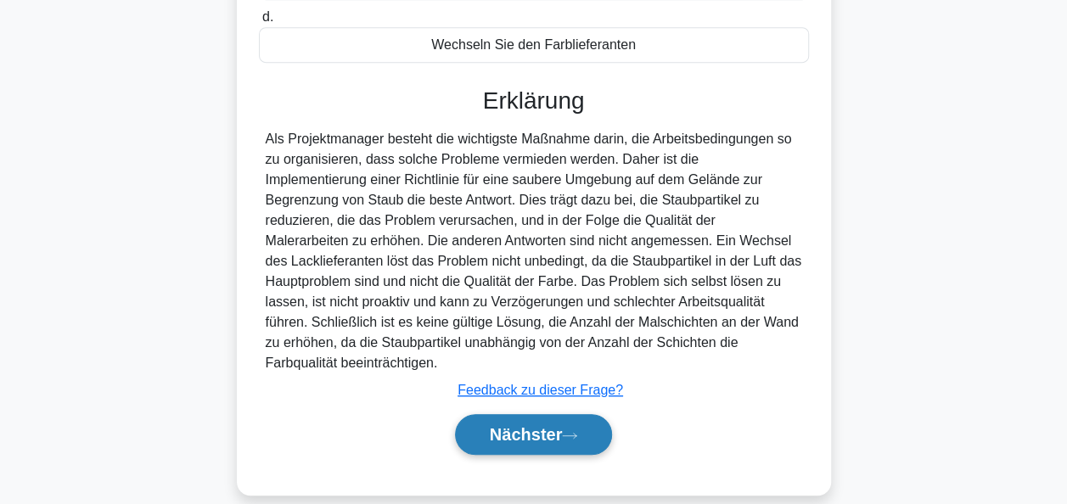
click at [537, 426] on button "Nächster" at bounding box center [534, 434] width 158 height 41
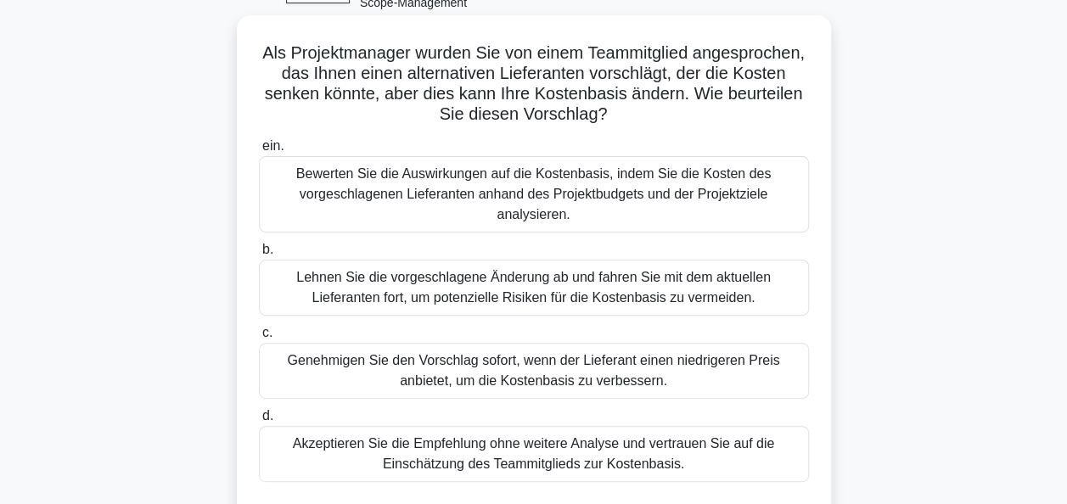
scroll to position [73, 0]
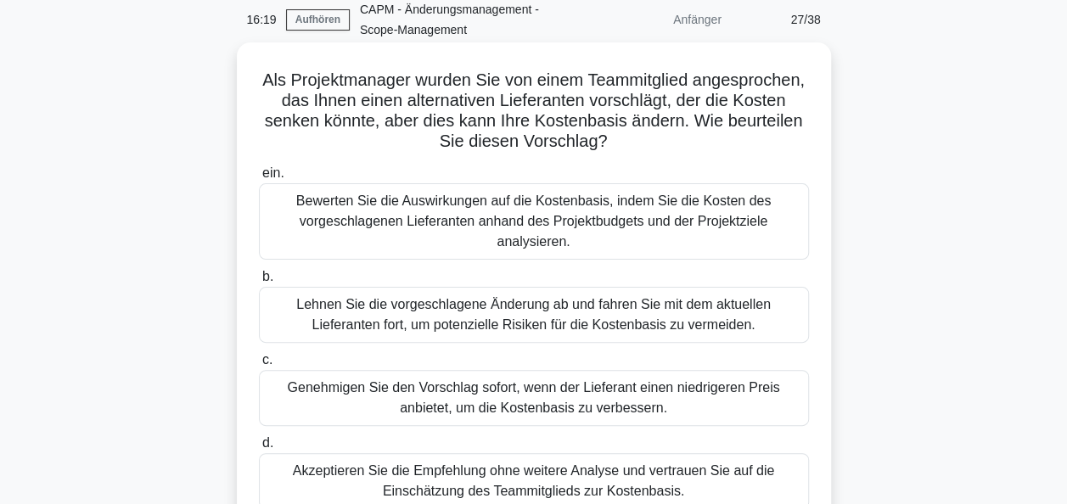
click at [575, 216] on div "Bewerten Sie die Auswirkungen auf die Kostenbasis, indem Sie die Kosten des vor…" at bounding box center [534, 221] width 550 height 76
click at [259, 179] on input "ein. Bewerten Sie die Auswirkungen auf die Kostenbasis, indem Sie die Kosten de…" at bounding box center [259, 173] width 0 height 11
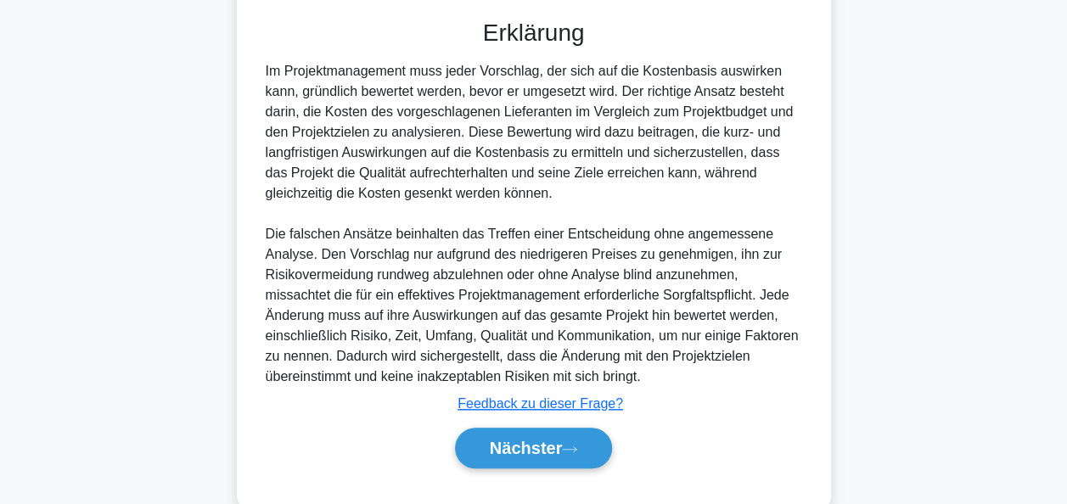
scroll to position [621, 0]
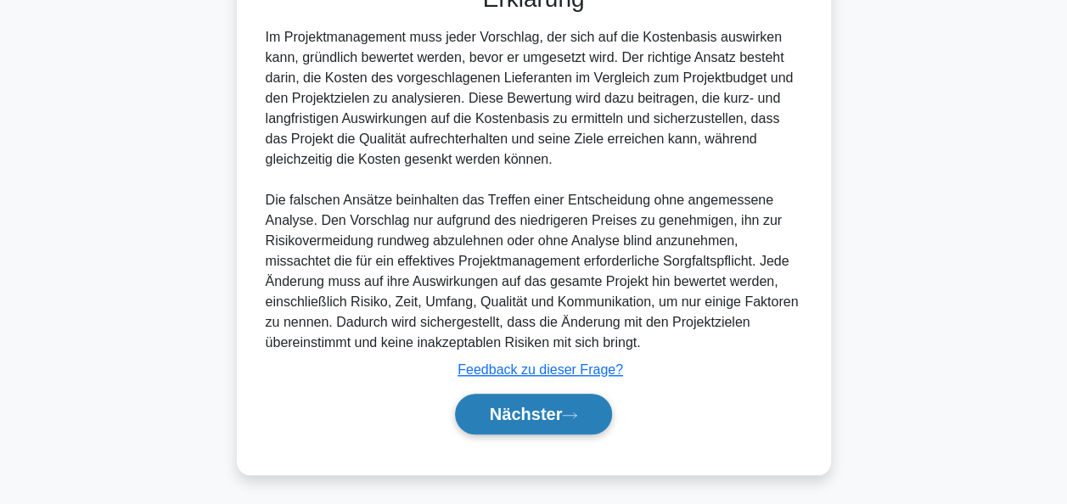
click at [516, 405] on font "Nächster" at bounding box center [526, 414] width 73 height 19
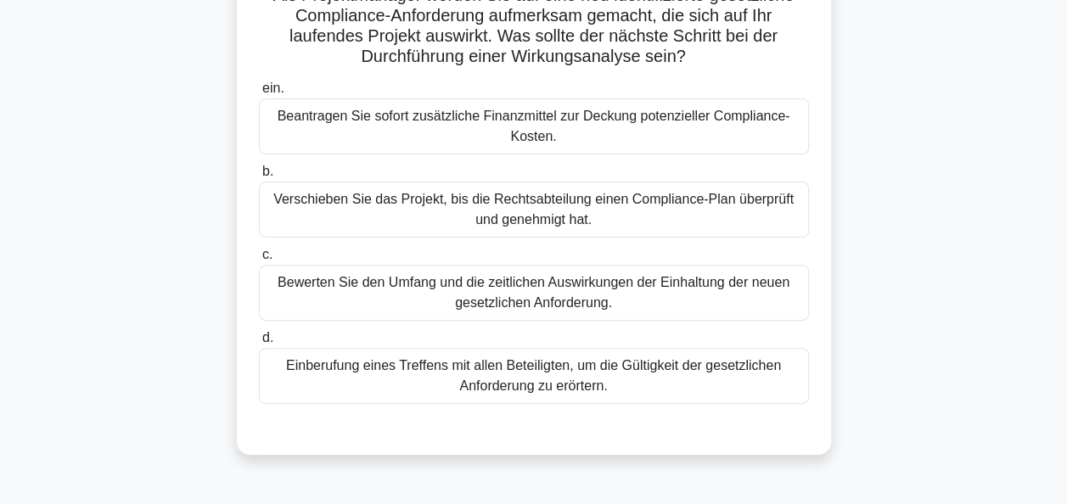
scroll to position [73, 0]
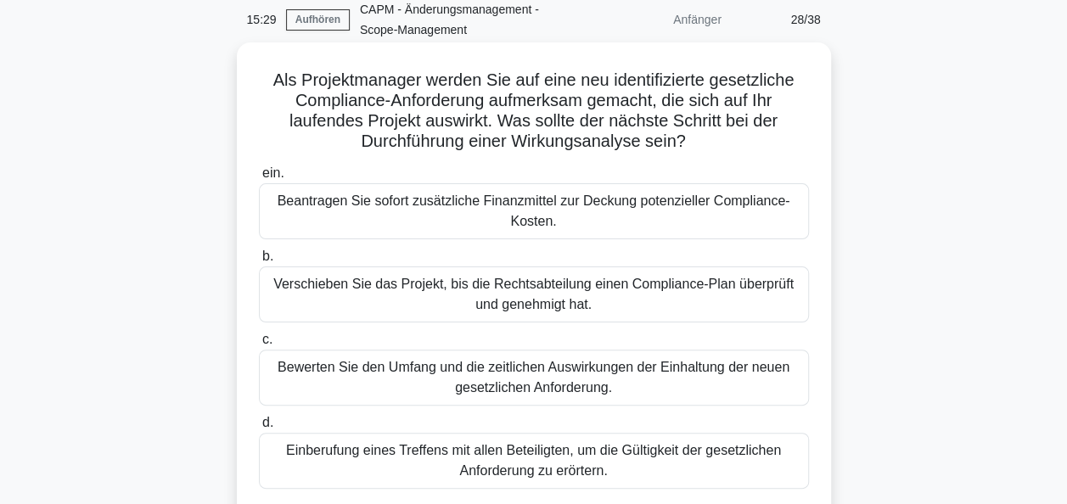
click at [529, 382] on div "Bewerten Sie den Umfang und die zeitlichen Auswirkungen der Einhaltung der neue…" at bounding box center [534, 378] width 550 height 56
click at [259, 345] on input "c. Bewerten Sie den Umfang und die zeitlichen Auswirkungen der Einhaltung der n…" at bounding box center [259, 339] width 0 height 11
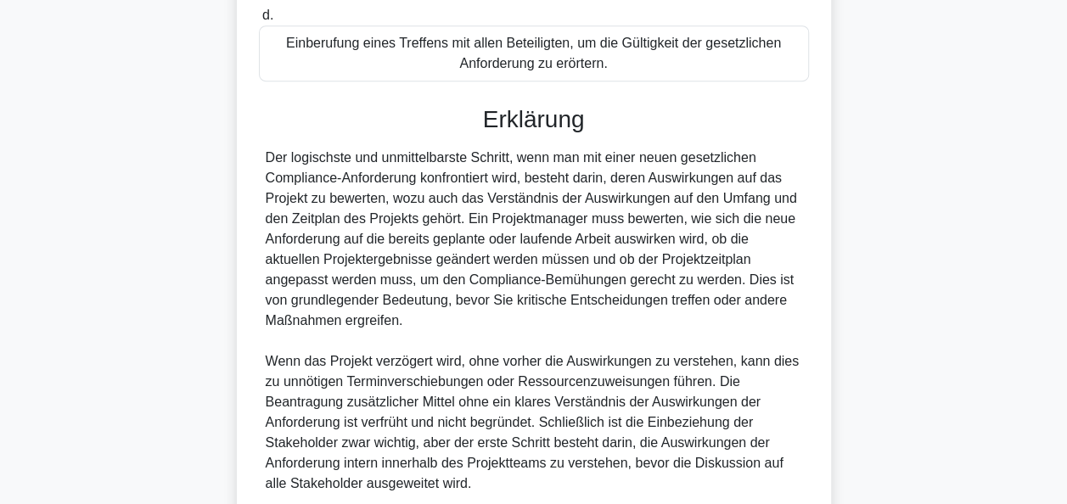
scroll to position [582, 0]
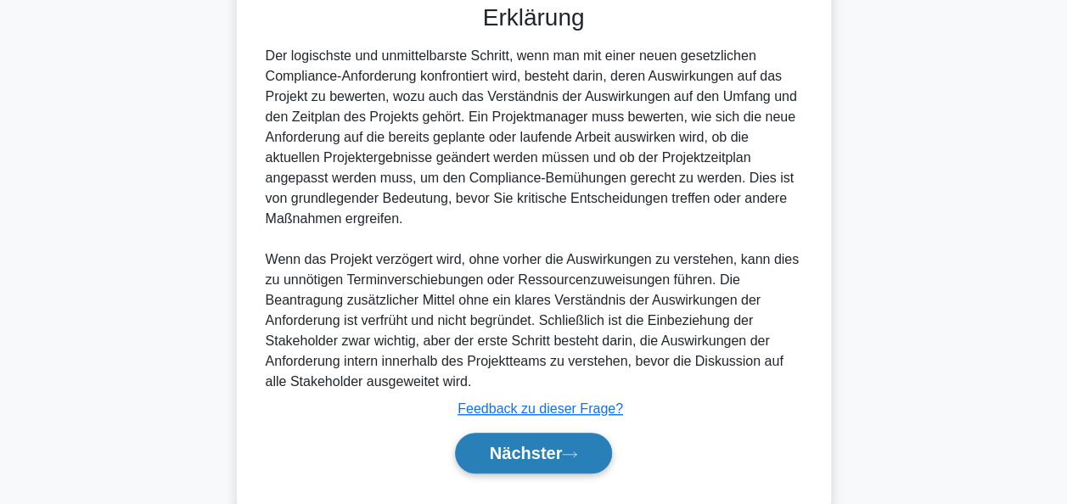
click at [543, 447] on font "Nächster" at bounding box center [526, 453] width 73 height 19
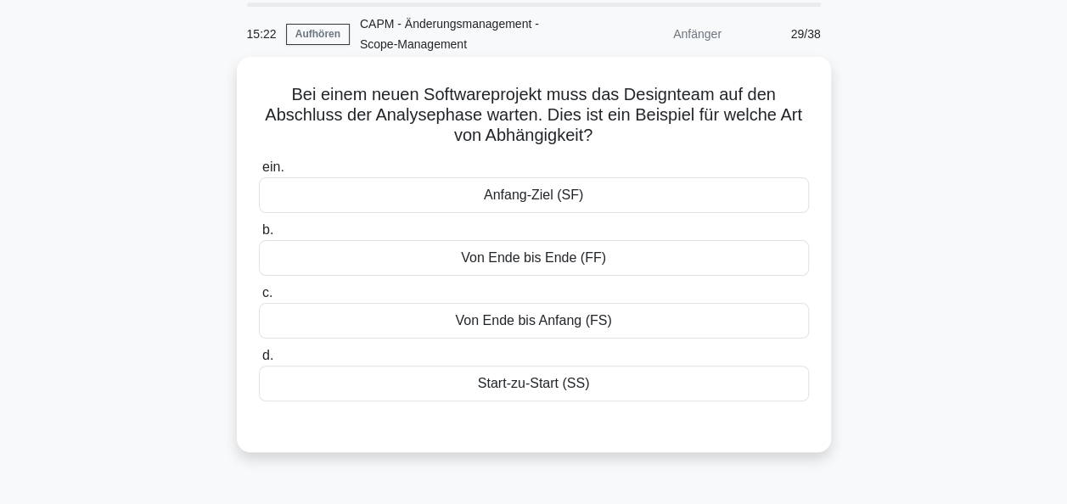
scroll to position [85, 0]
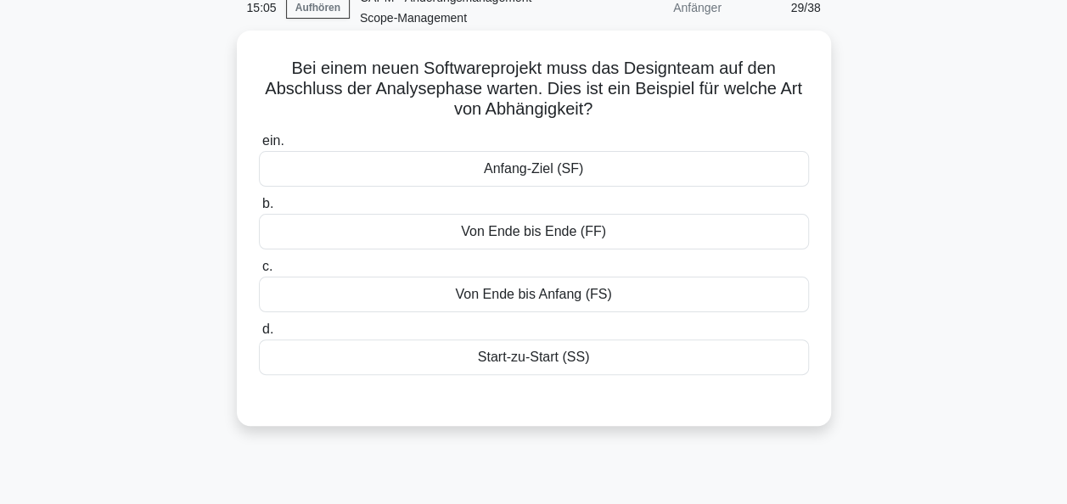
click at [541, 298] on div "Von Ende bis Anfang (FS)" at bounding box center [534, 295] width 550 height 36
click at [259, 272] on input "c. Von Ende bis Anfang (FS)" at bounding box center [259, 266] width 0 height 11
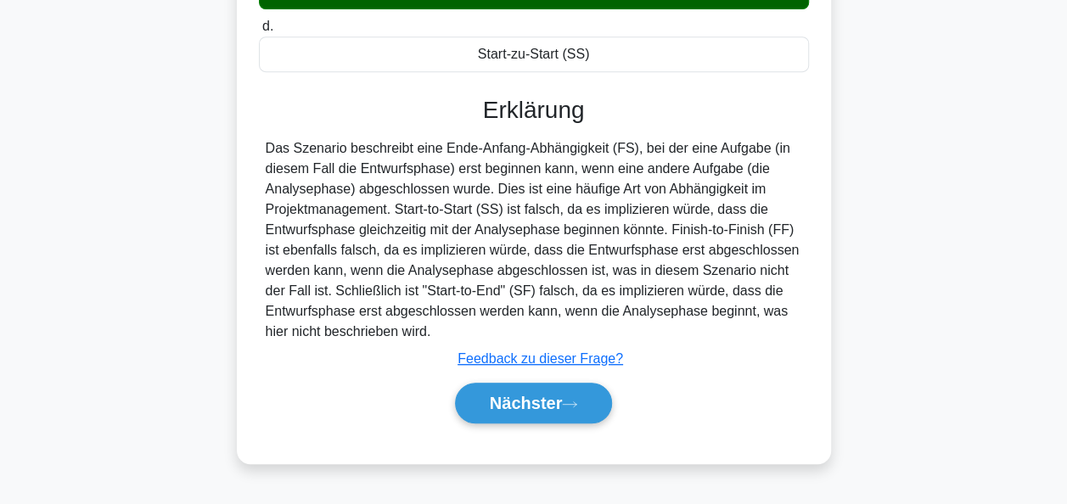
scroll to position [412, 0]
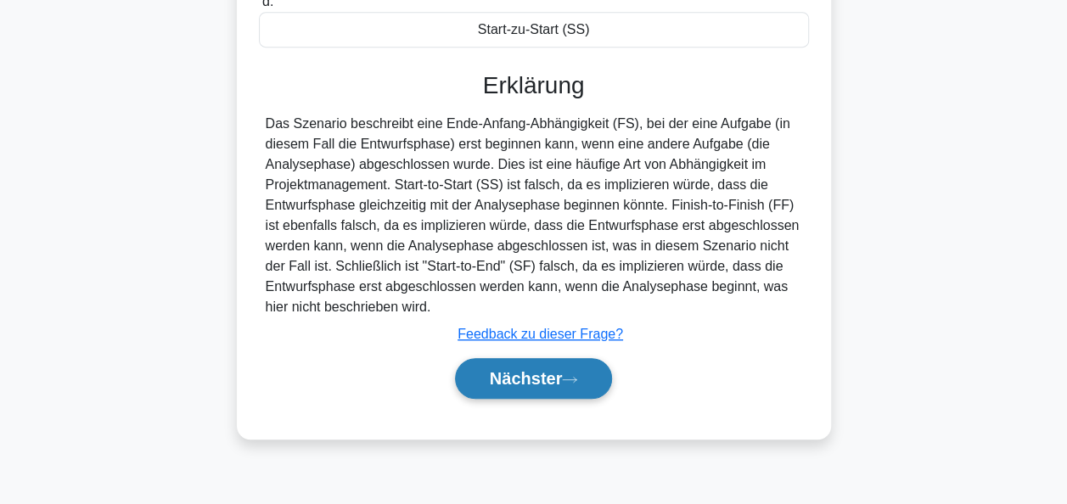
click at [537, 369] on font "Nächster" at bounding box center [526, 378] width 73 height 19
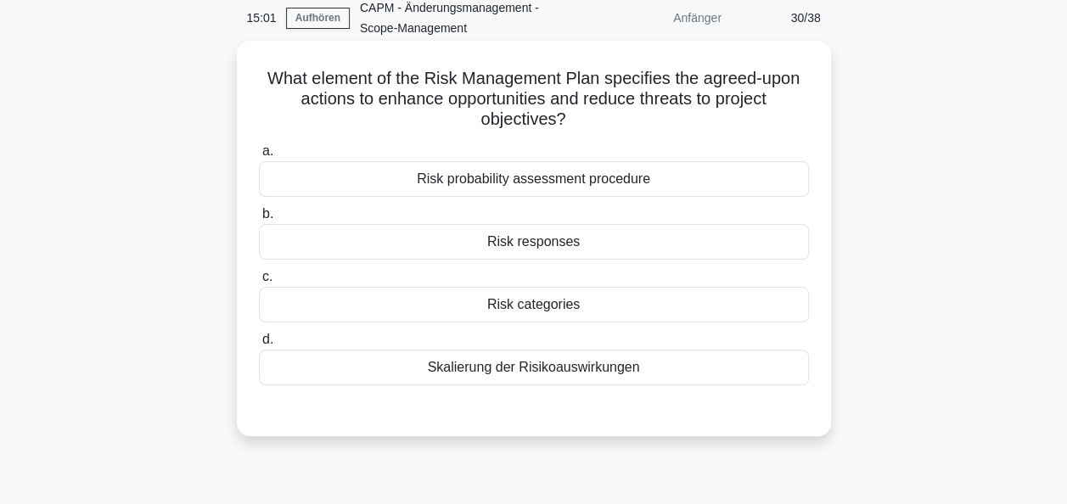
scroll to position [73, 0]
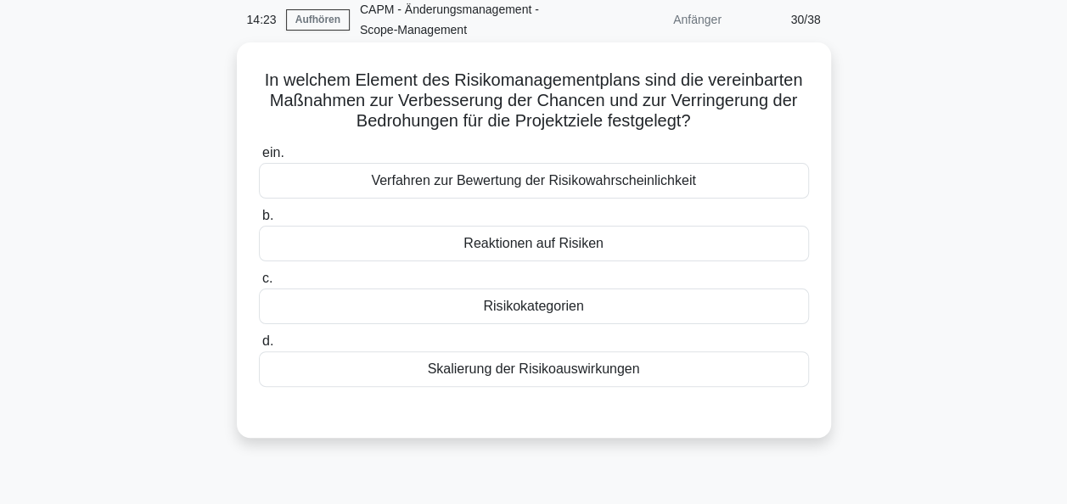
click at [540, 306] on div "Risikokategorien" at bounding box center [534, 307] width 550 height 36
click at [259, 284] on input "c. Risikokategorien" at bounding box center [259, 278] width 0 height 11
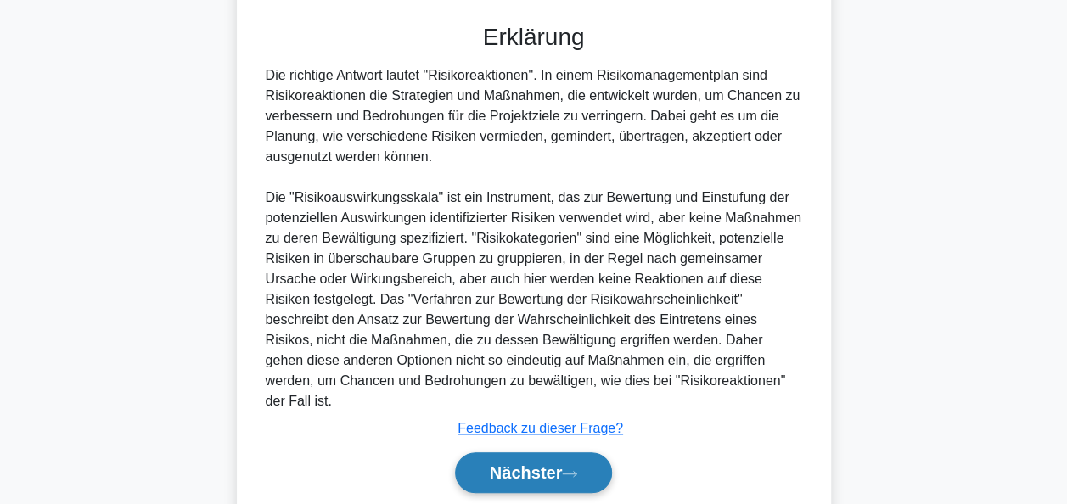
scroll to position [502, 0]
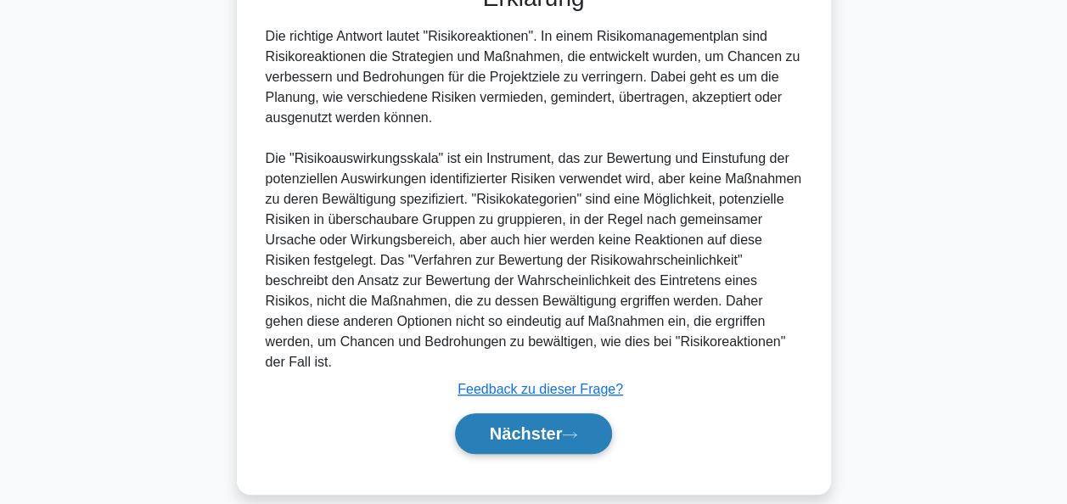
click at [541, 424] on font "Nächster" at bounding box center [526, 433] width 73 height 19
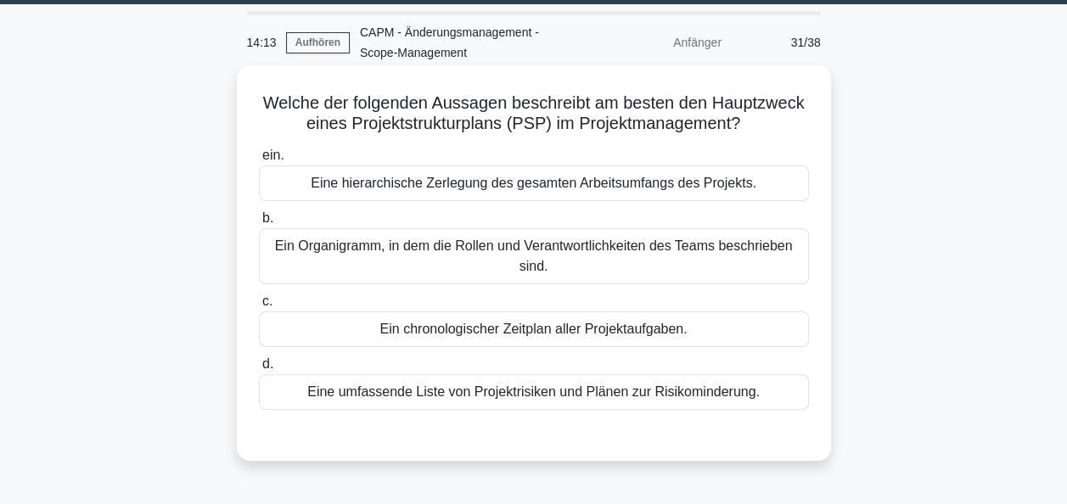
scroll to position [85, 0]
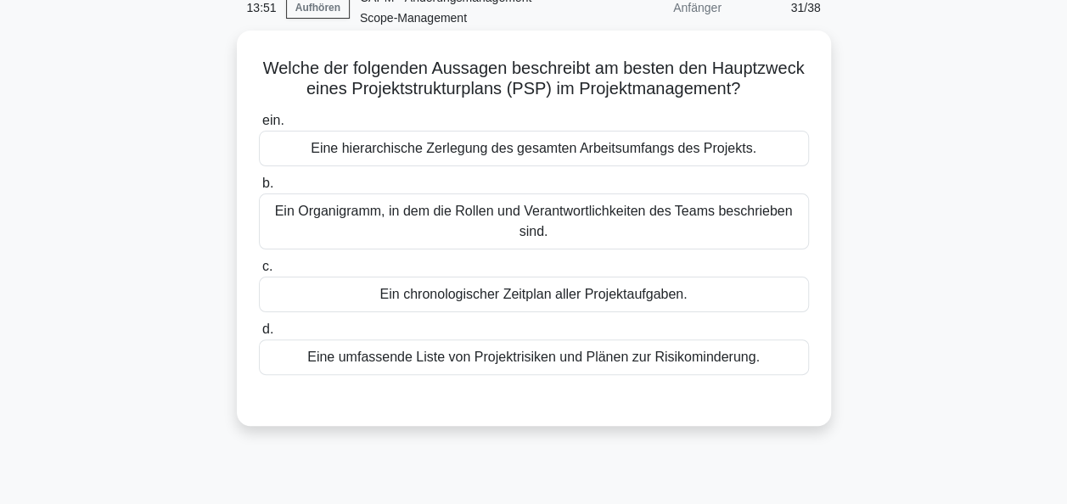
drag, startPoint x: 528, startPoint y: 154, endPoint x: 531, endPoint y: 143, distance: 12.4
click at [531, 140] on div "Eine hierarchische Zerlegung des gesamten Arbeitsumfangs des Projekts." at bounding box center [534, 149] width 550 height 36
click at [259, 126] on input "ein. Eine hierarchische Zerlegung des gesamten Arbeitsumfangs des Projekts." at bounding box center [259, 120] width 0 height 11
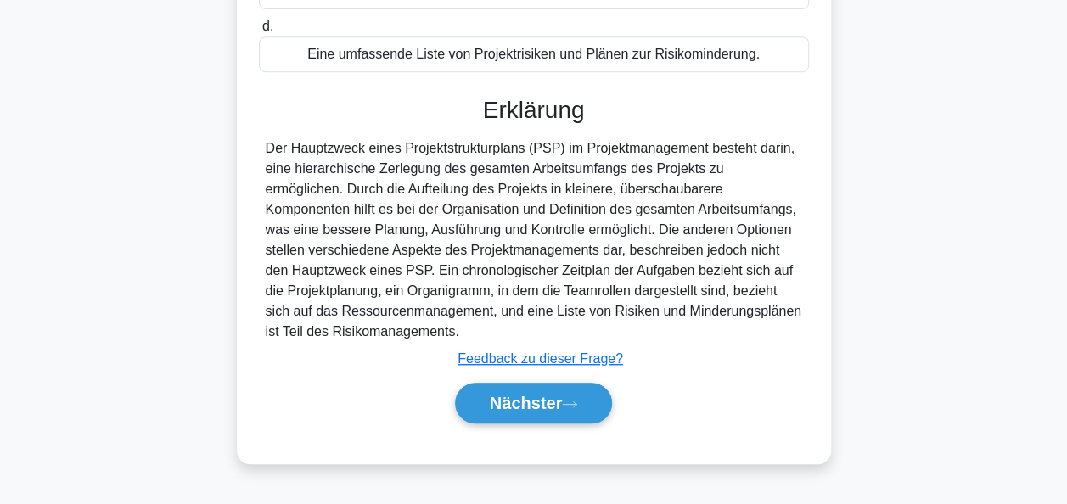
scroll to position [412, 0]
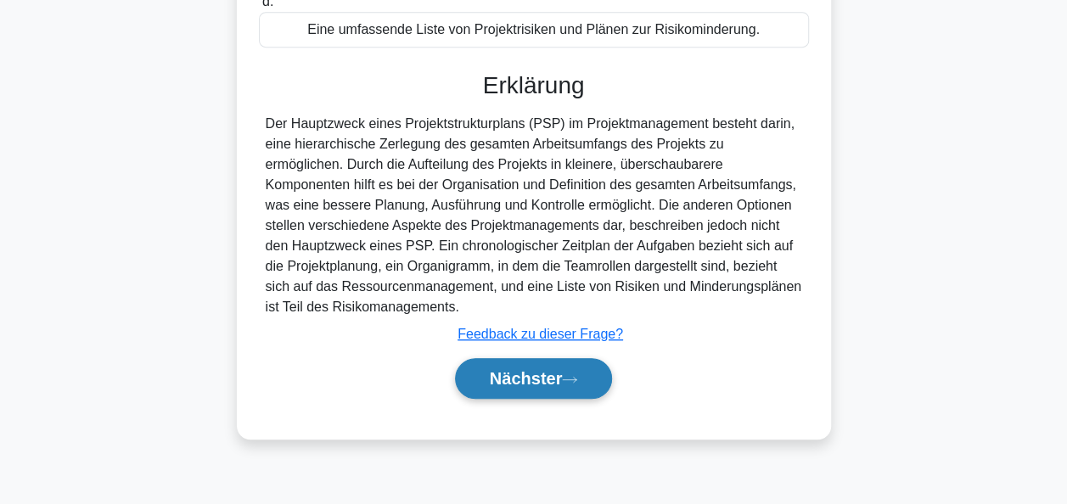
click at [535, 385] on font "Nächster" at bounding box center [526, 378] width 73 height 19
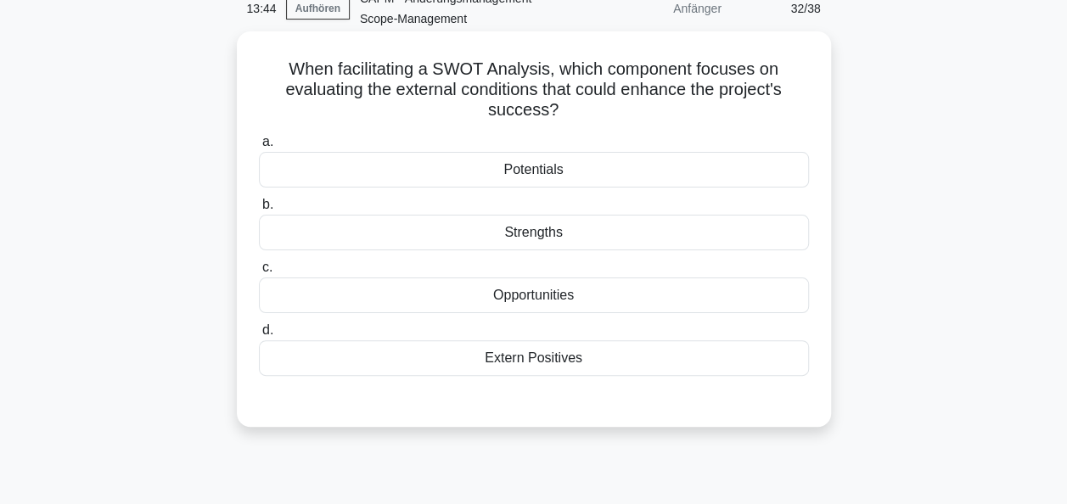
scroll to position [73, 0]
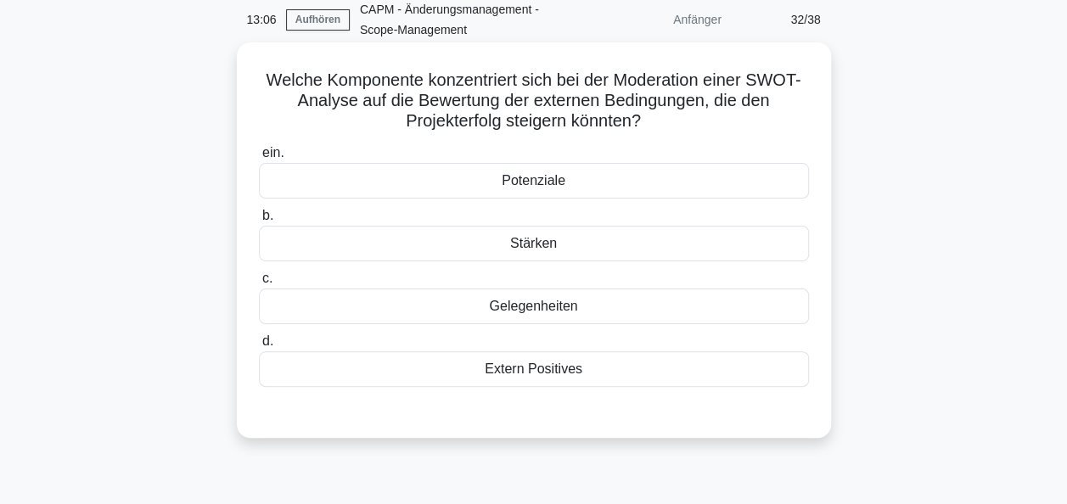
click at [547, 309] on div "Gelegenheiten" at bounding box center [534, 307] width 550 height 36
click at [259, 284] on input "c. Gelegenheiten" at bounding box center [259, 278] width 0 height 11
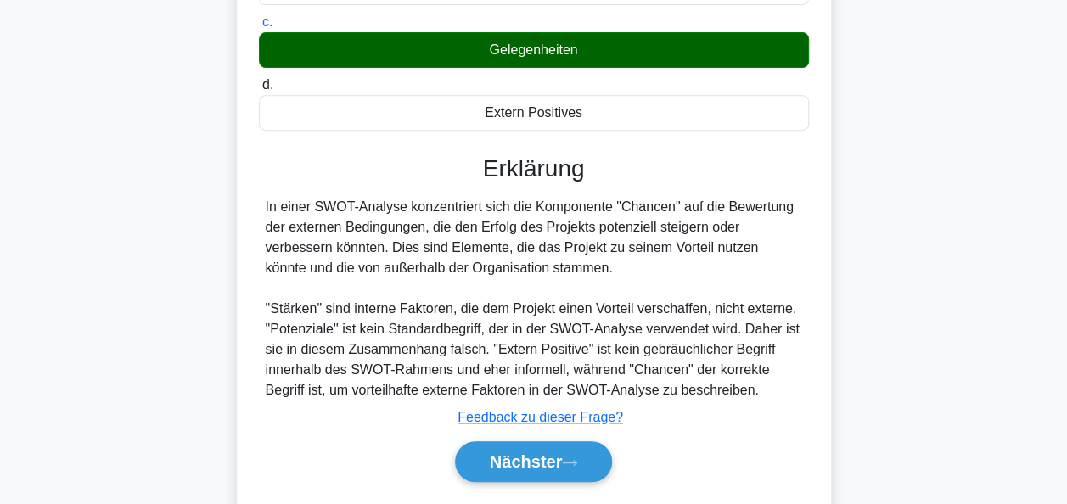
scroll to position [412, 0]
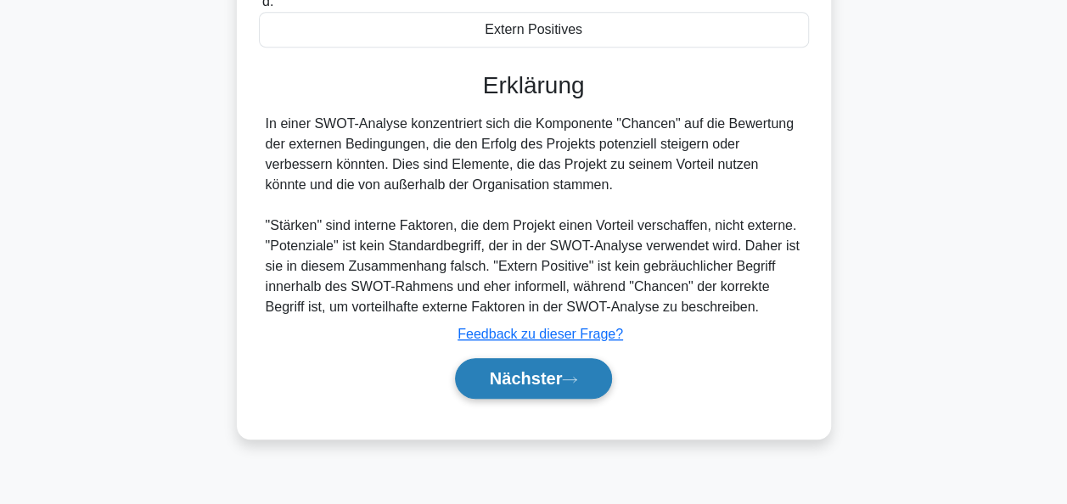
click at [533, 382] on font "Nächster" at bounding box center [526, 378] width 73 height 19
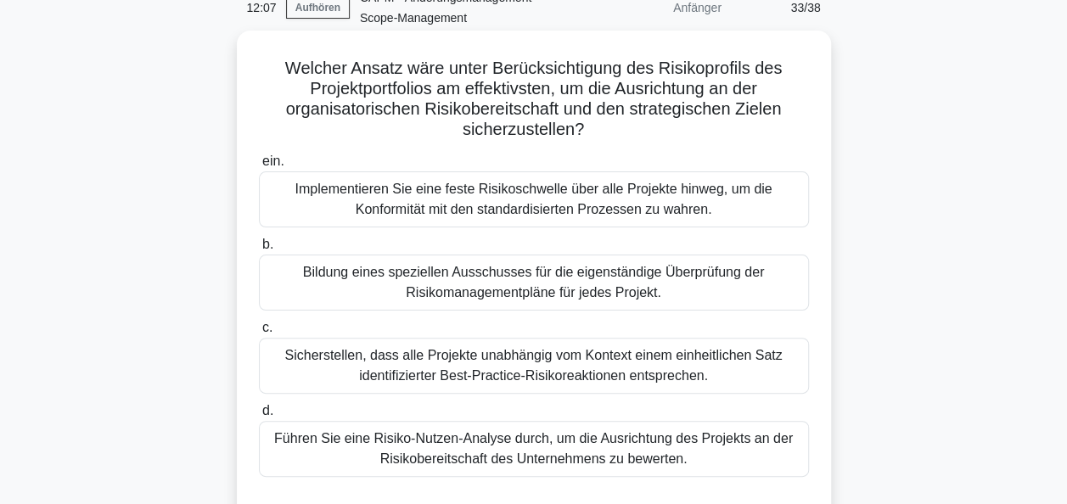
scroll to position [170, 0]
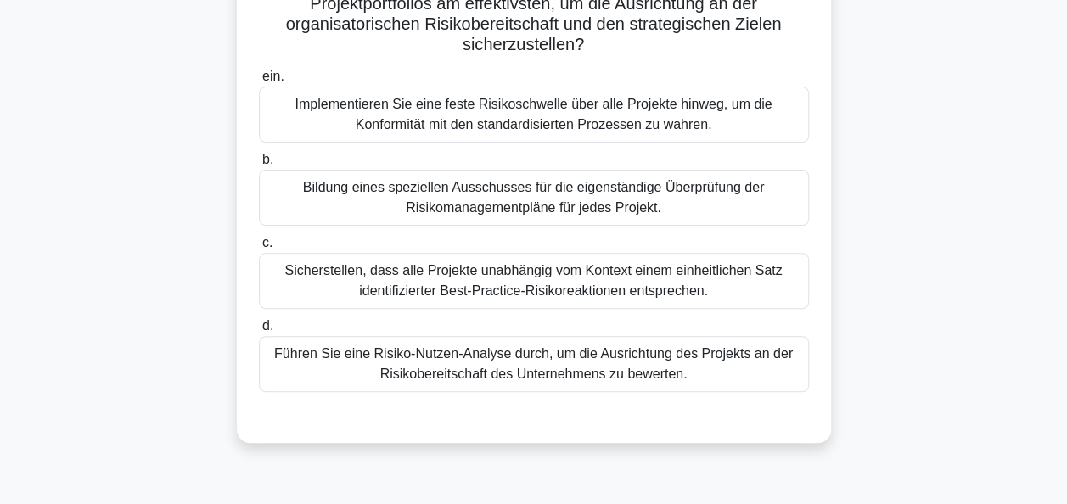
click at [501, 362] on div "Führen Sie eine Risiko-Nutzen-Analyse durch, um die Ausrichtung des Projekts an…" at bounding box center [534, 364] width 550 height 56
click at [259, 332] on input "d. Führen Sie eine Risiko-Nutzen-Analyse durch, um die Ausrichtung des Projekts…" at bounding box center [259, 326] width 0 height 11
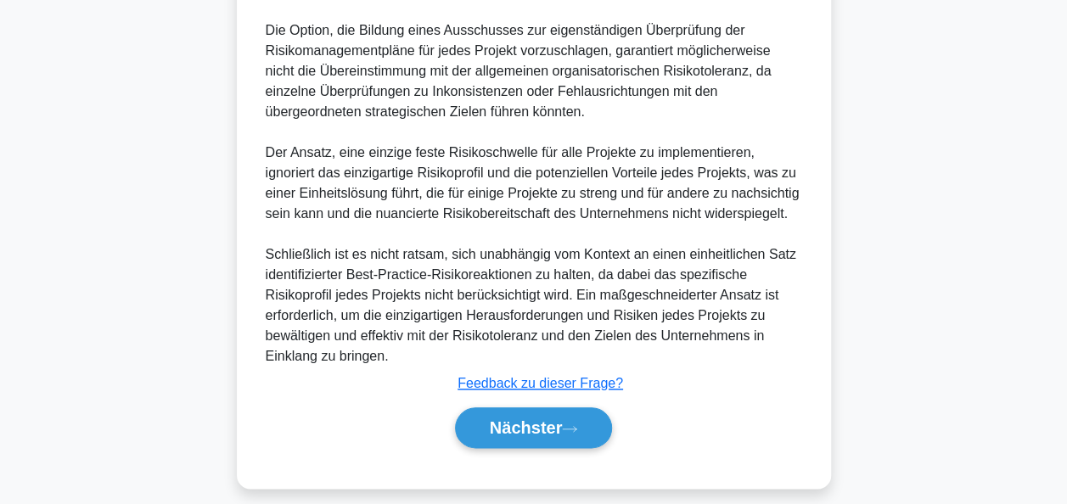
scroll to position [805, 0]
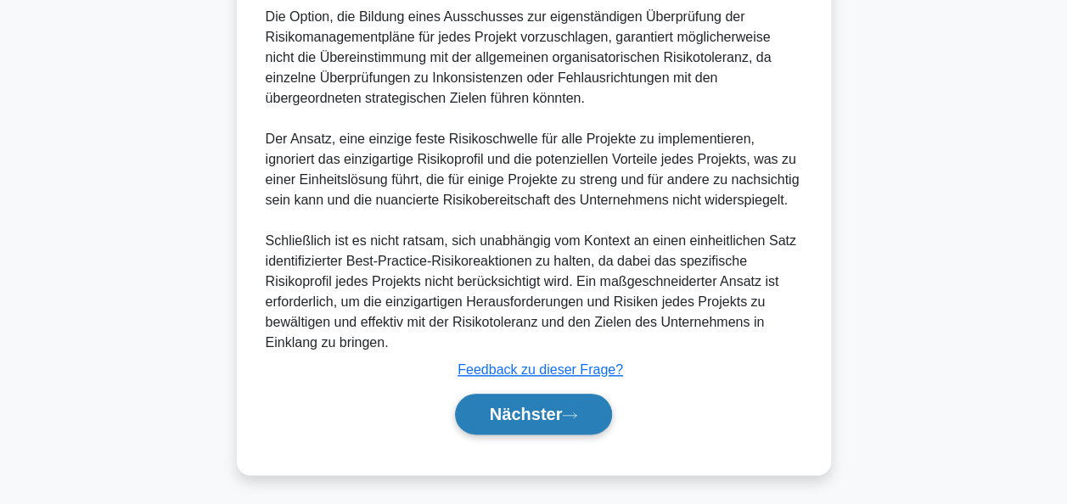
click at [554, 412] on font "Nächster" at bounding box center [526, 414] width 73 height 19
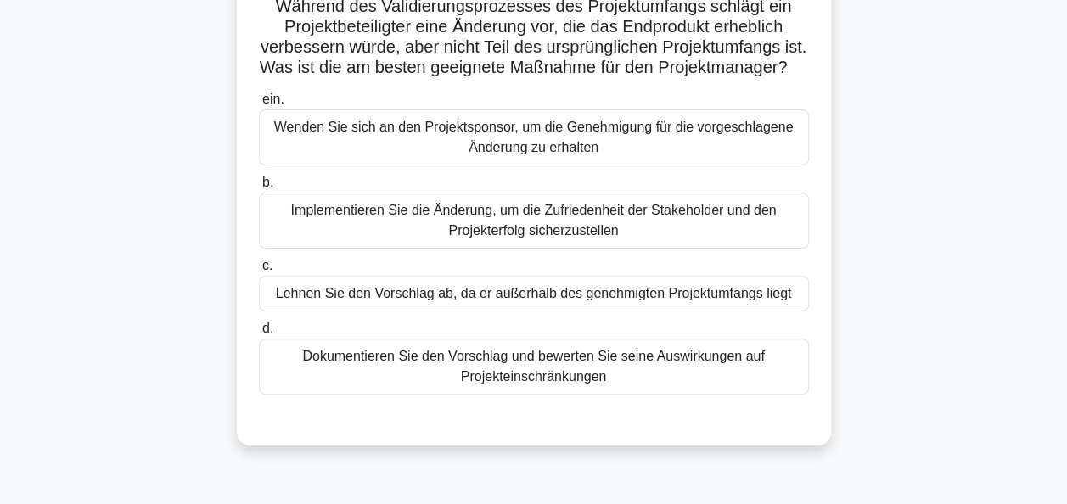
scroll to position [170, 0]
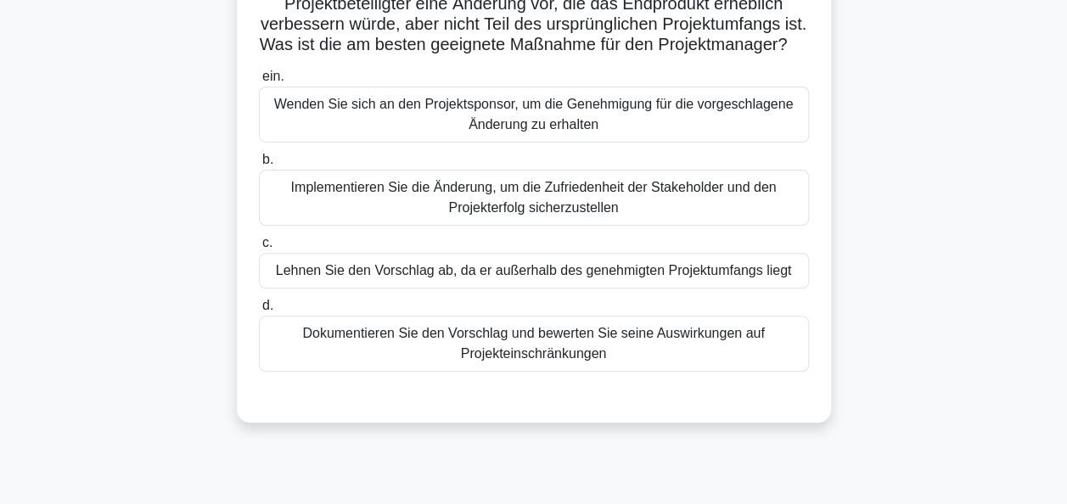
click at [535, 367] on div "Dokumentieren Sie den Vorschlag und bewerten Sie seine Auswirkungen auf Projekt…" at bounding box center [534, 344] width 550 height 56
click at [259, 311] on input "d. Dokumentieren Sie den Vorschlag und bewerten Sie seine Auswirkungen auf Proj…" at bounding box center [259, 305] width 0 height 11
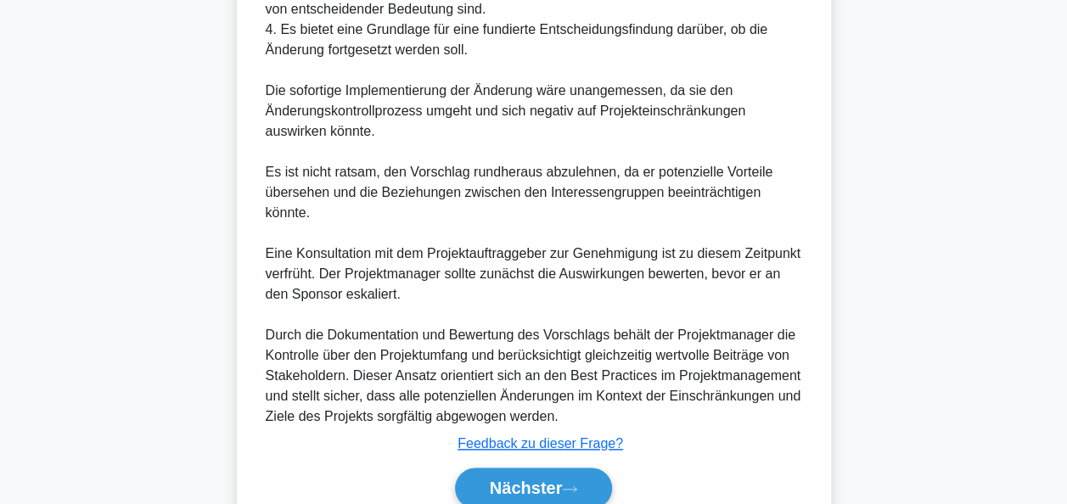
scroll to position [886, 0]
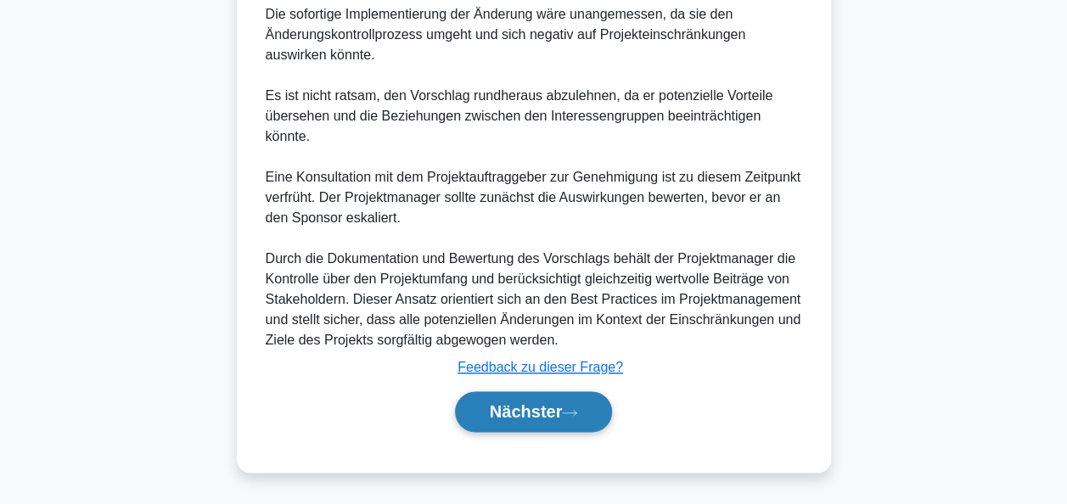
click at [522, 416] on font "Nächster" at bounding box center [526, 411] width 73 height 19
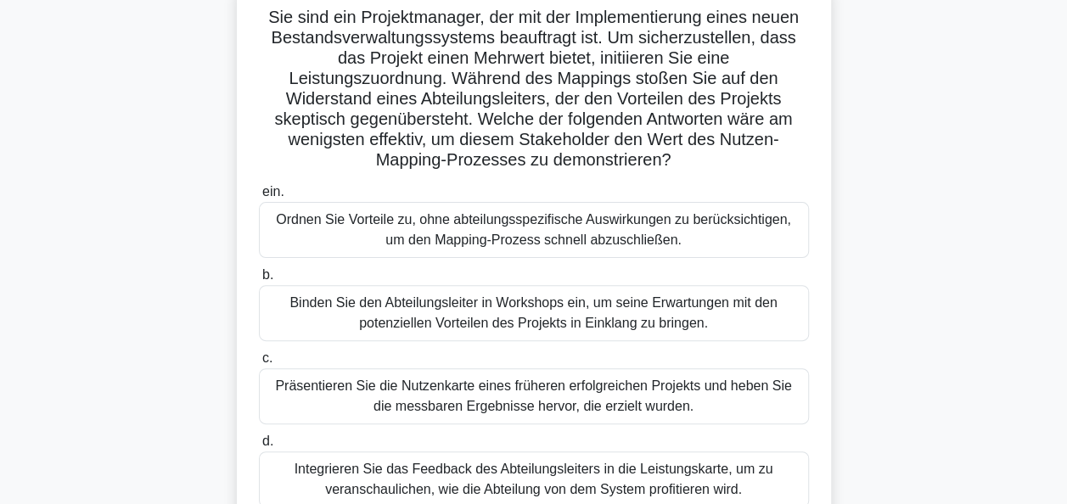
scroll to position [158, 0]
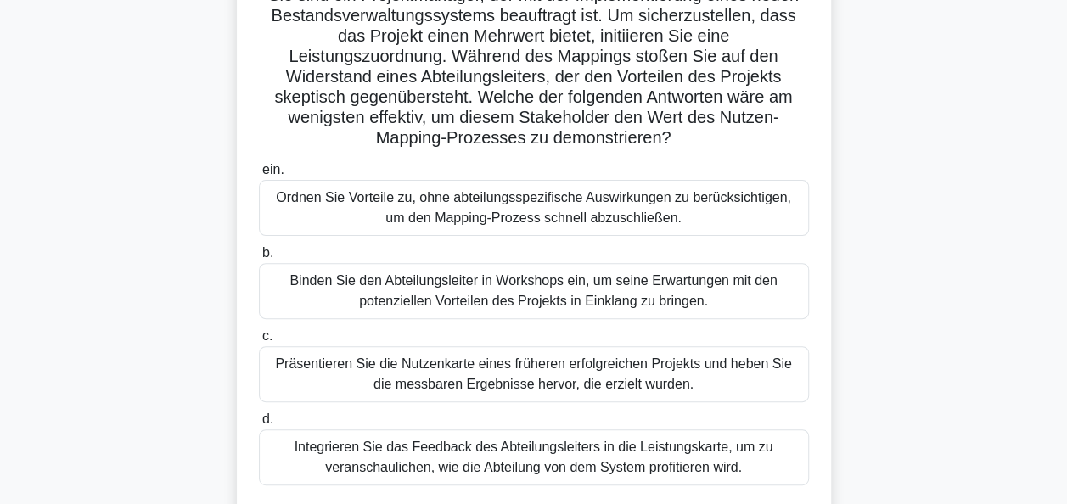
click at [567, 306] on div "Binden Sie den Abteilungsleiter in Workshops ein, um seine Erwartungen mit den …" at bounding box center [534, 291] width 550 height 56
click at [259, 259] on input "b. Binden Sie den Abteilungsleiter in Workshops ein, um seine Erwartungen mit d…" at bounding box center [259, 253] width 0 height 11
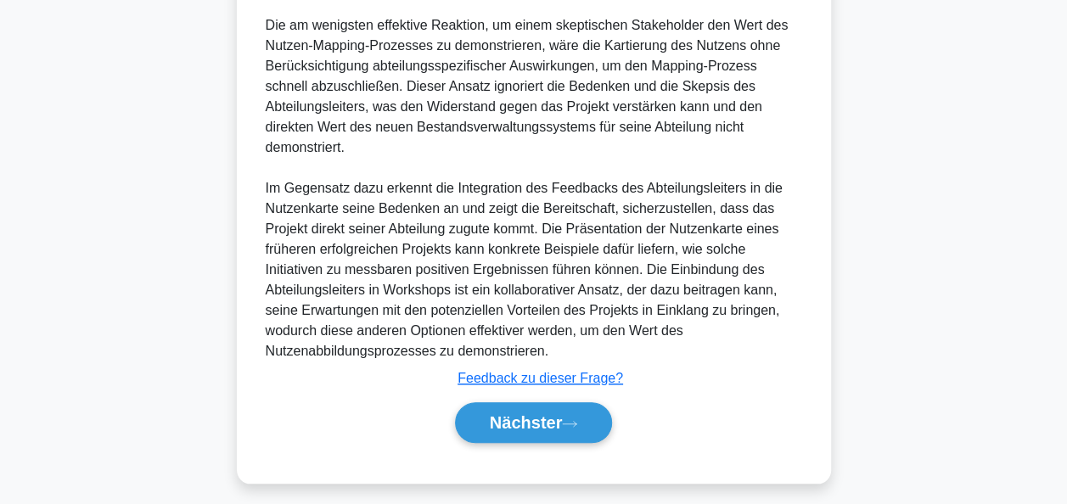
scroll to position [705, 0]
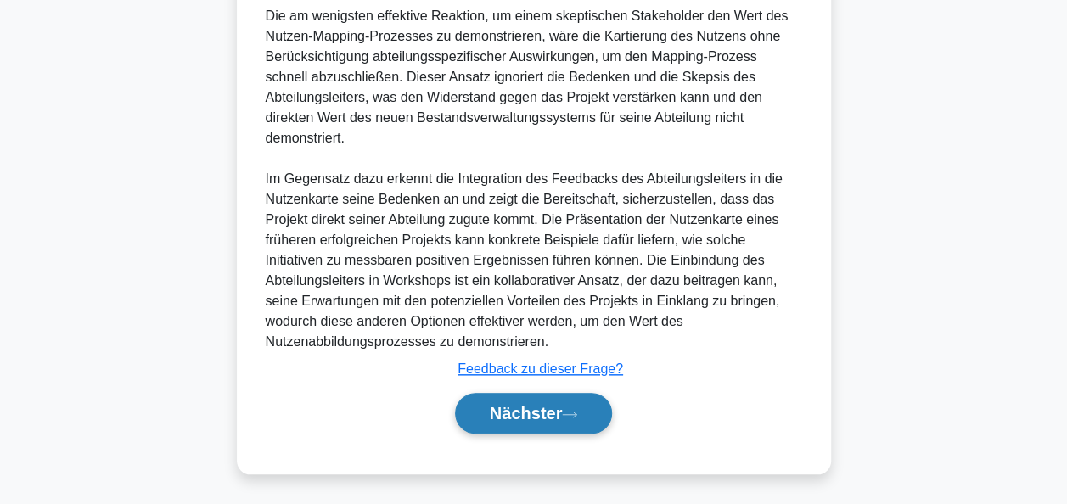
click at [574, 404] on button "Nächster" at bounding box center [534, 413] width 158 height 41
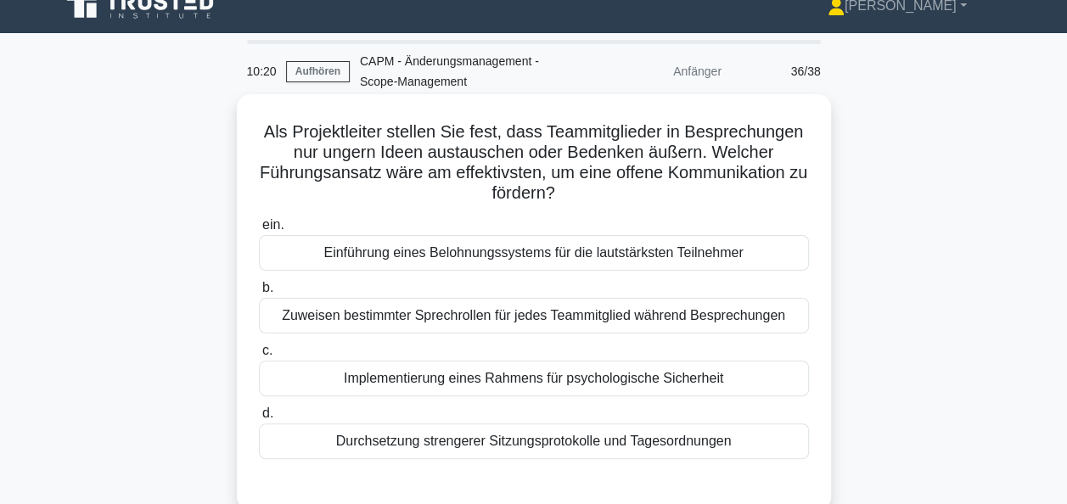
scroll to position [85, 0]
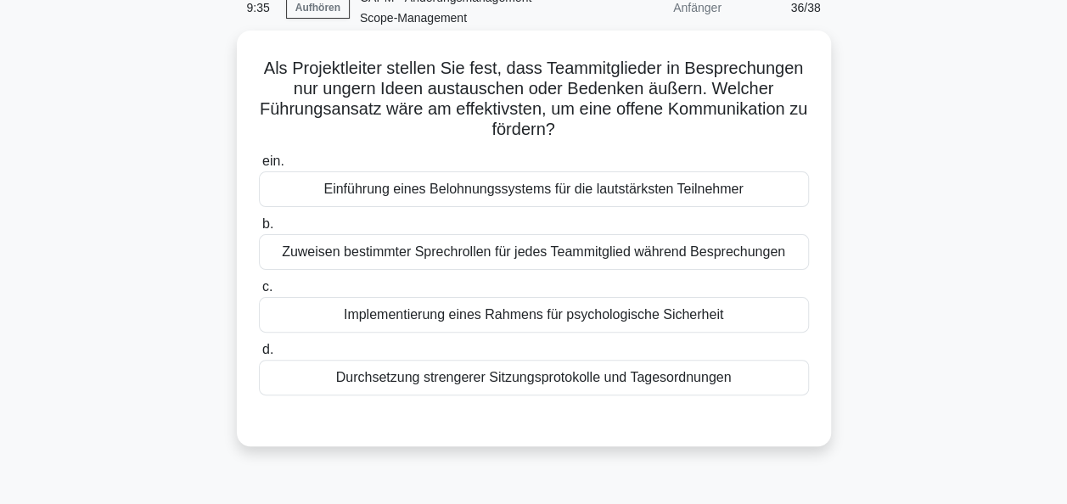
click at [491, 260] on div "Zuweisen bestimmter Sprechrollen für jedes Teammitglied während Besprechungen" at bounding box center [534, 252] width 550 height 36
click at [259, 230] on input "b. Zuweisen bestimmter Sprechrollen für jedes Teammitglied während Besprechungen" at bounding box center [259, 224] width 0 height 11
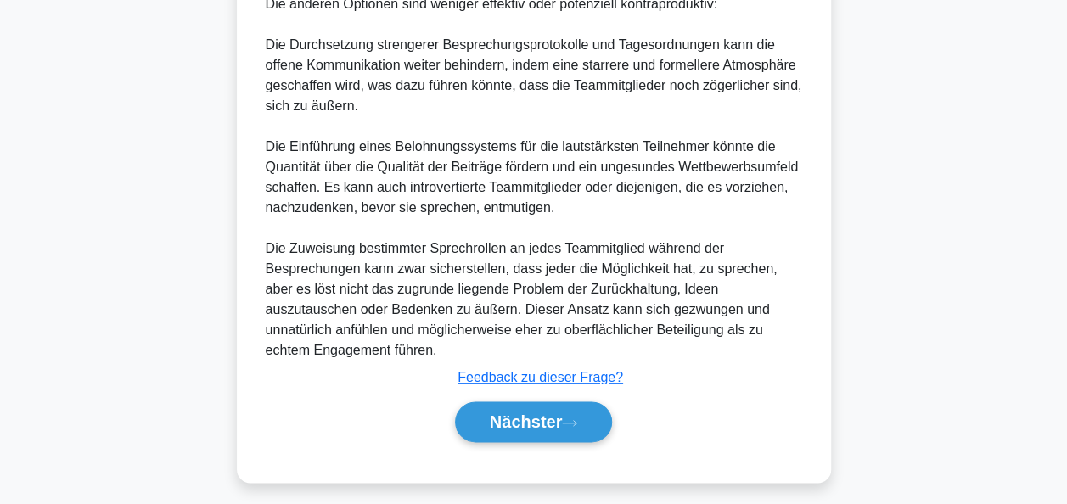
scroll to position [807, 0]
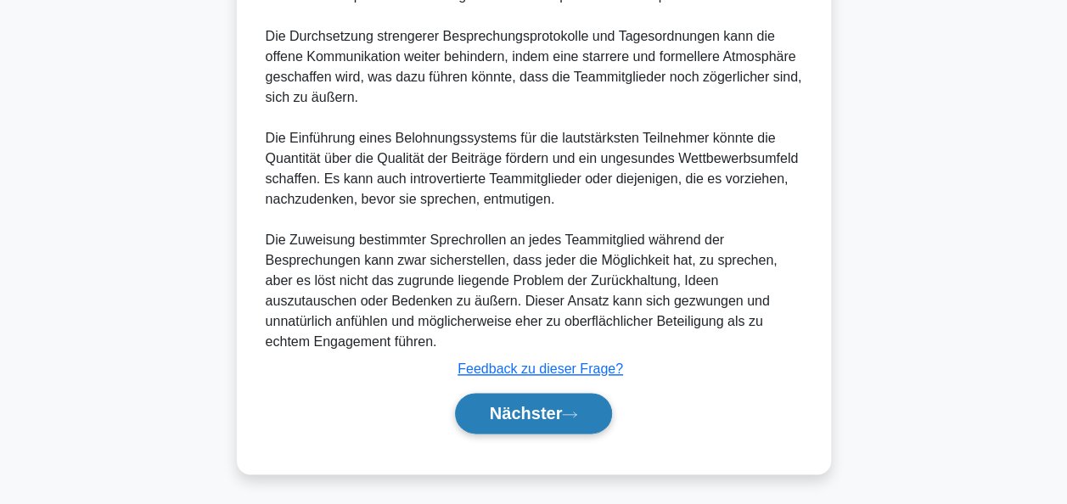
click at [548, 418] on font "Nächster" at bounding box center [526, 413] width 73 height 19
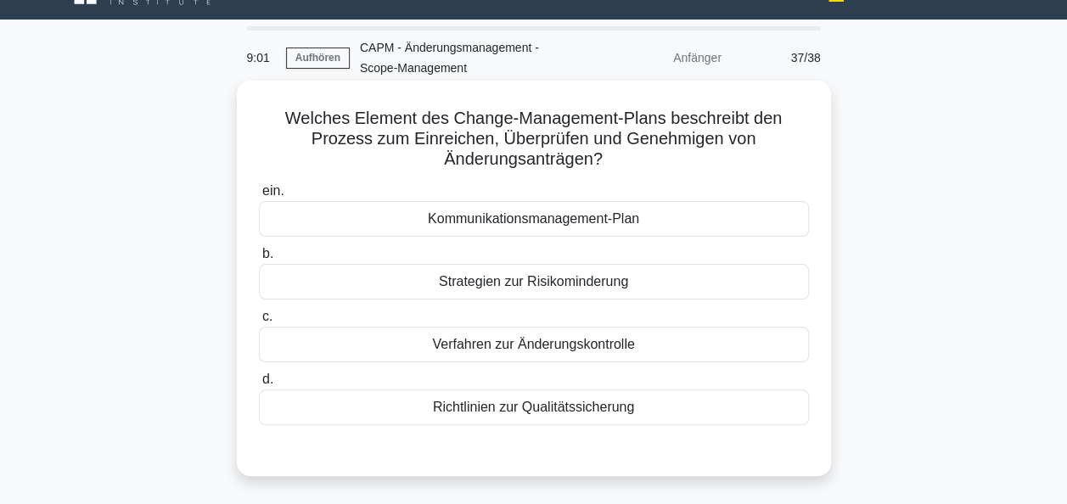
scroll to position [0, 0]
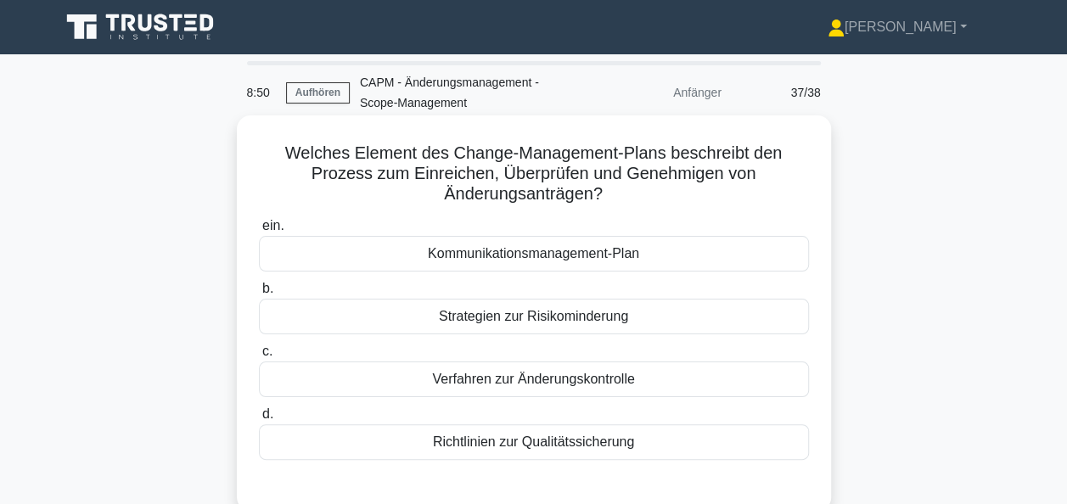
click at [620, 379] on div "Verfahren zur Änderungskontrolle" at bounding box center [534, 380] width 550 height 36
click at [259, 357] on input "c. Verfahren zur Änderungskontrolle" at bounding box center [259, 351] width 0 height 11
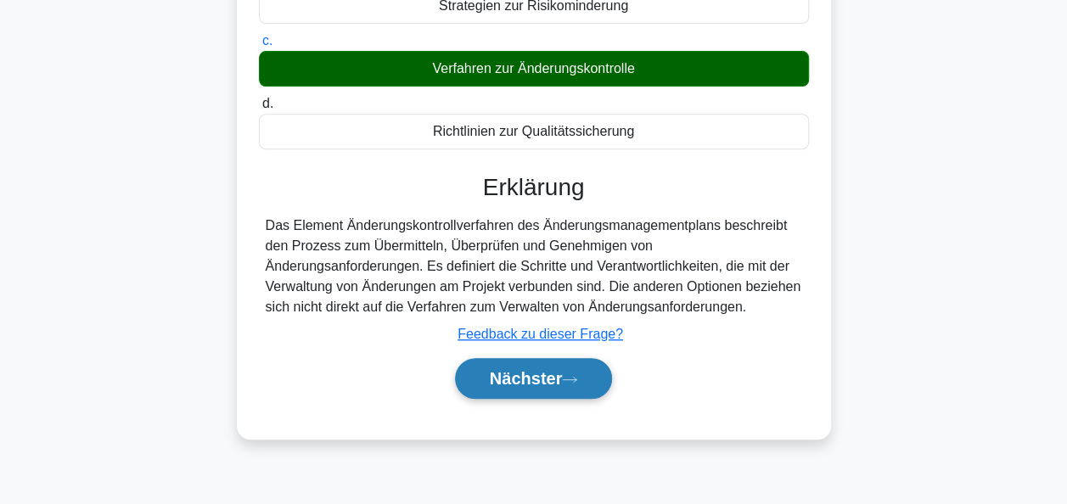
scroll to position [412, 0]
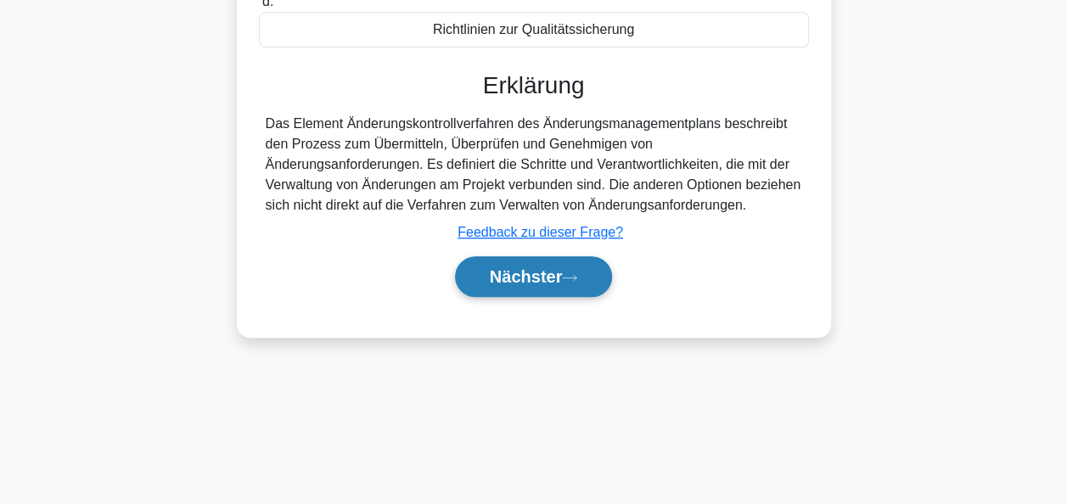
click at [577, 281] on button "Nächster" at bounding box center [534, 276] width 158 height 41
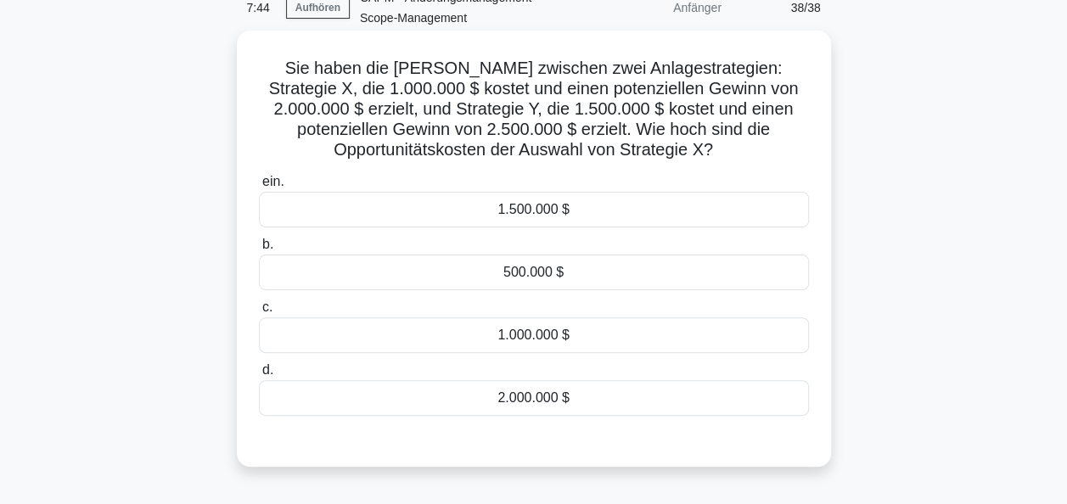
scroll to position [0, 0]
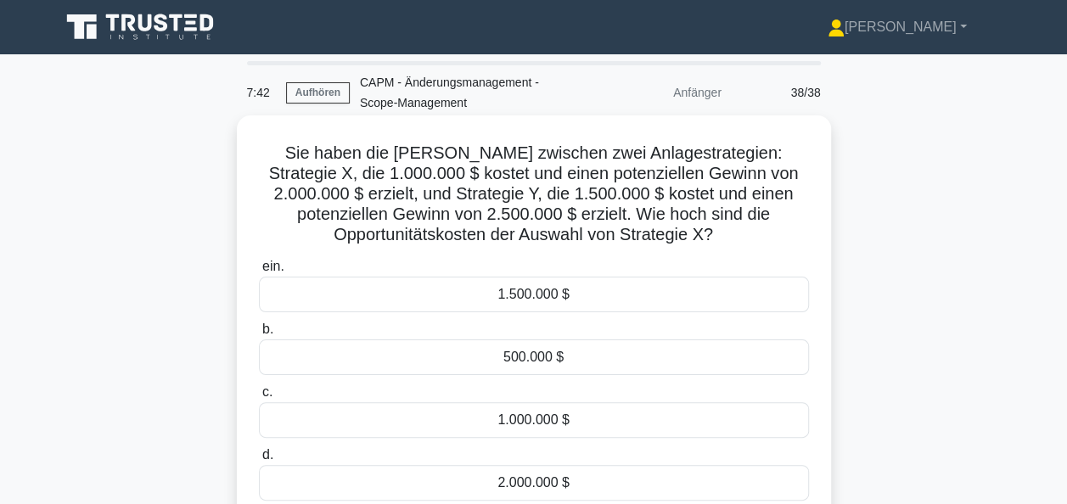
click at [526, 295] on div "1.500.000 $" at bounding box center [534, 295] width 550 height 36
click at [259, 272] on input "ein. 1.500.000 $" at bounding box center [259, 266] width 0 height 11
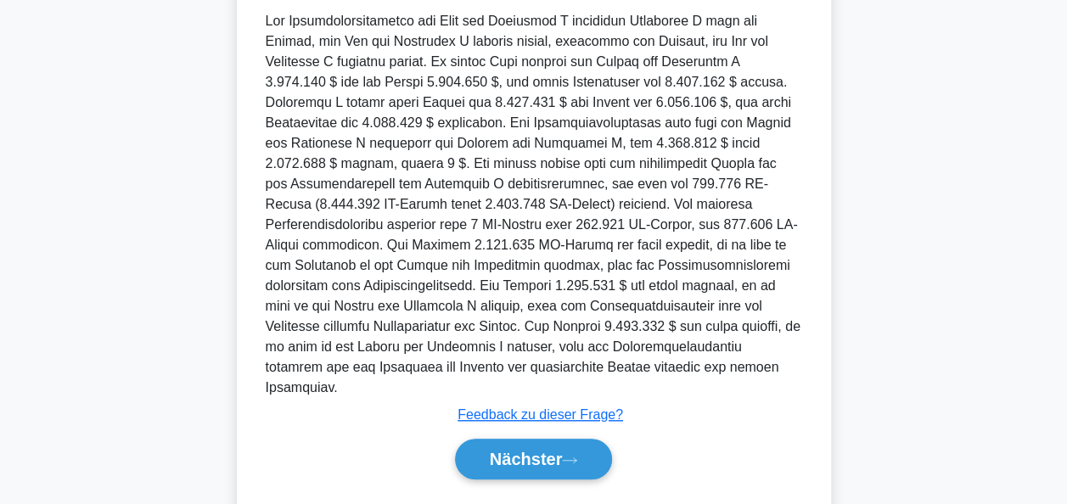
scroll to position [583, 0]
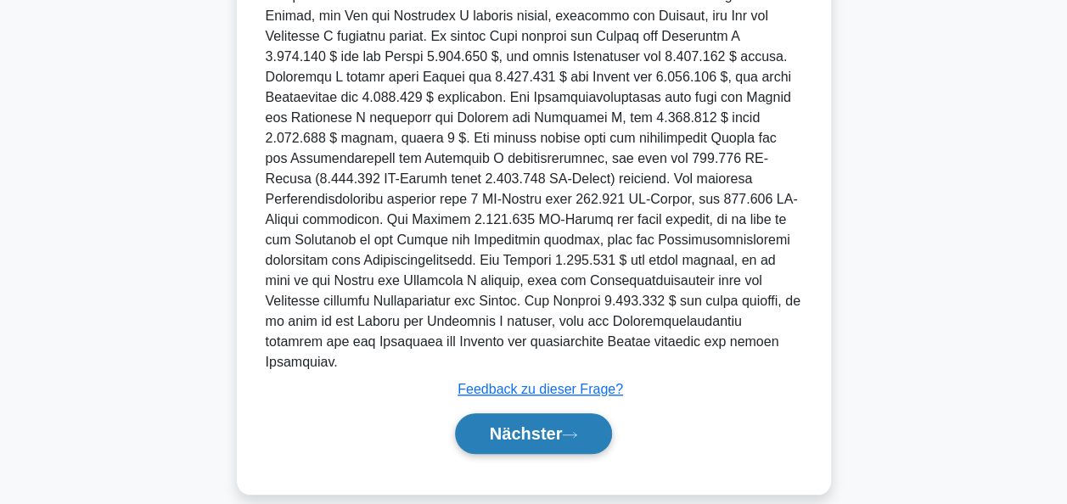
click at [549, 424] on font "Nächster" at bounding box center [526, 433] width 73 height 19
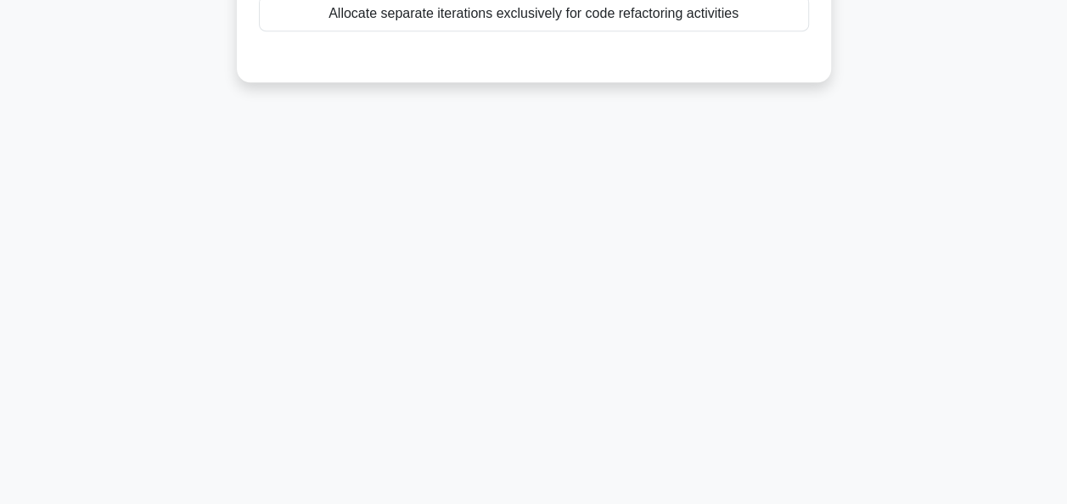
scroll to position [412, 0]
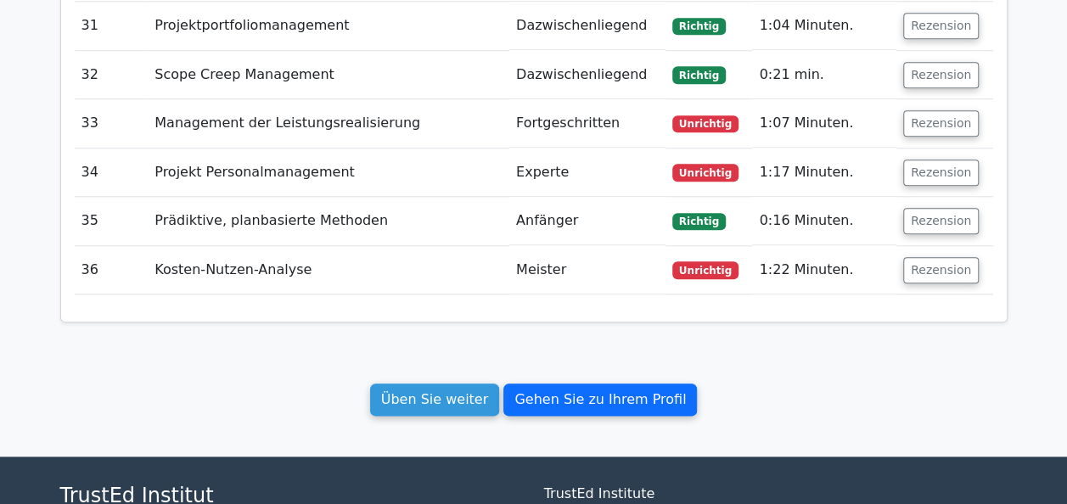
scroll to position [3887, 0]
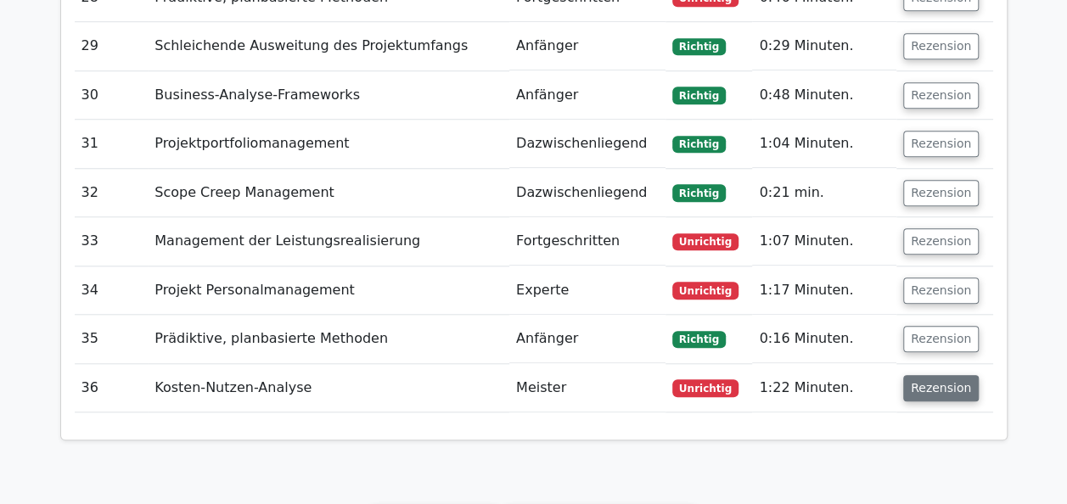
click at [930, 375] on button "Rezension" at bounding box center [941, 388] width 76 height 26
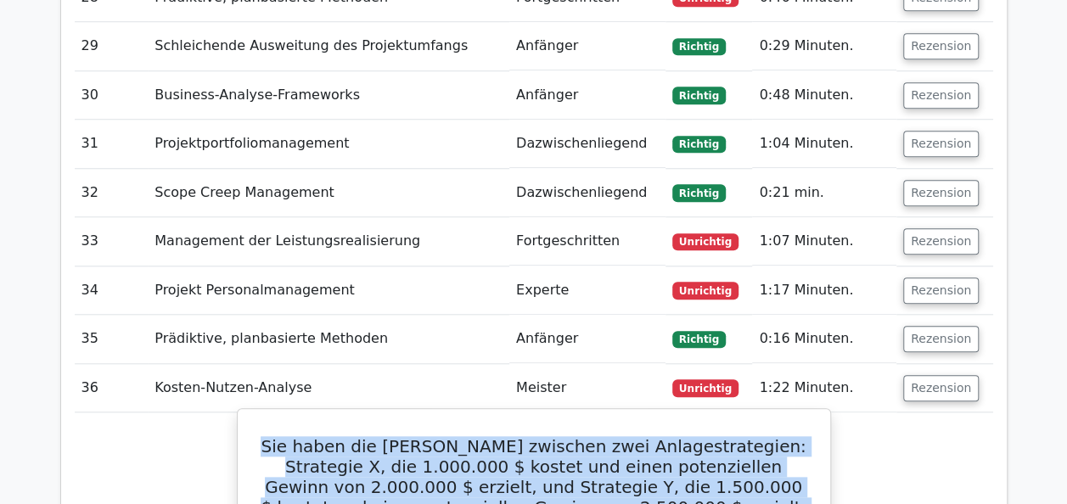
drag, startPoint x: 272, startPoint y: 326, endPoint x: 718, endPoint y: 407, distance: 453.8
click at [718, 436] on h5 "Sie haben die Wahl zwischen zwei Anlagestrategien: Strategie X, die 1.000.000 $…" at bounding box center [534, 497] width 552 height 122
drag, startPoint x: 718, startPoint y: 407, endPoint x: 578, endPoint y: 389, distance: 141.3
copy h5 "Sie haben die Wahl zwischen zwei Anlagestrategien: Strategie X, die 1.000.000 $…"
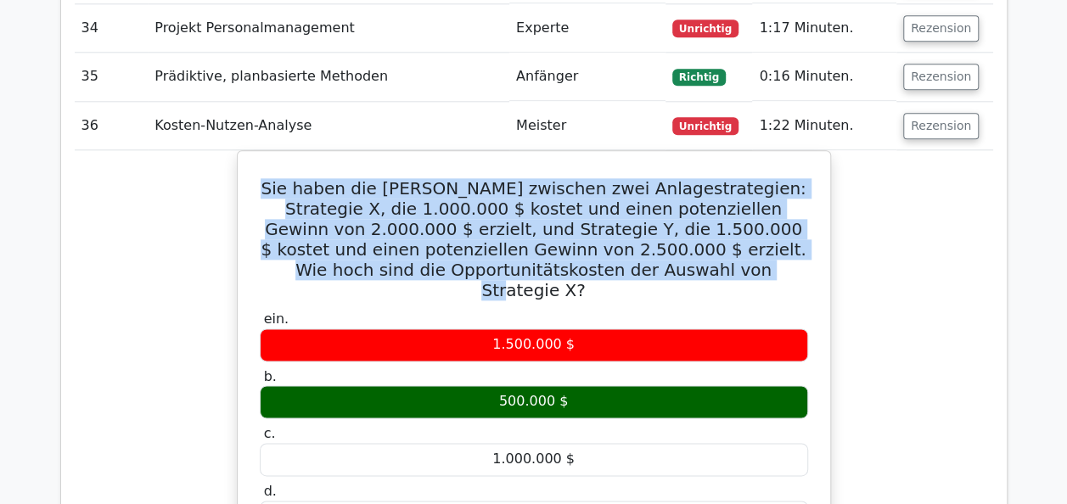
scroll to position [4142, 0]
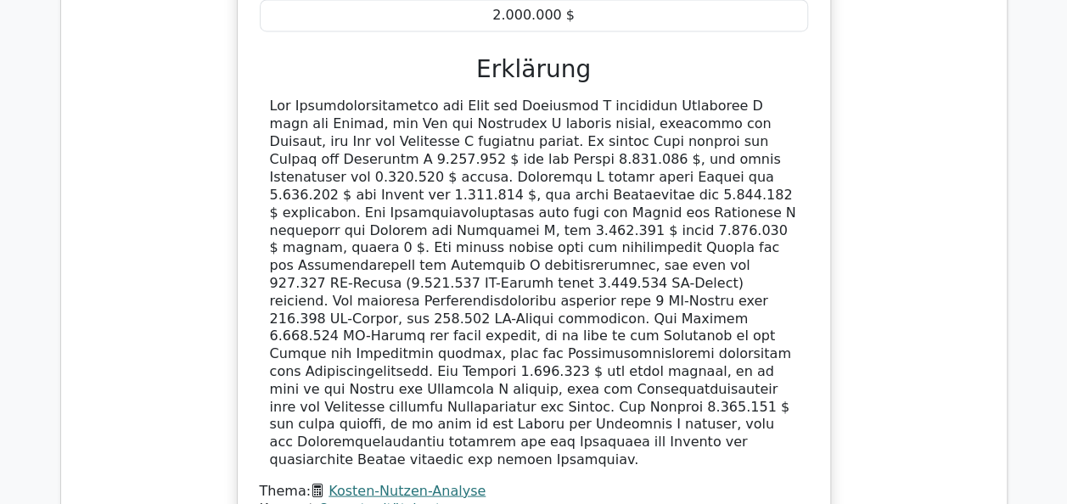
scroll to position [4651, 0]
click at [945, 345] on div "Sie haben die Wahl zwischen zwei Anlagestrategien: Strategie X, die 1.000.000 $…" at bounding box center [534, 113] width 918 height 928
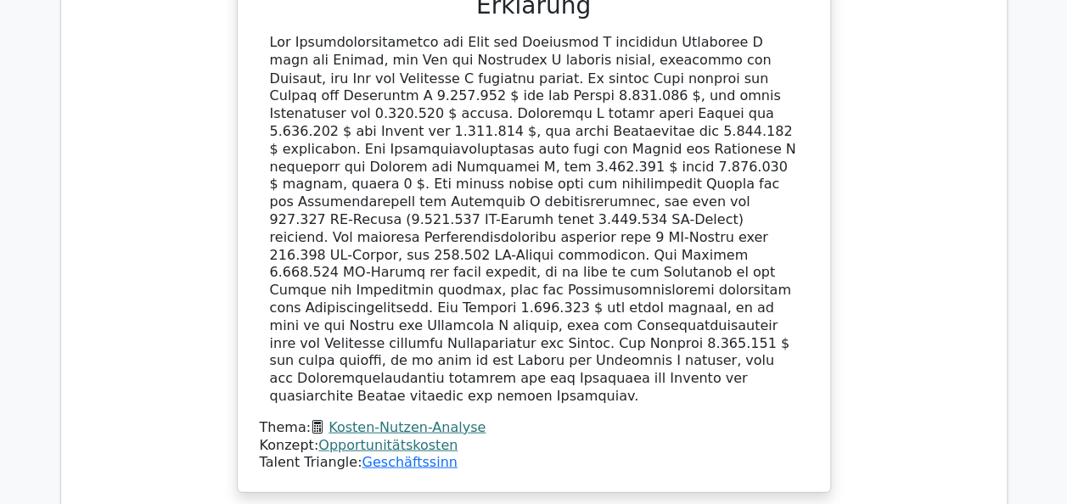
scroll to position [4736, 0]
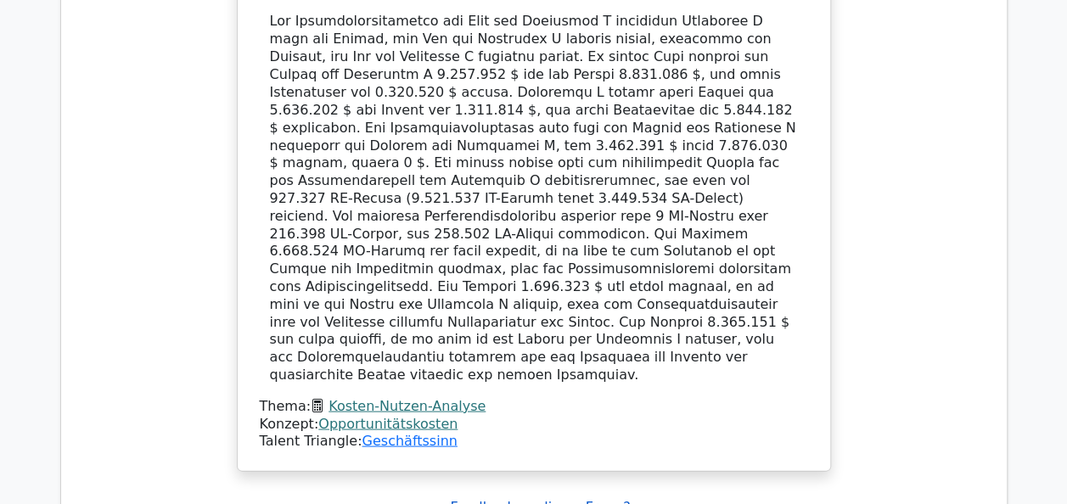
click at [535, 498] on u "Feedback zu dieser Frage?" at bounding box center [540, 506] width 180 height 16
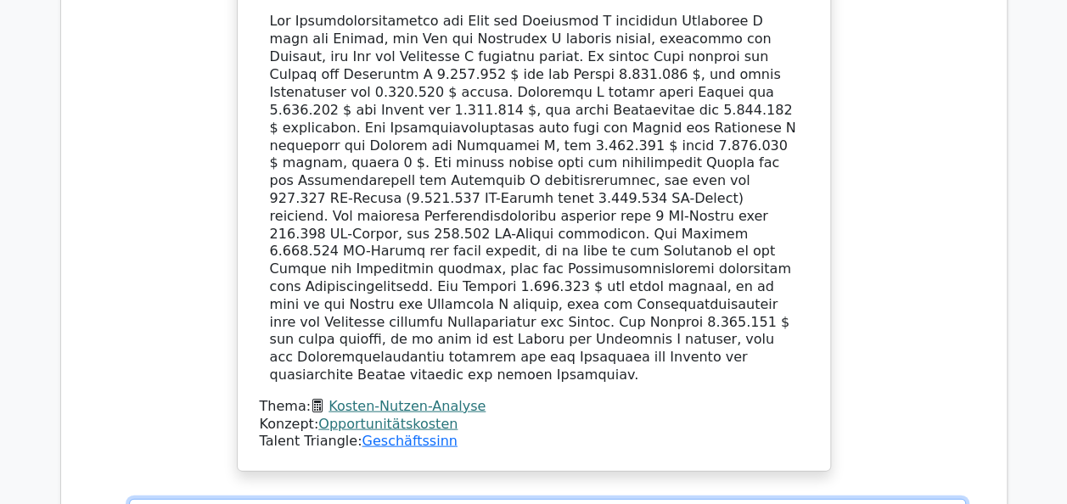
paste textarea "Die Opportunitätskosten der Auswahl von Strategie X sind der potenzielle Gewinn…"
type textarea "Die Opportunitätskosten der Auswahl von Strategie X sind der potenzielle Gewinn…"
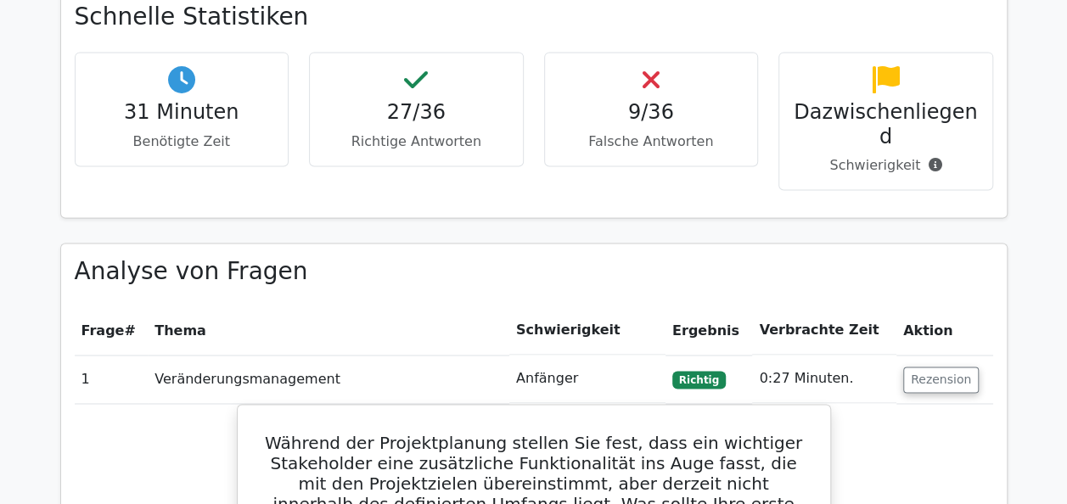
scroll to position [1358, 0]
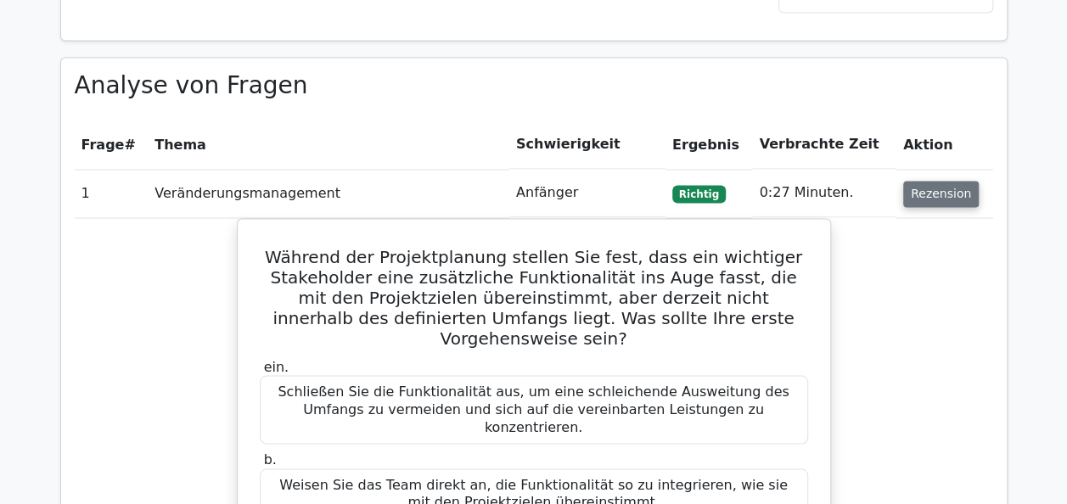
click at [940, 181] on button "Rezension" at bounding box center [941, 194] width 76 height 26
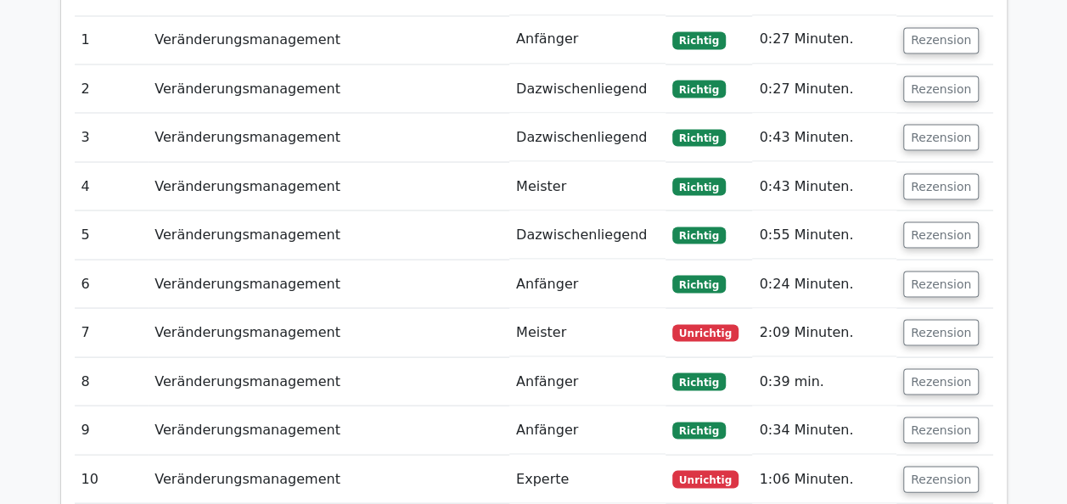
scroll to position [1528, 0]
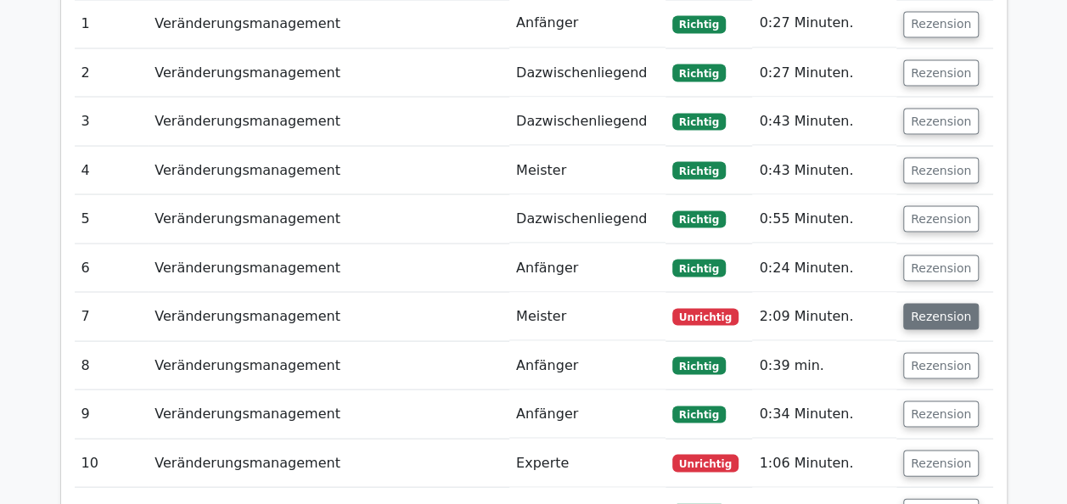
click at [934, 303] on button "Rezension" at bounding box center [941, 316] width 76 height 26
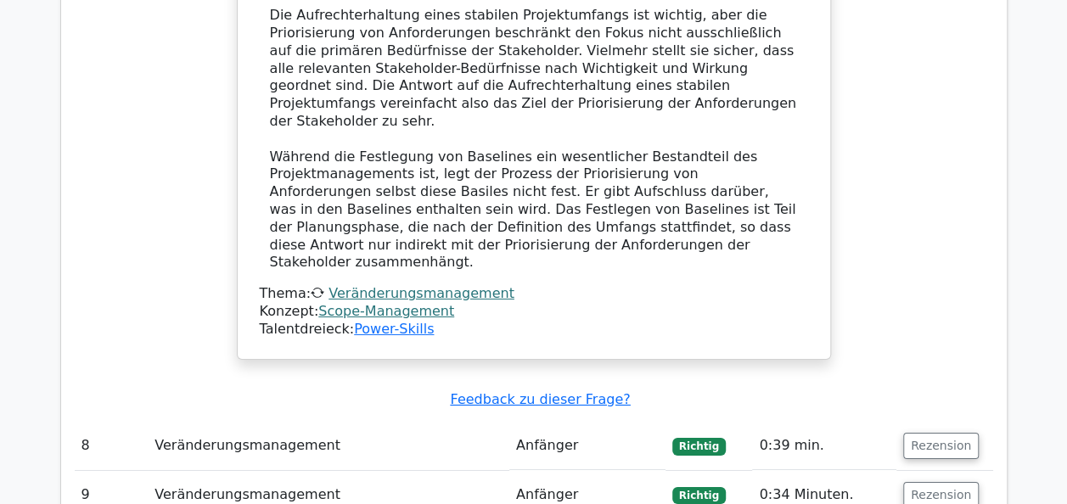
scroll to position [2716, 0]
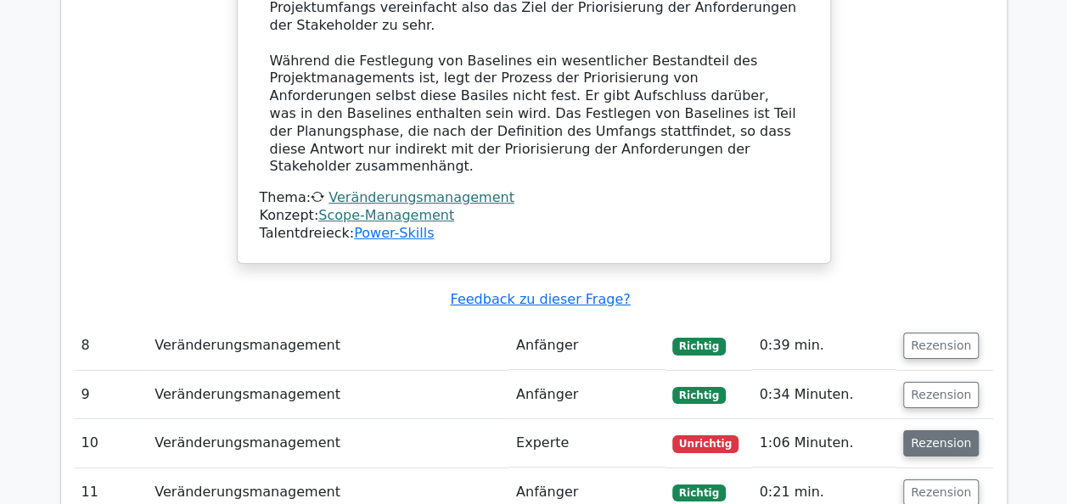
click at [918, 430] on button "Rezension" at bounding box center [941, 443] width 76 height 26
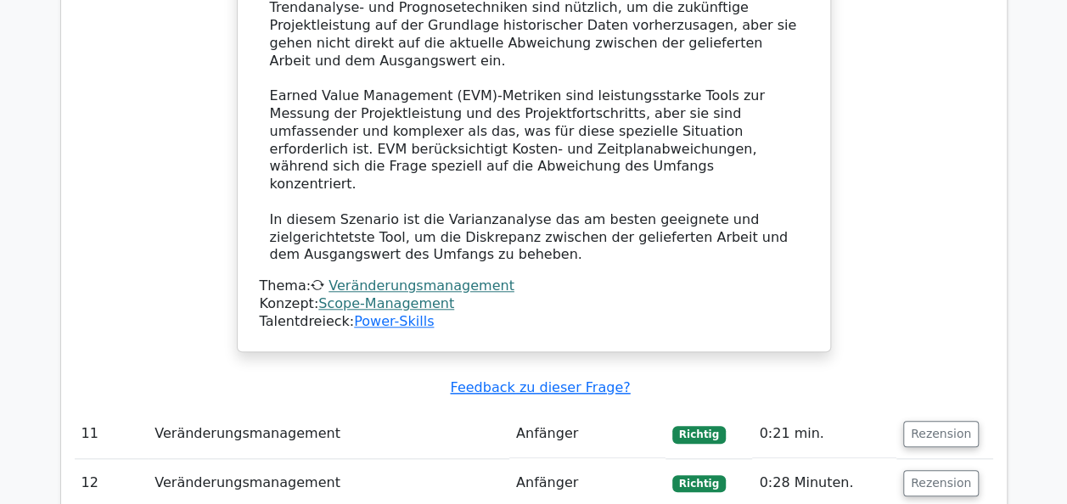
scroll to position [3904, 0]
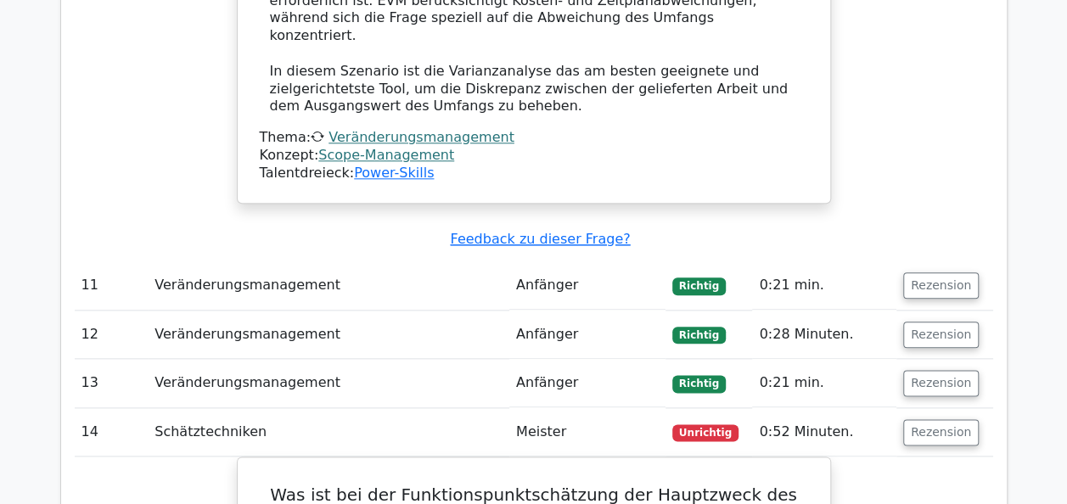
scroll to position [4074, 0]
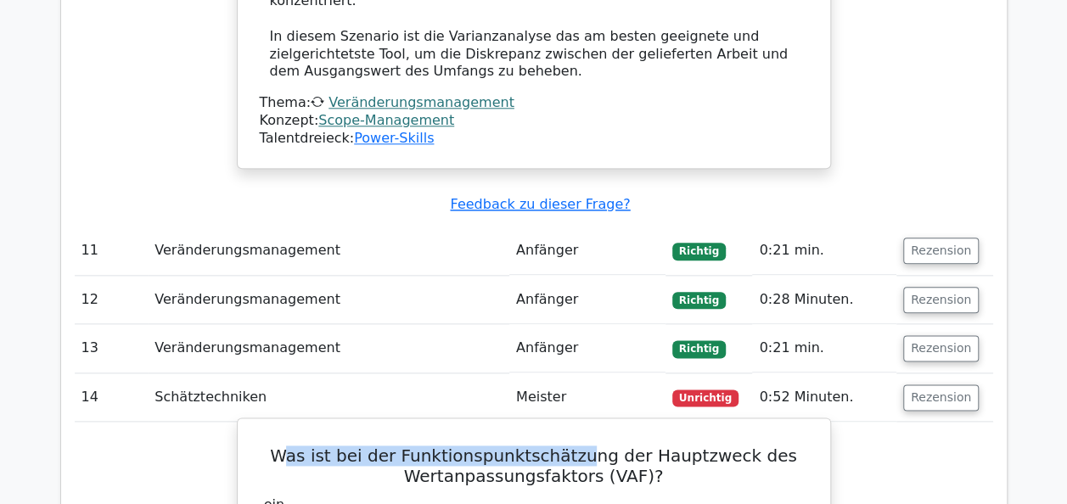
drag, startPoint x: 304, startPoint y: 236, endPoint x: 593, endPoint y: 233, distance: 289.4
click at [593, 446] on h5 "Was ist bei der Funktionspunktschätzung der Hauptzweck des Wertanpassungsfaktor…" at bounding box center [534, 466] width 552 height 41
click at [336, 446] on h5 "Was ist bei der Funktionspunktschätzung der Hauptzweck des Wertanpassungsfaktor…" at bounding box center [534, 466] width 552 height 41
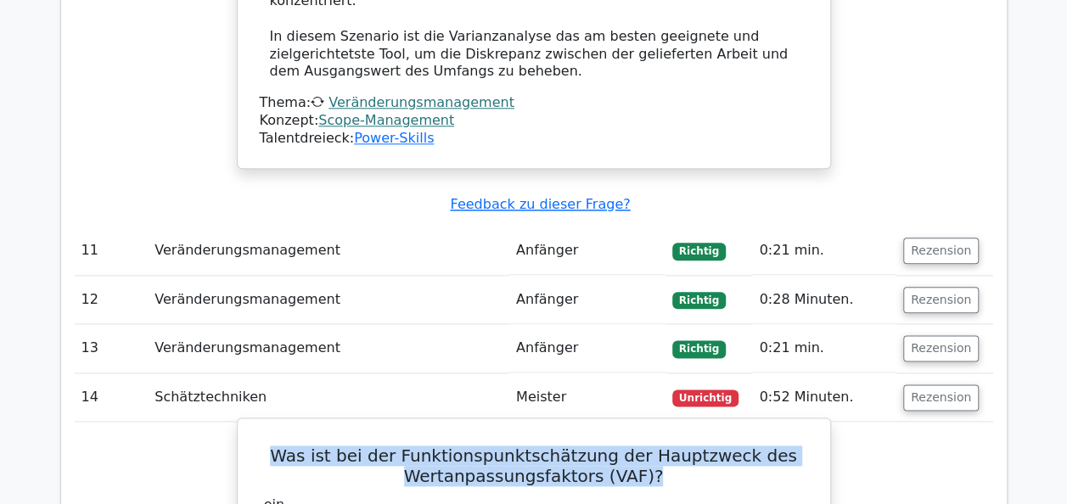
drag, startPoint x: 295, startPoint y: 236, endPoint x: 746, endPoint y: 267, distance: 451.8
click at [746, 446] on h5 "Was ist bei der Funktionspunktschätzung der Hauptzweck des Wertanpassungsfaktor…" at bounding box center [534, 466] width 552 height 41
drag, startPoint x: 746, startPoint y: 267, endPoint x: 615, endPoint y: 259, distance: 131.0
copy h5 "Was ist bei der Funktionspunktschätzung der Hauptzweck des Wertanpassungsfaktor…"
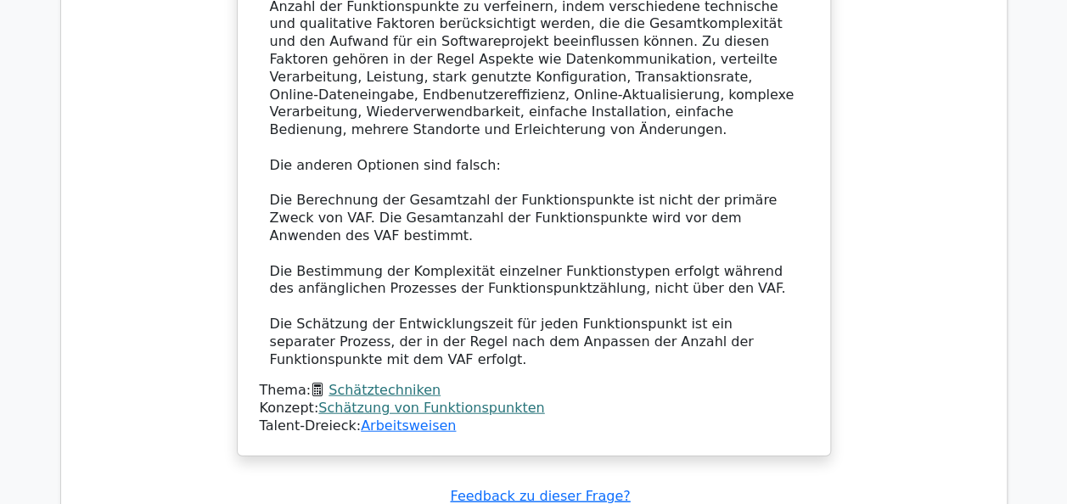
scroll to position [5092, 0]
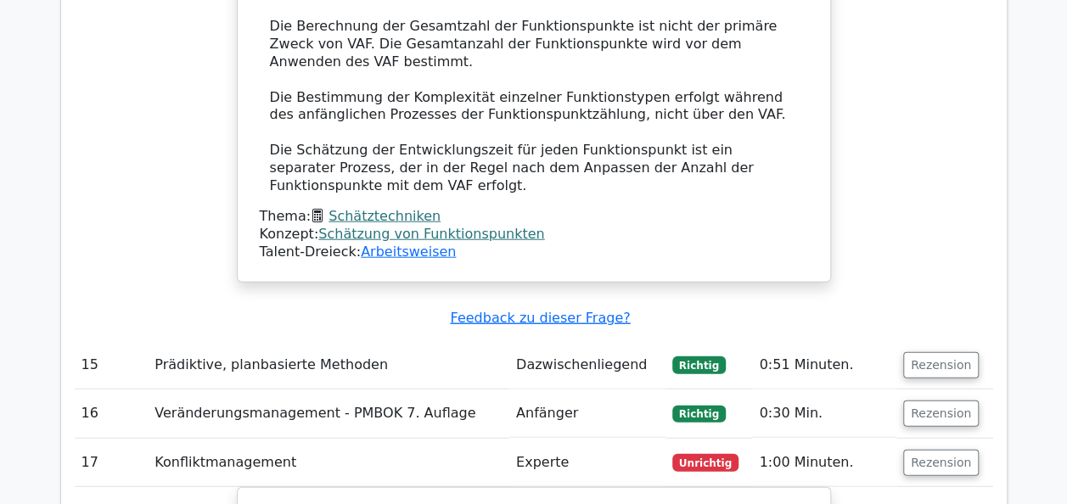
scroll to position [5177, 0]
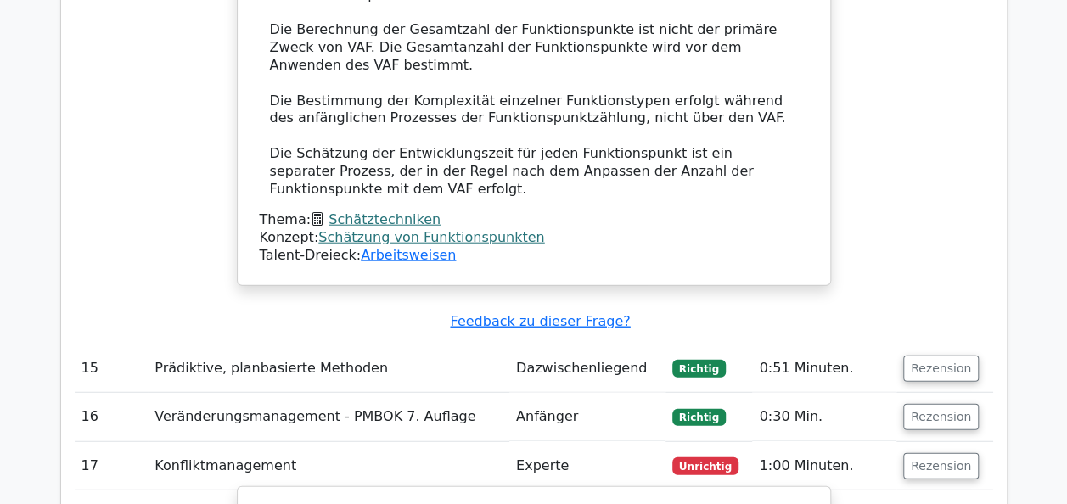
drag, startPoint x: 260, startPoint y: 246, endPoint x: 811, endPoint y: 304, distance: 553.8
drag, startPoint x: 811, startPoint y: 304, endPoint x: 669, endPoint y: 285, distance: 143.0
copy h5 "Während eines Konfliktcoachings stellen Sie fest, dass ein Teammitglied andere …"
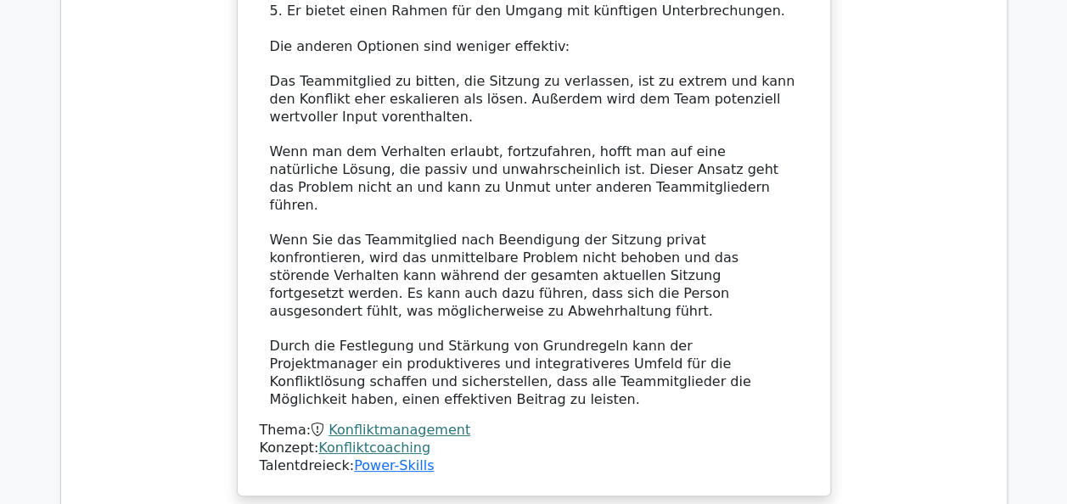
scroll to position [6366, 0]
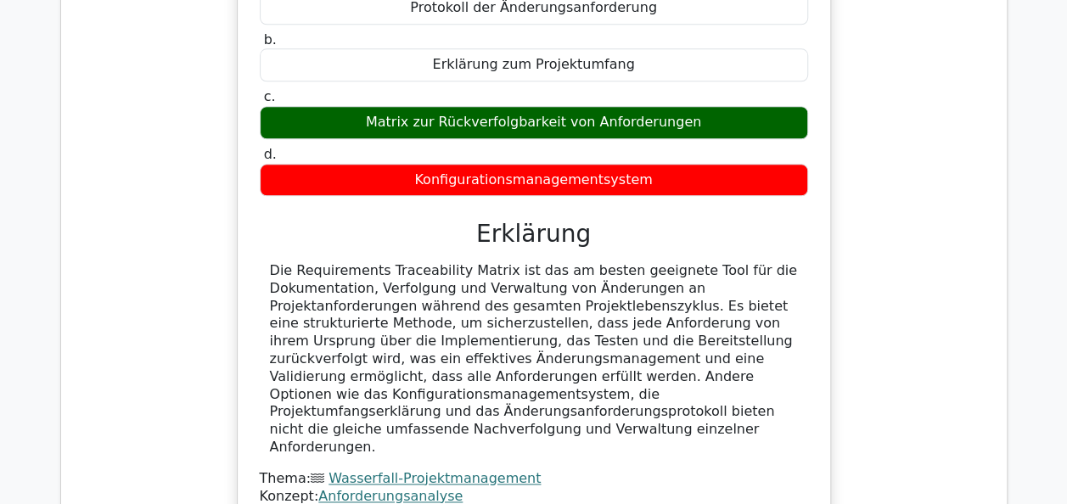
scroll to position [7384, 0]
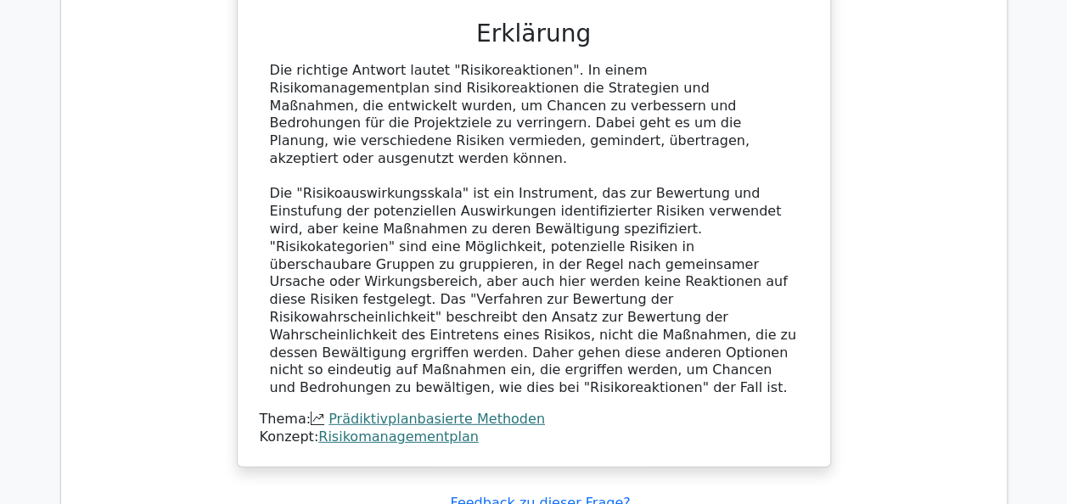
scroll to position [8572, 0]
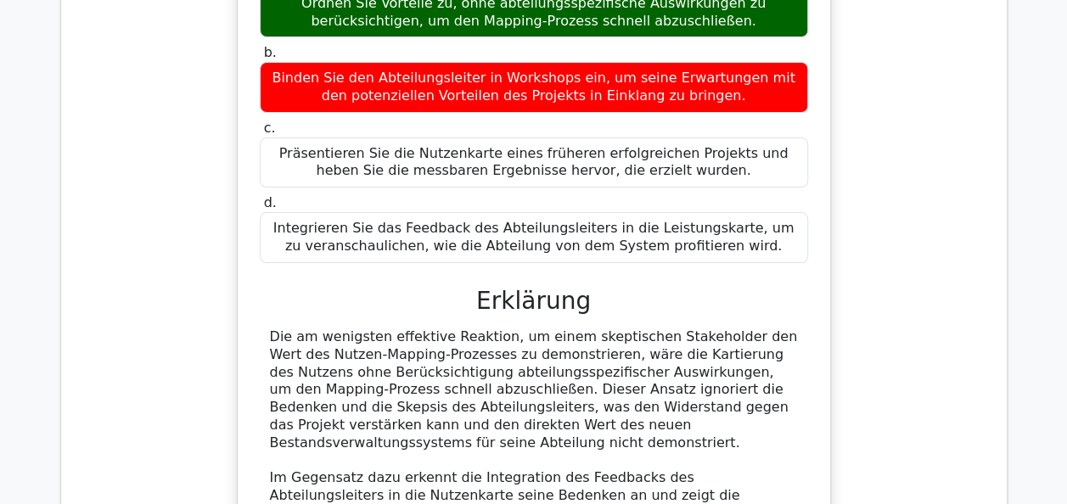
scroll to position [9591, 0]
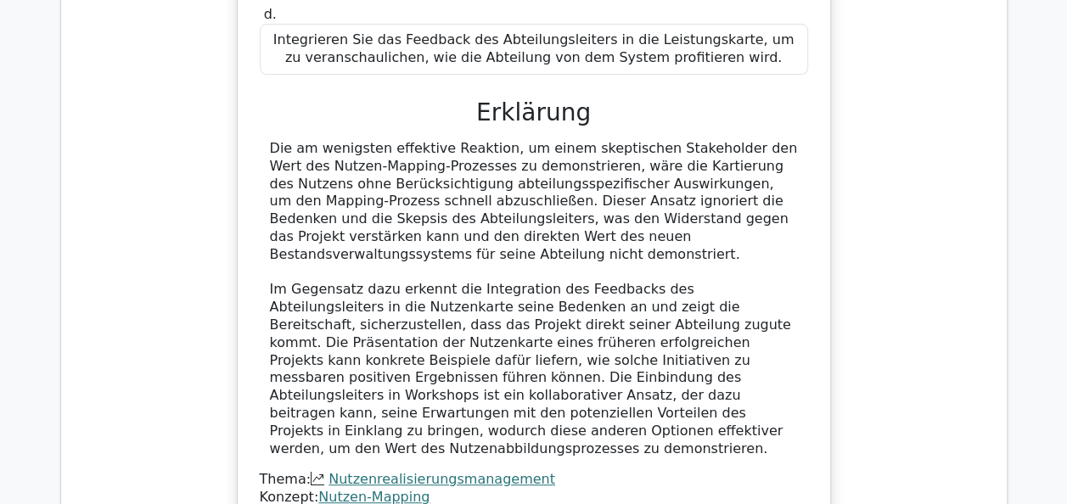
scroll to position [9761, 0]
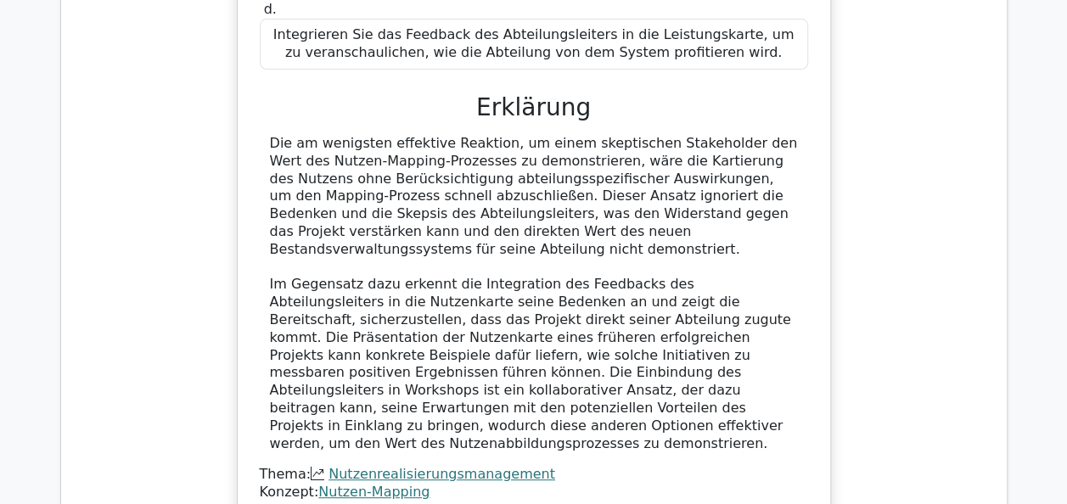
drag, startPoint x: 257, startPoint y: 170, endPoint x: 689, endPoint y: 231, distance: 436.3
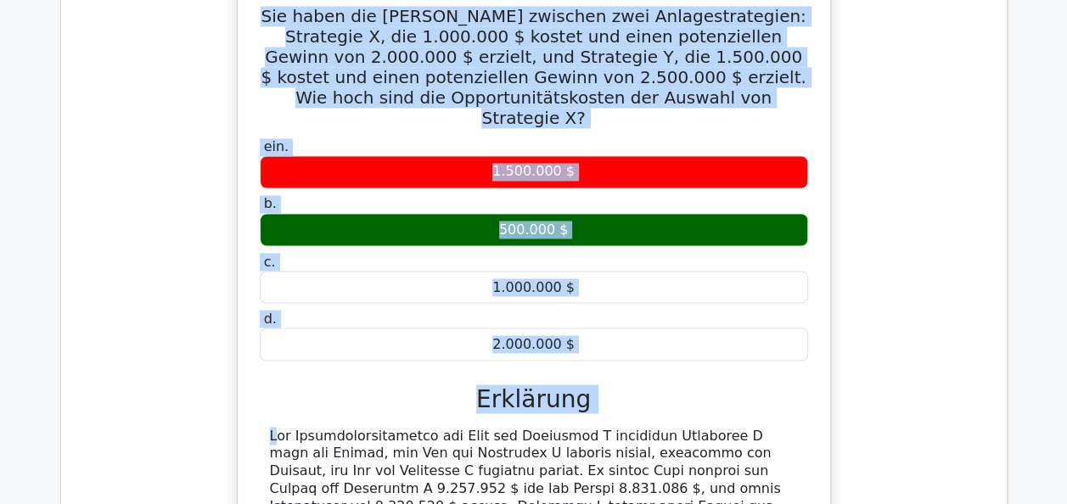
scroll to position [10979, 0]
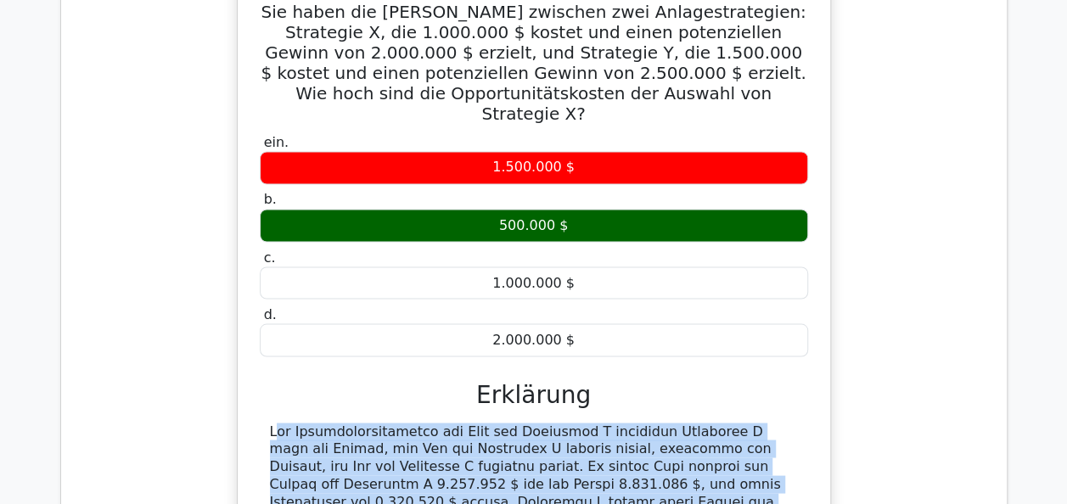
drag, startPoint x: 271, startPoint y: 306, endPoint x: 811, endPoint y: 257, distance: 542.0
click at [811, 257] on div "Sie haben die Wahl zwischen zwei Anlagestrategien: Strategie X, die 1.000.000 $…" at bounding box center [533, 427] width 579 height 892
copy div "Die Opportunitätskosten der Wahl von Strategie X gegenüber Strategie Y sind der…"
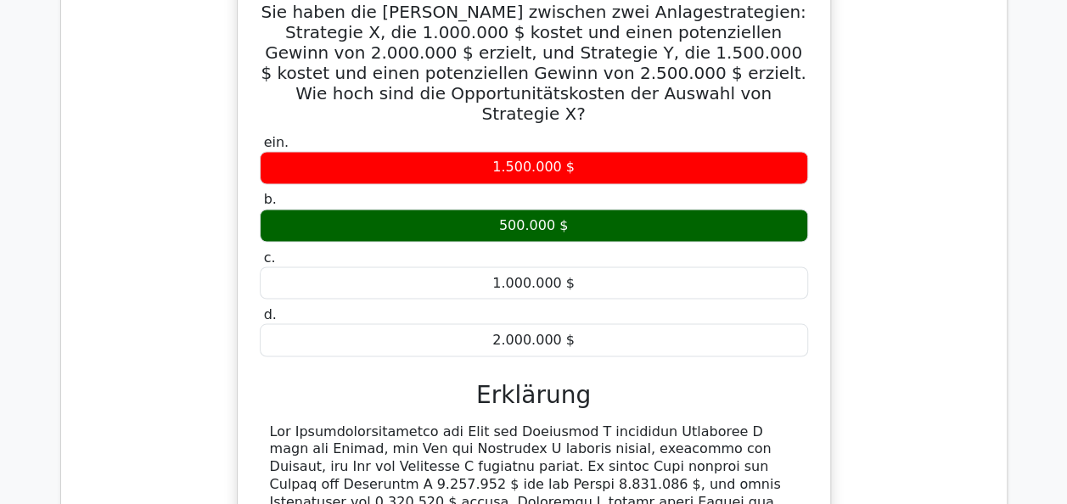
click at [828, 334] on div "Sie haben die Wahl zwischen zwei Anlagestrategien: Strategie X, die 1.000.000 $…" at bounding box center [534, 427] width 594 height 907
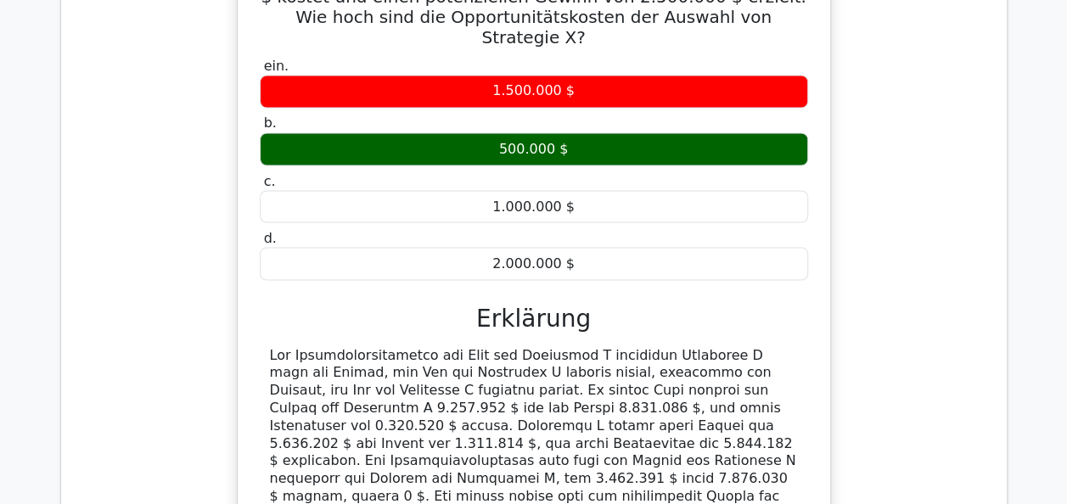
scroll to position [11149, 0]
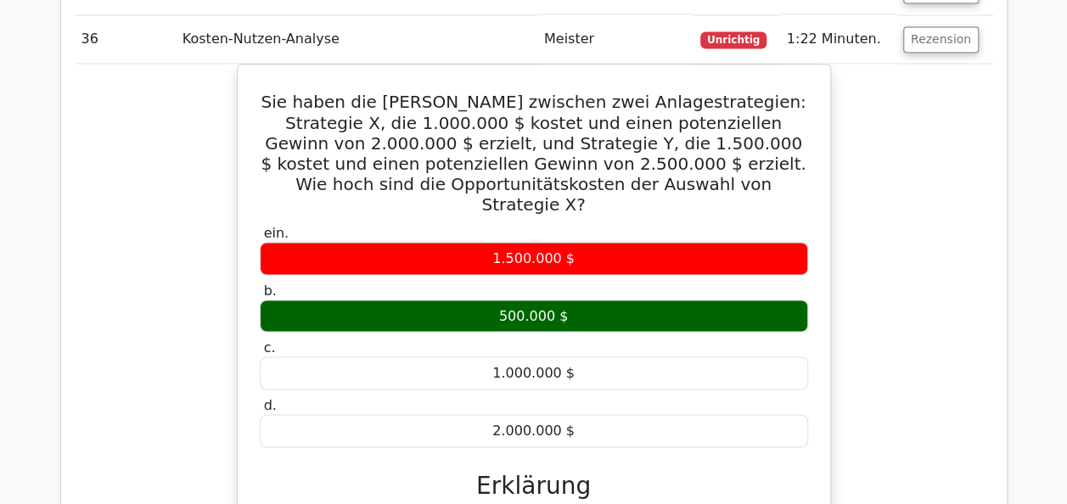
scroll to position [11412, 0]
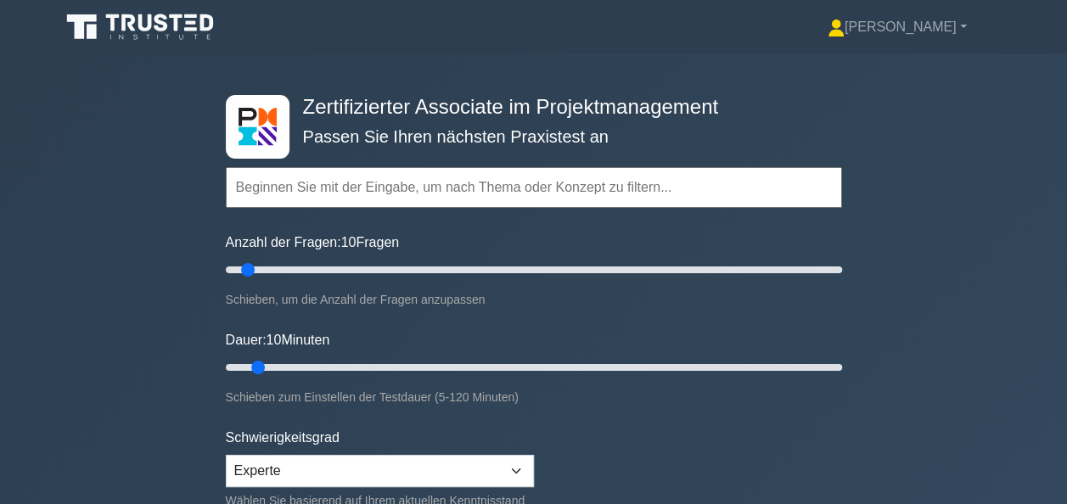
click at [170, 33] on icon at bounding box center [141, 27] width 163 height 32
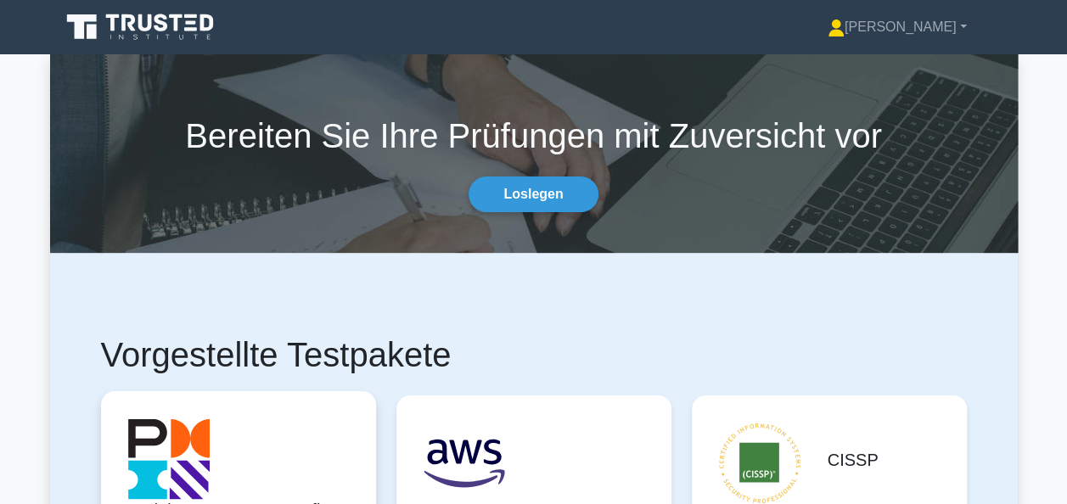
drag, startPoint x: 159, startPoint y: 457, endPoint x: 168, endPoint y: 449, distance: 12.6
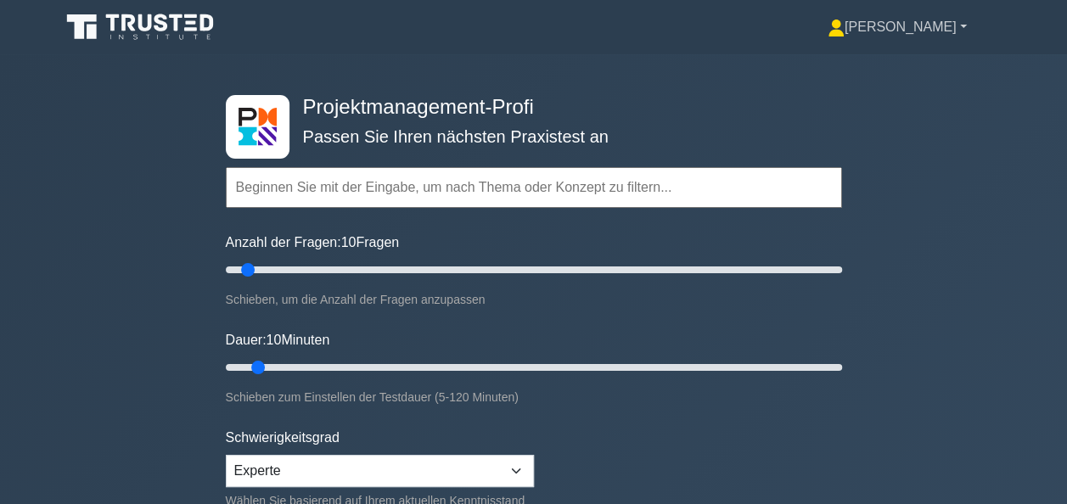
click at [930, 24] on font "[PERSON_NAME]" at bounding box center [900, 27] width 112 height 14
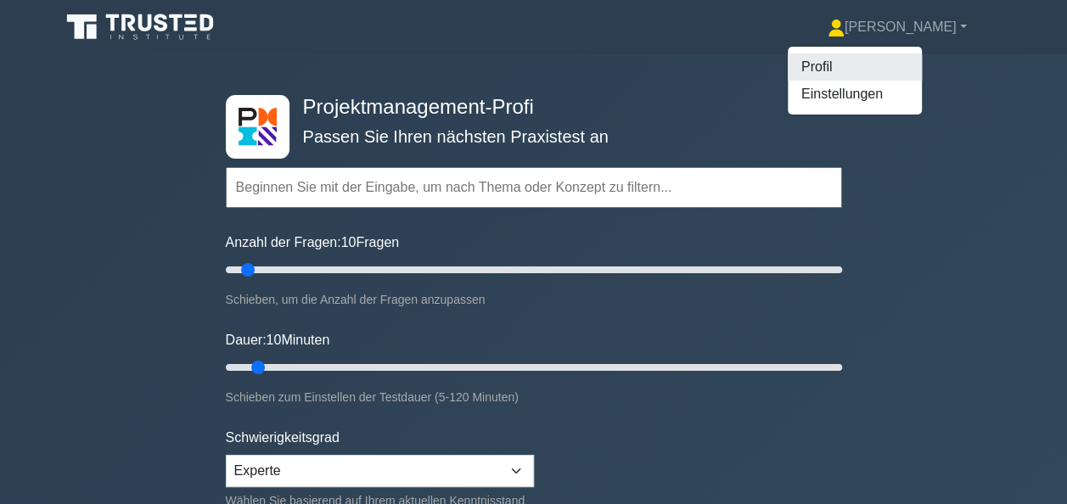
click at [918, 70] on link "Profil" at bounding box center [855, 66] width 134 height 27
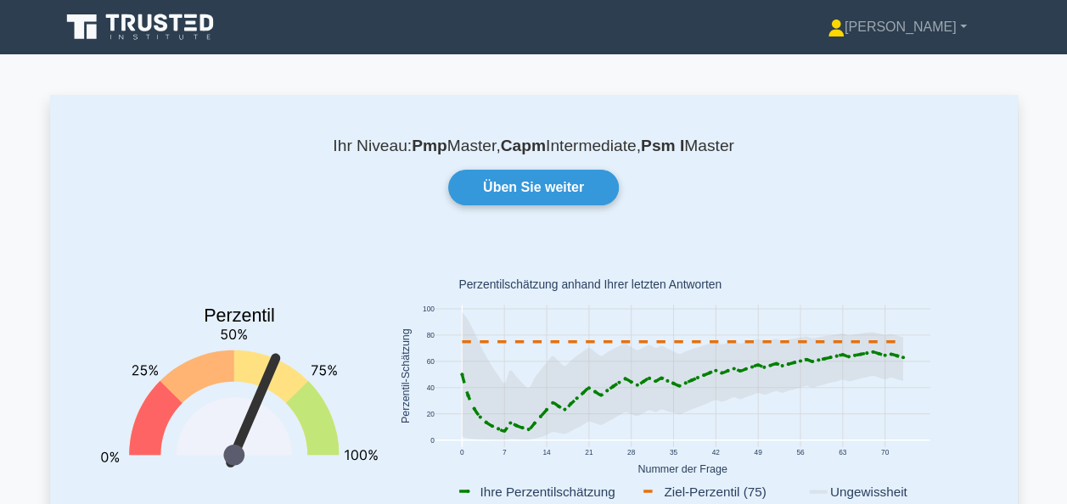
click at [120, 33] on icon at bounding box center [141, 27] width 163 height 32
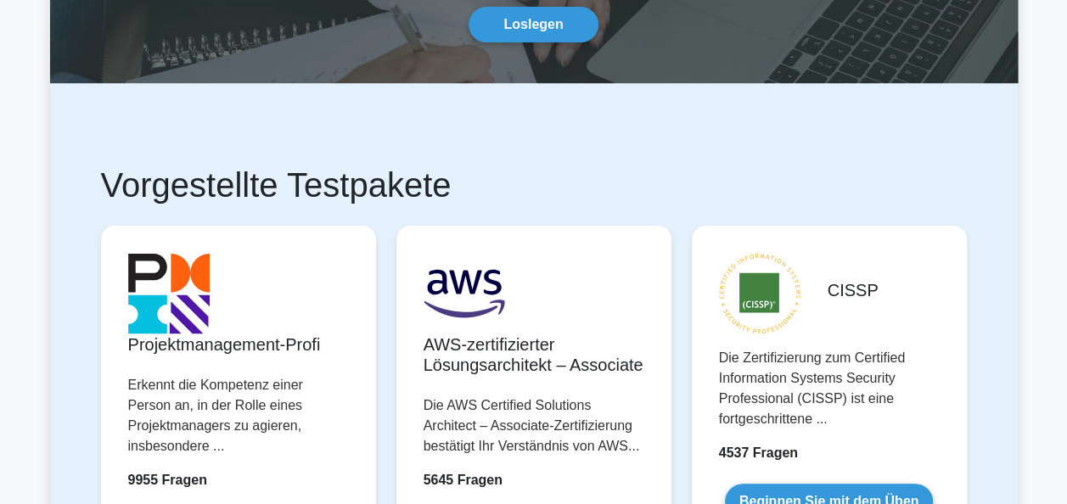
scroll to position [255, 0]
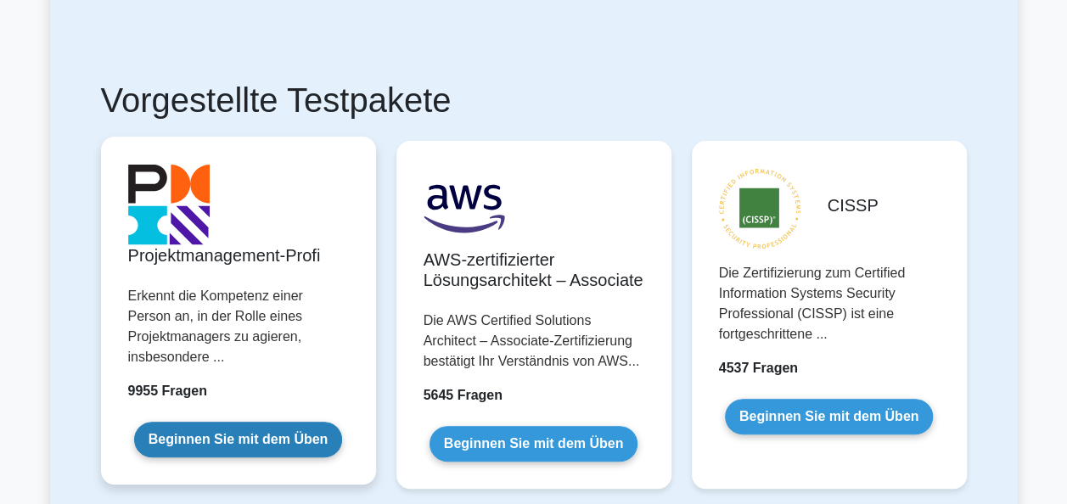
click at [186, 422] on link "Beginnen Sie mit dem Üben" at bounding box center [238, 440] width 209 height 36
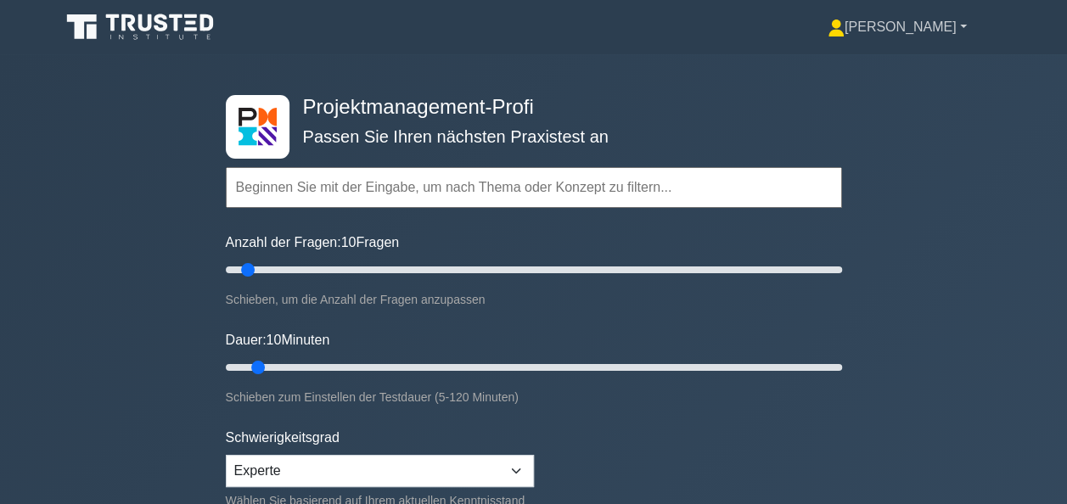
click at [945, 27] on font "[PERSON_NAME]" at bounding box center [900, 27] width 112 height 14
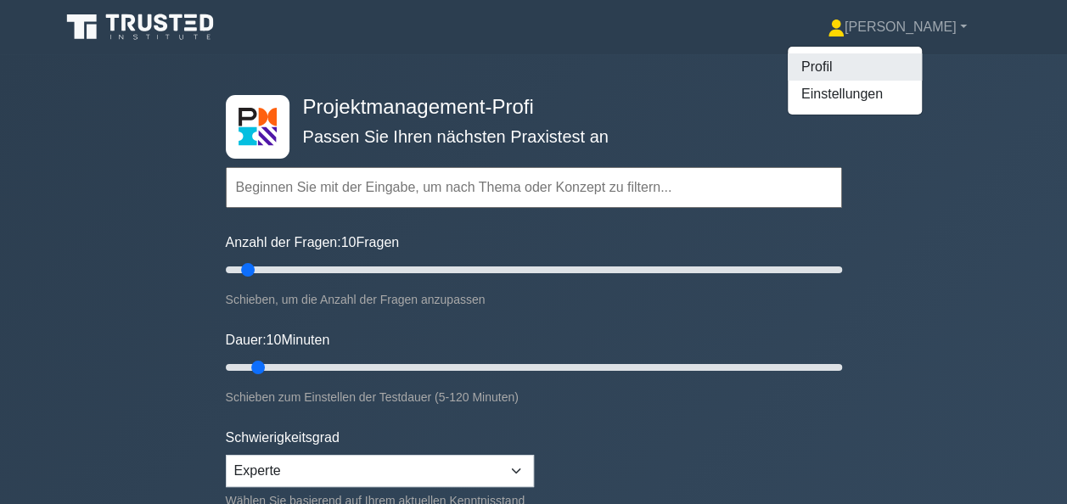
click at [918, 70] on link "Profil" at bounding box center [855, 66] width 134 height 27
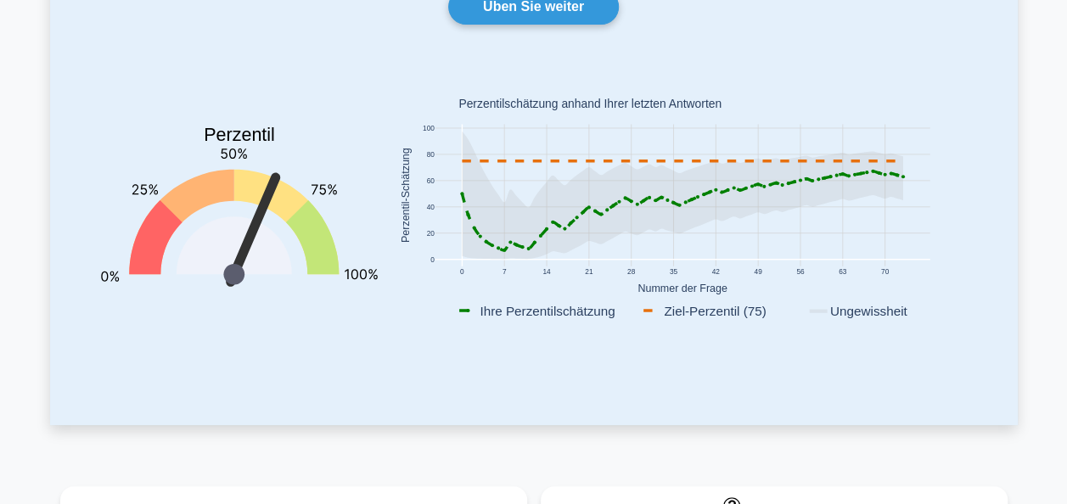
scroll to position [170, 0]
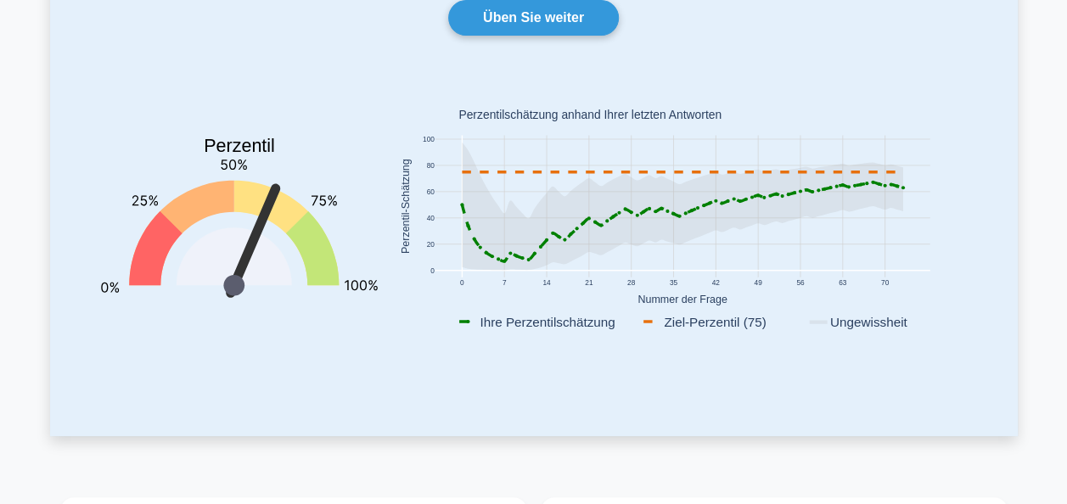
click at [504, 212] on icon at bounding box center [682, 181] width 440 height 76
click at [368, 295] on icon "Perzentil You are better than 63% of all users" at bounding box center [239, 225] width 277 height 299
click at [294, 321] on icon "Perzentil You are better than 63% of all users" at bounding box center [239, 225] width 277 height 299
drag, startPoint x: 306, startPoint y: 314, endPoint x: 328, endPoint y: 316, distance: 21.3
click at [307, 314] on icon "Perzentil You are better than 63% of all users" at bounding box center [239, 225] width 277 height 299
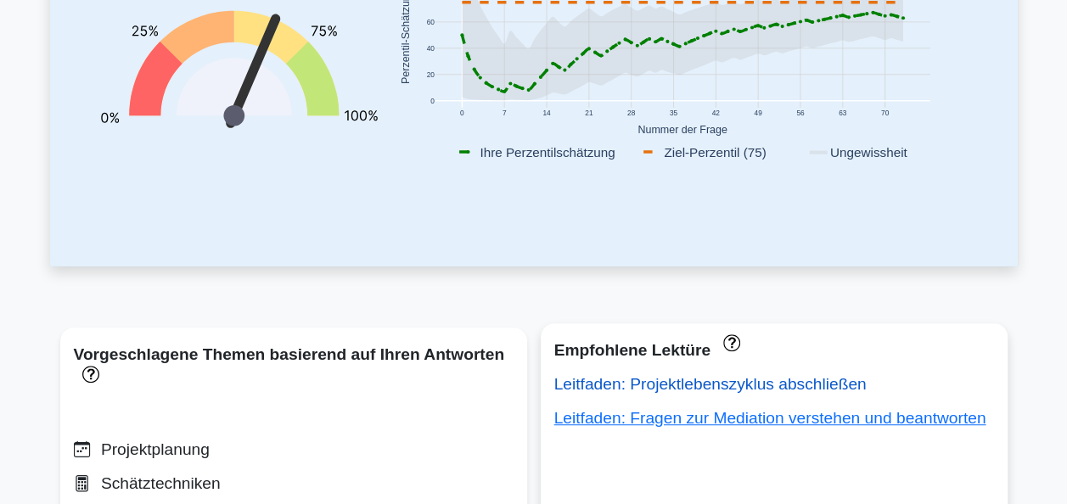
scroll to position [424, 0]
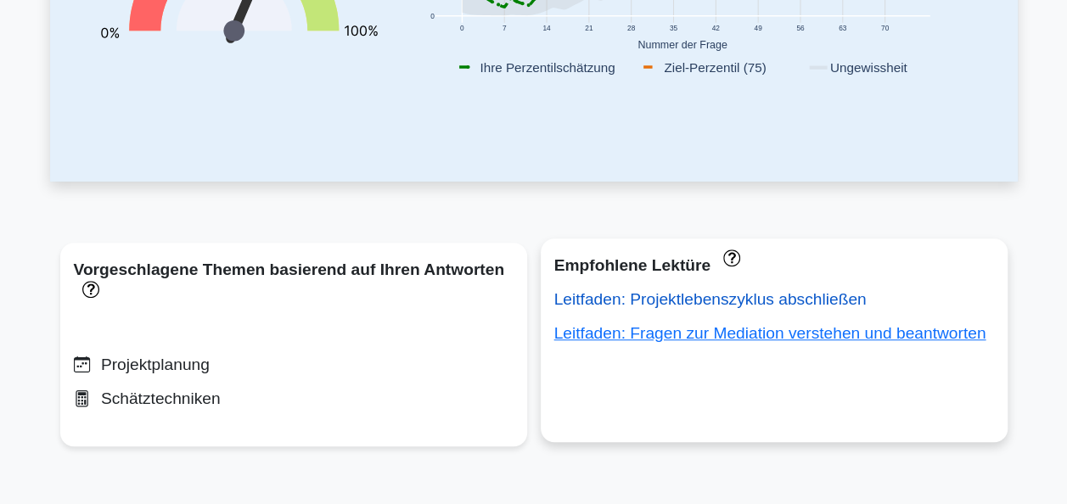
click at [692, 306] on link "Leitfaden: Projektlebenszyklus abschließen" at bounding box center [710, 299] width 312 height 18
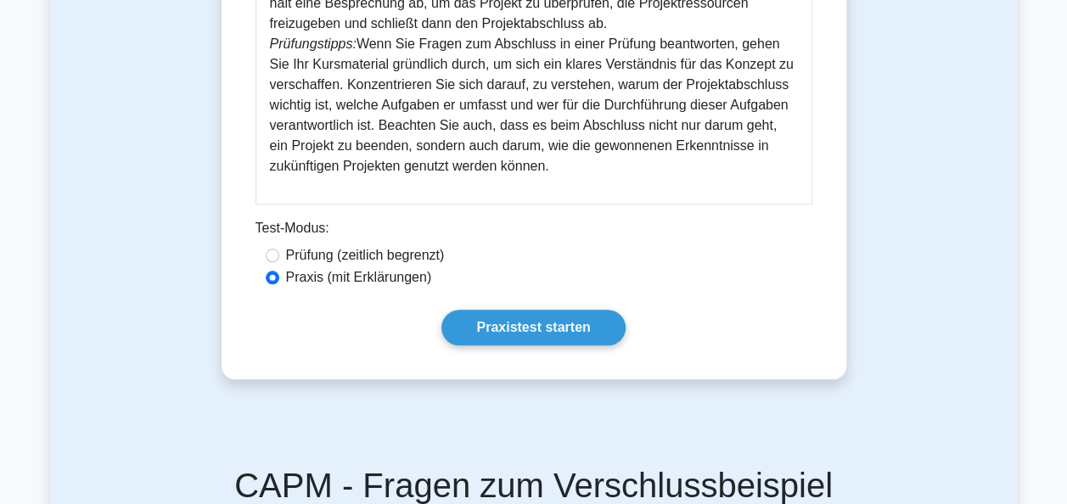
scroll to position [764, 0]
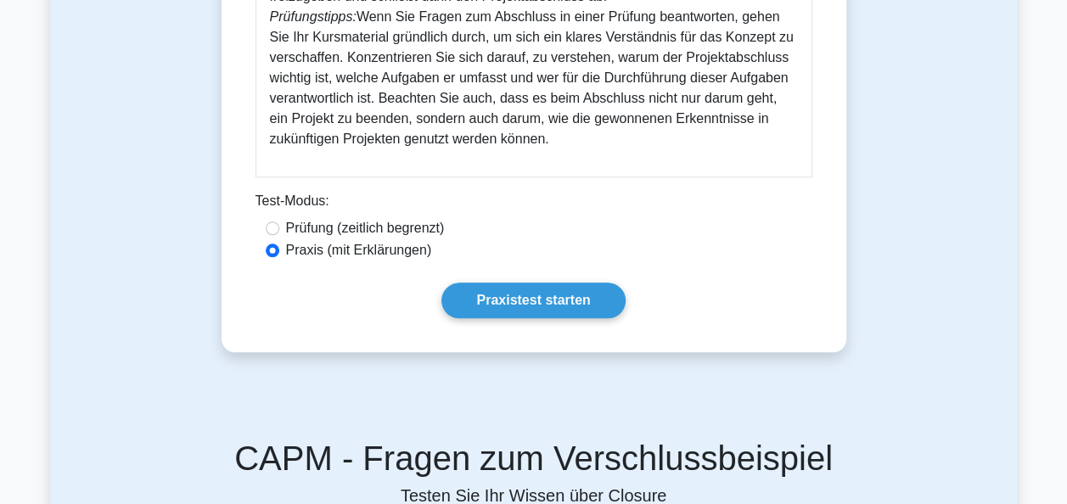
click at [353, 234] on label "Prüfung (zeitlich begrenzt)" at bounding box center [365, 228] width 159 height 20
click at [279, 234] on input "Prüfung (zeitlich begrenzt)" at bounding box center [273, 229] width 14 height 14
radio input "true"
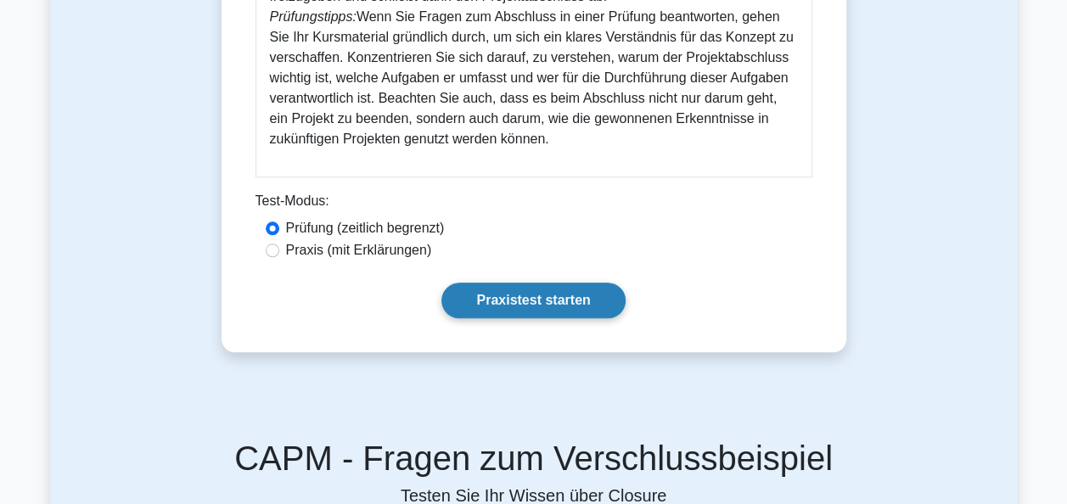
click at [547, 302] on link "Praxistest starten" at bounding box center [532, 301] width 183 height 36
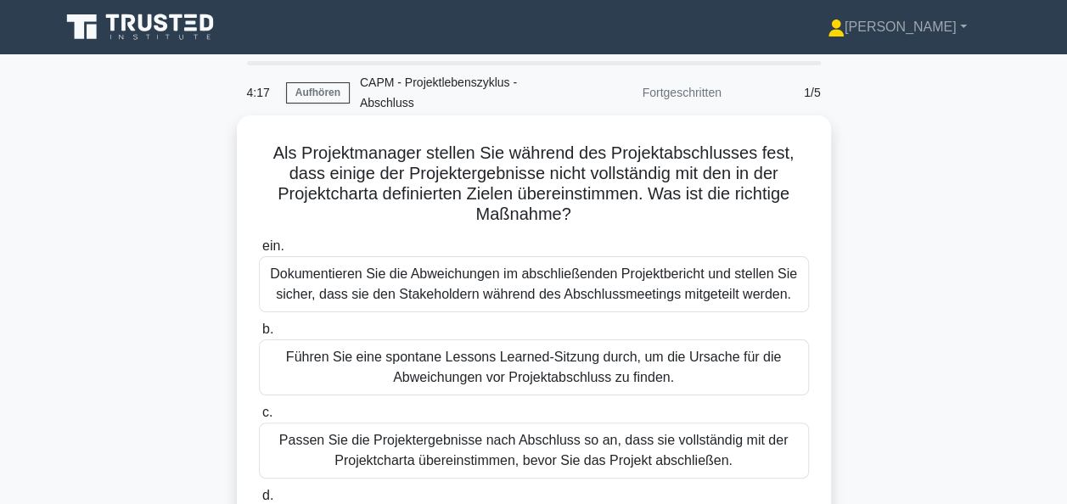
click at [603, 445] on div "Passen Sie die Projektergebnisse nach Abschluss so an, dass sie vollständig mit…" at bounding box center [534, 451] width 550 height 56
click at [259, 418] on input "c. Passen Sie die Projektergebnisse nach Abschluss so an, dass sie vollständig …" at bounding box center [259, 412] width 0 height 11
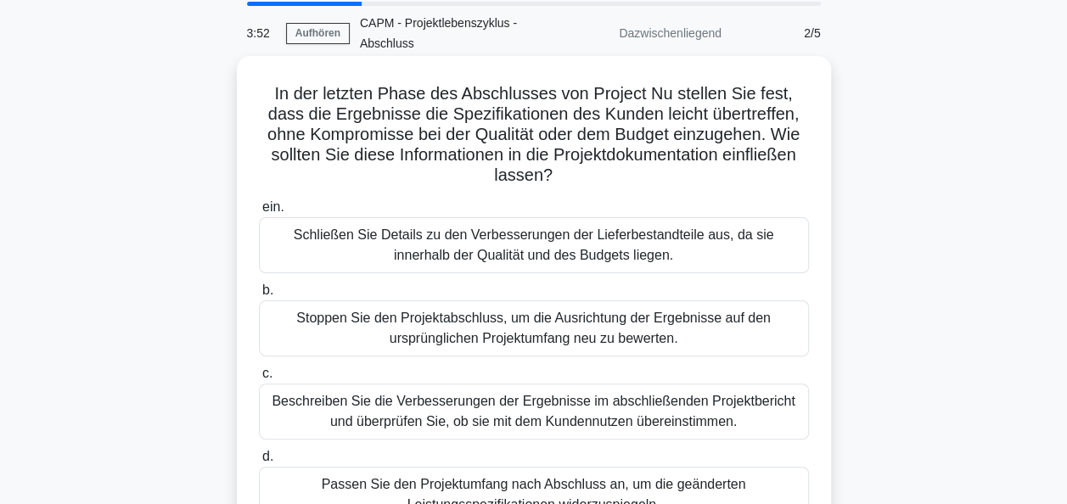
scroll to position [85, 0]
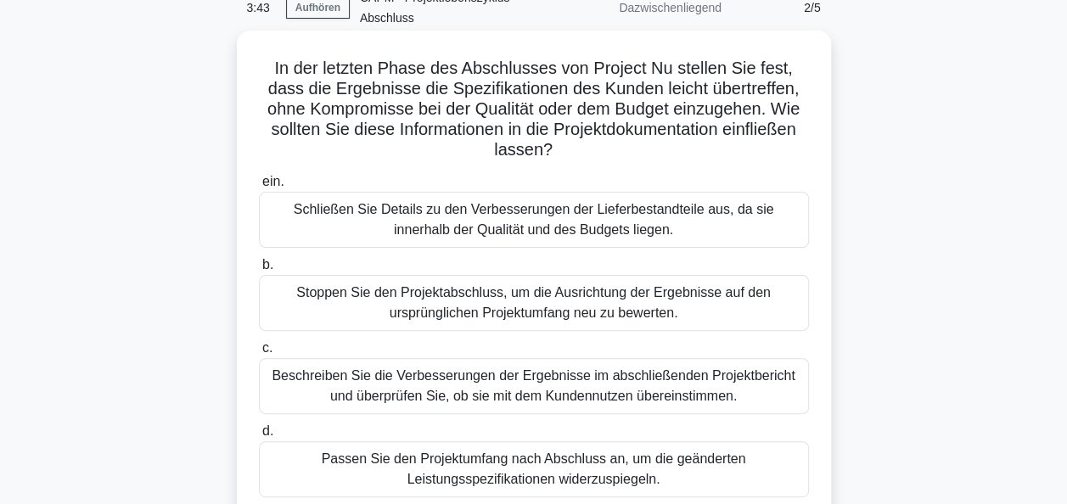
click at [690, 365] on div "Beschreiben Sie die Verbesserungen der Ergebnisse im abschließenden Projektberi…" at bounding box center [534, 386] width 550 height 56
drag, startPoint x: 689, startPoint y: 365, endPoint x: 704, endPoint y: 375, distance: 18.4
click at [704, 375] on div "Beschreiben Sie die Verbesserungen der Ergebnisse im abschließenden Projektberi…" at bounding box center [534, 386] width 550 height 56
click at [259, 354] on input "c. Beschreiben Sie die Verbesserungen der Ergebnisse im abschließenden Projektb…" at bounding box center [259, 348] width 0 height 11
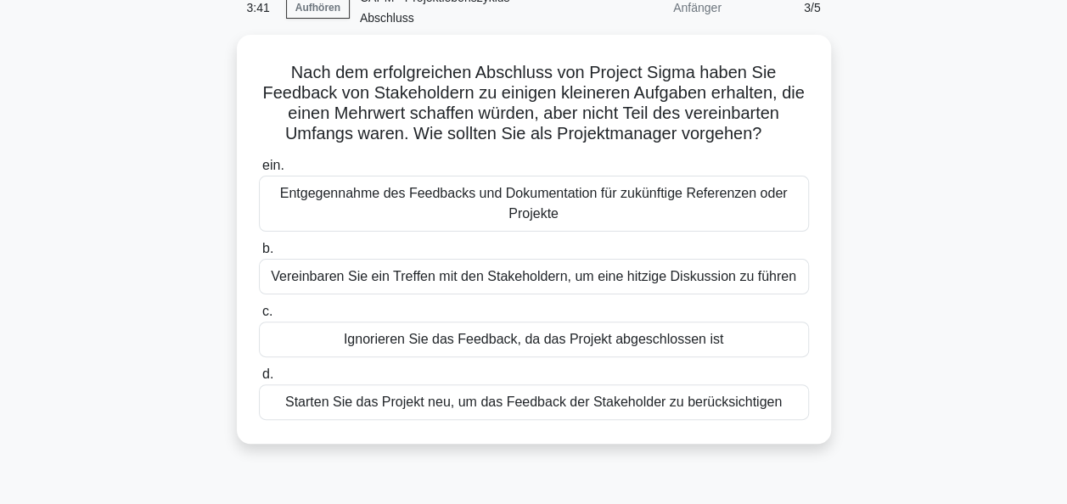
scroll to position [0, 0]
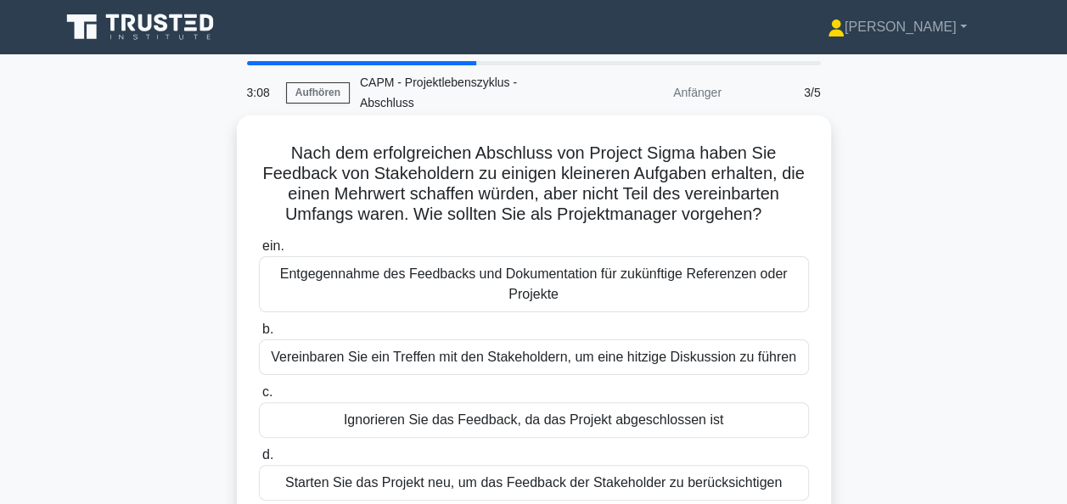
click at [592, 276] on div "Entgegennahme des Feedbacks und Dokumentation für zukünftige Referenzen oder Pr…" at bounding box center [534, 284] width 550 height 56
click at [259, 252] on input "ein. Entgegennahme des Feedbacks und Dokumentation für zukünftige Referenzen od…" at bounding box center [259, 246] width 0 height 11
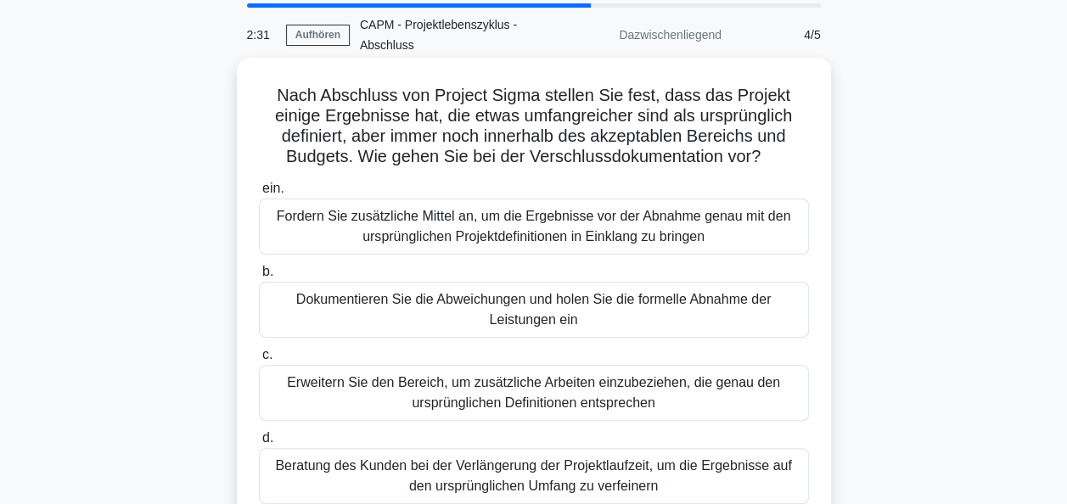
scroll to position [85, 0]
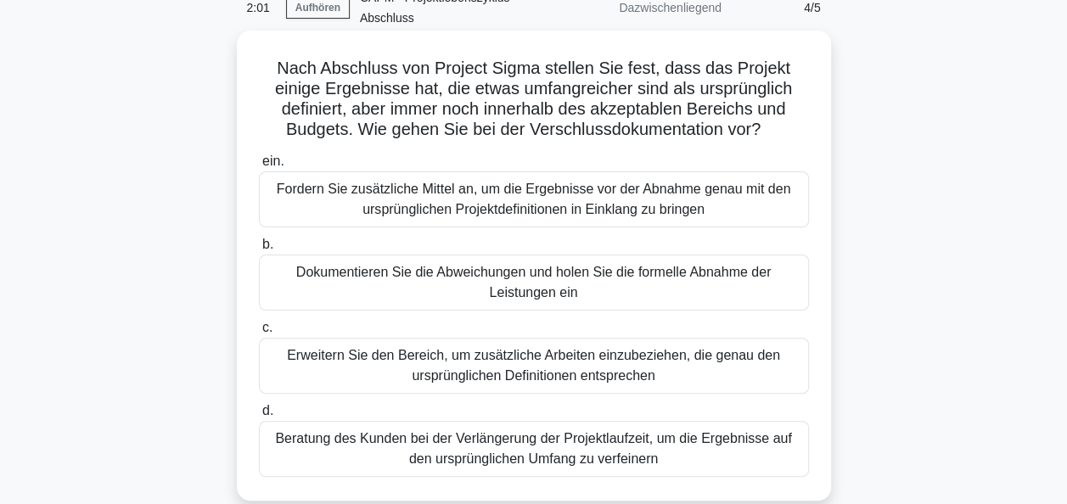
click at [587, 272] on div "Dokumentieren Sie die Abweichungen und holen Sie die formelle Abnahme der Leist…" at bounding box center [534, 283] width 550 height 56
click at [259, 250] on input "b. Dokumentieren Sie die Abweichungen und holen Sie die formelle Abnahme der Le…" at bounding box center [259, 244] width 0 height 11
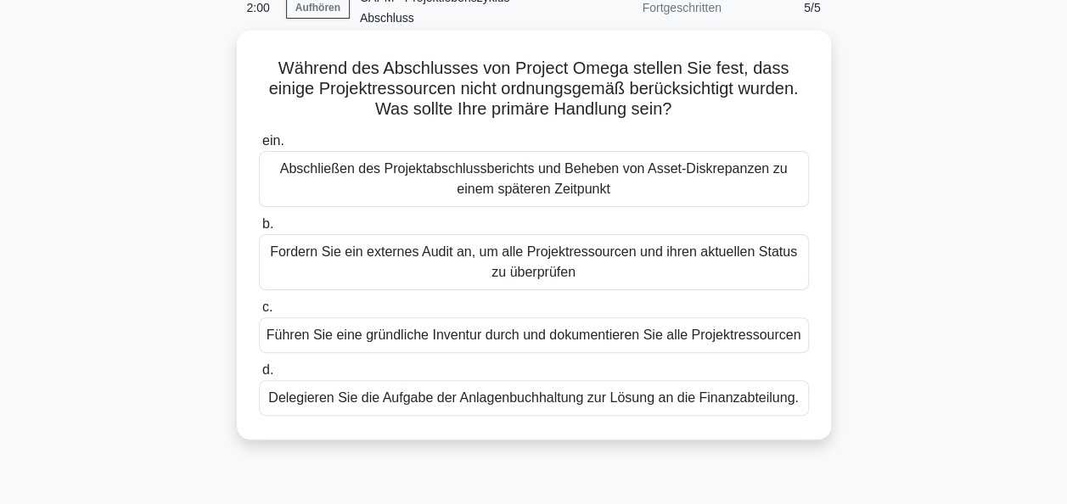
scroll to position [0, 0]
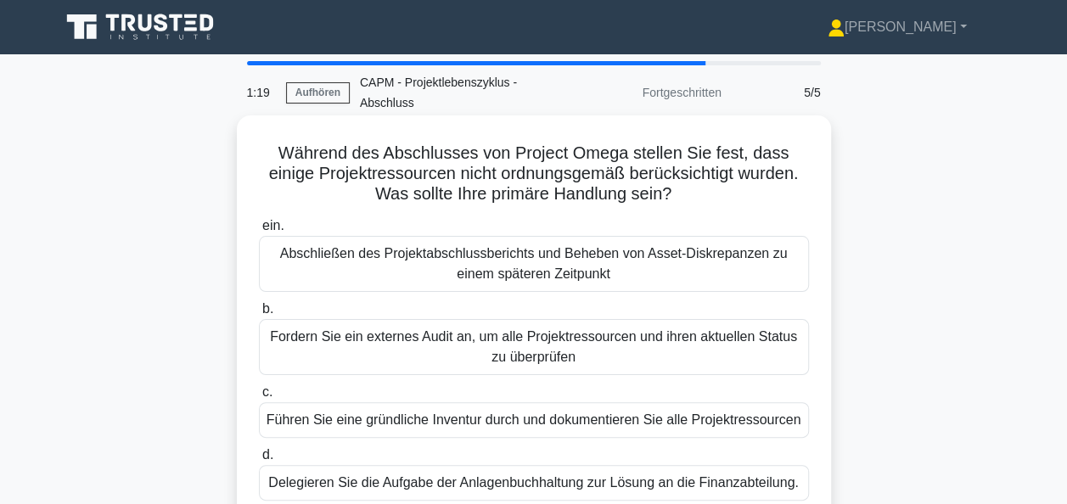
click at [563, 402] on div "Führen Sie eine gründliche Inventur durch und dokumentieren Sie alle Projektres…" at bounding box center [534, 420] width 550 height 36
click at [259, 397] on input "c. Führen Sie eine gründliche Inventur durch und dokumentieren Sie alle Projekt…" at bounding box center [259, 392] width 0 height 11
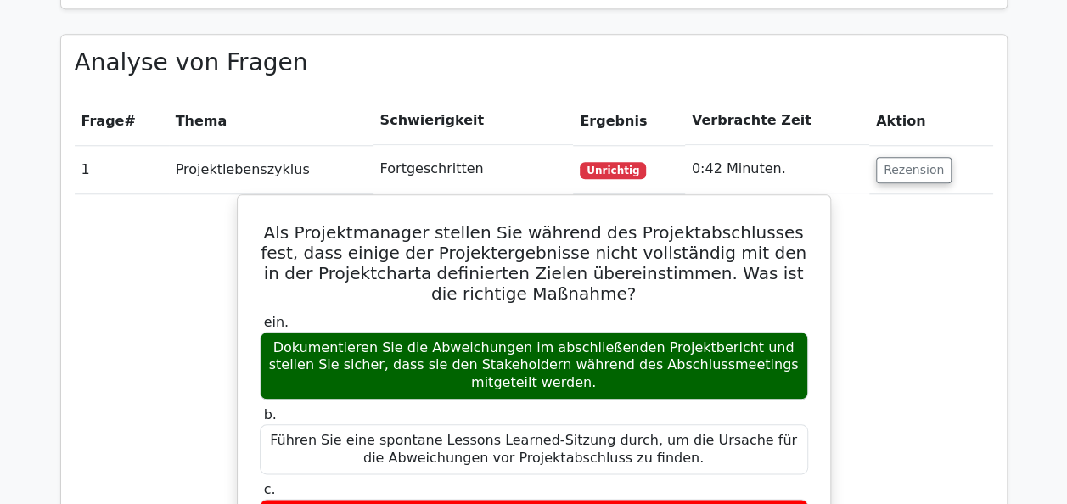
scroll to position [764, 0]
